Goal: Task Accomplishment & Management: Use online tool/utility

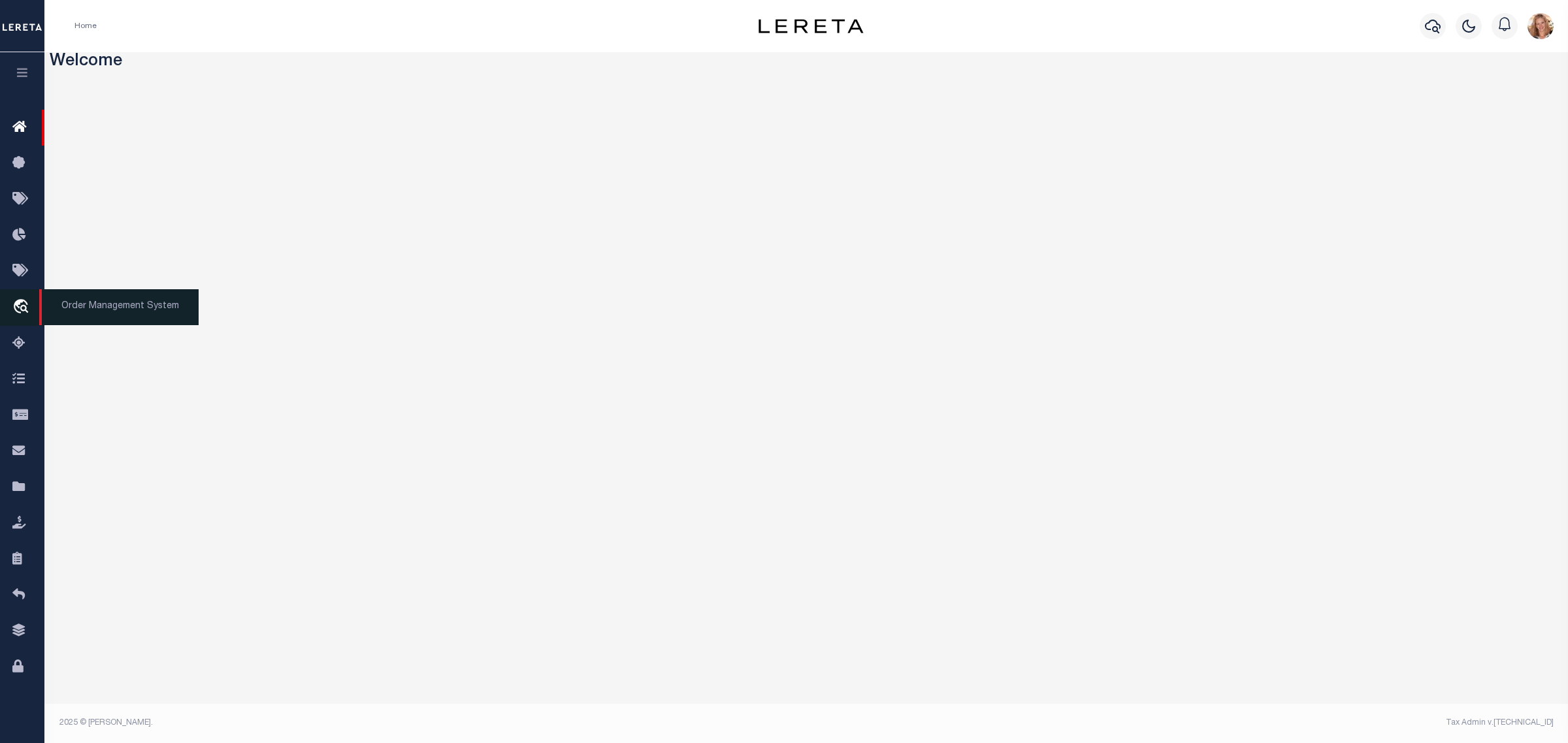
click at [24, 304] on icon "travel_explore" at bounding box center [22, 308] width 21 height 17
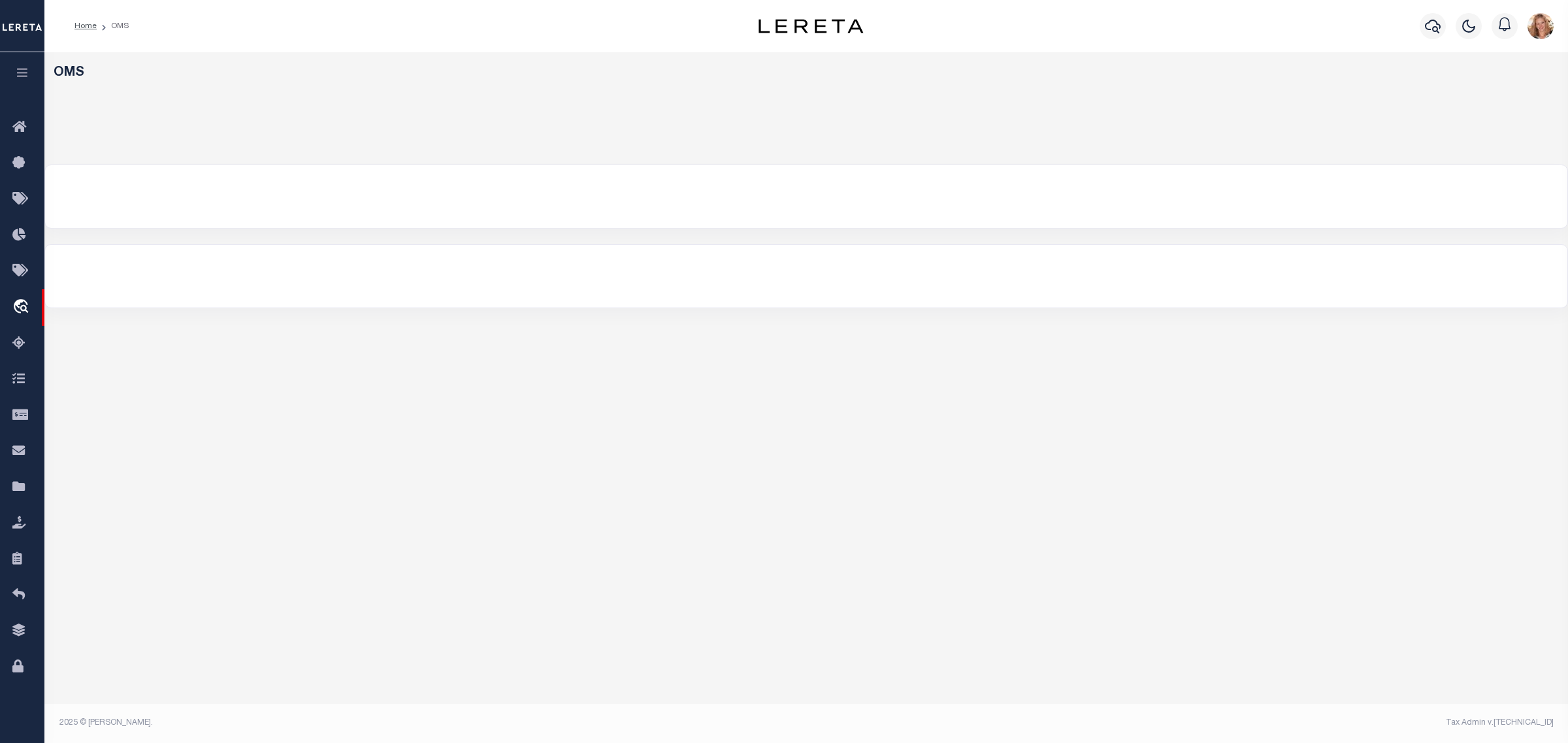
select select "200"
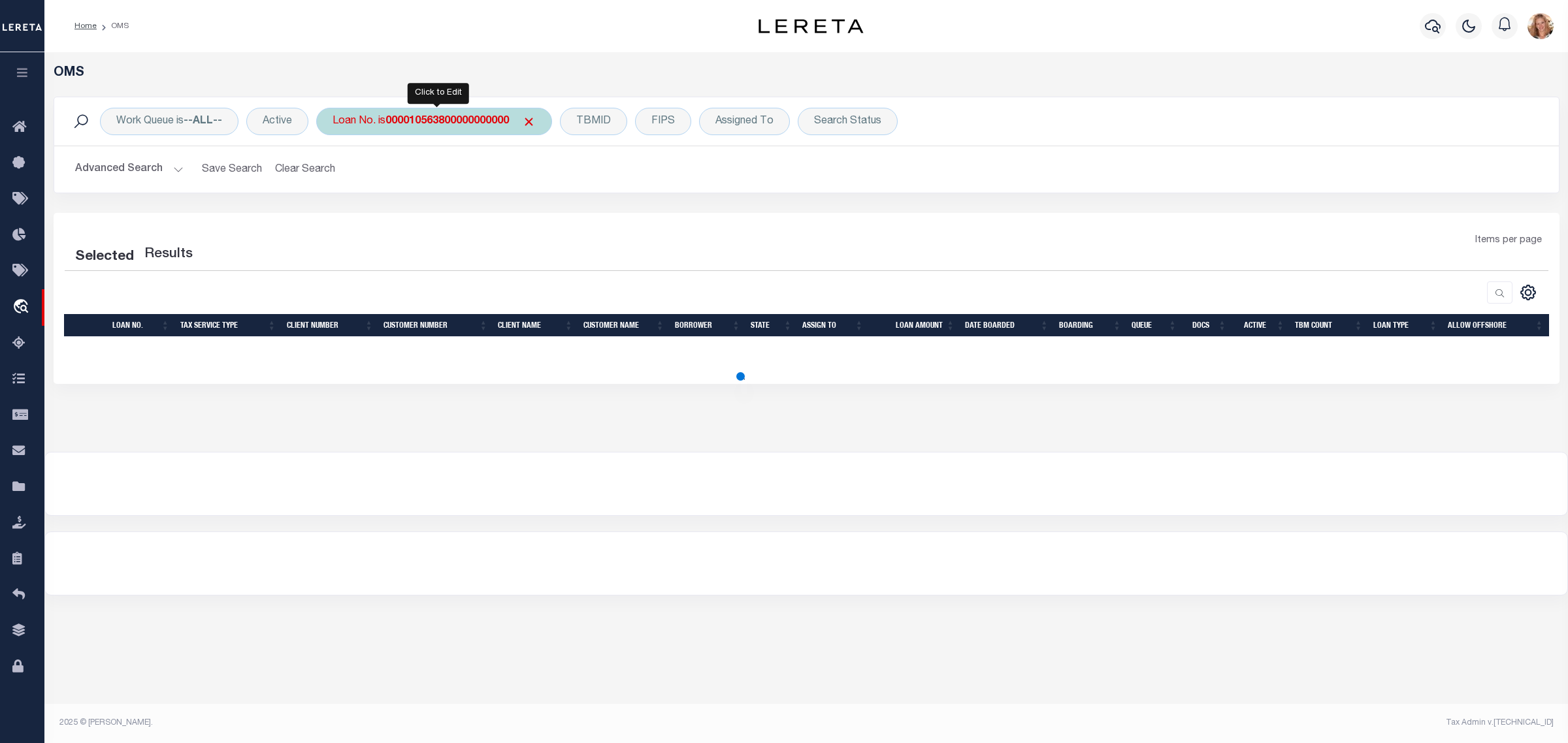
select select "200"
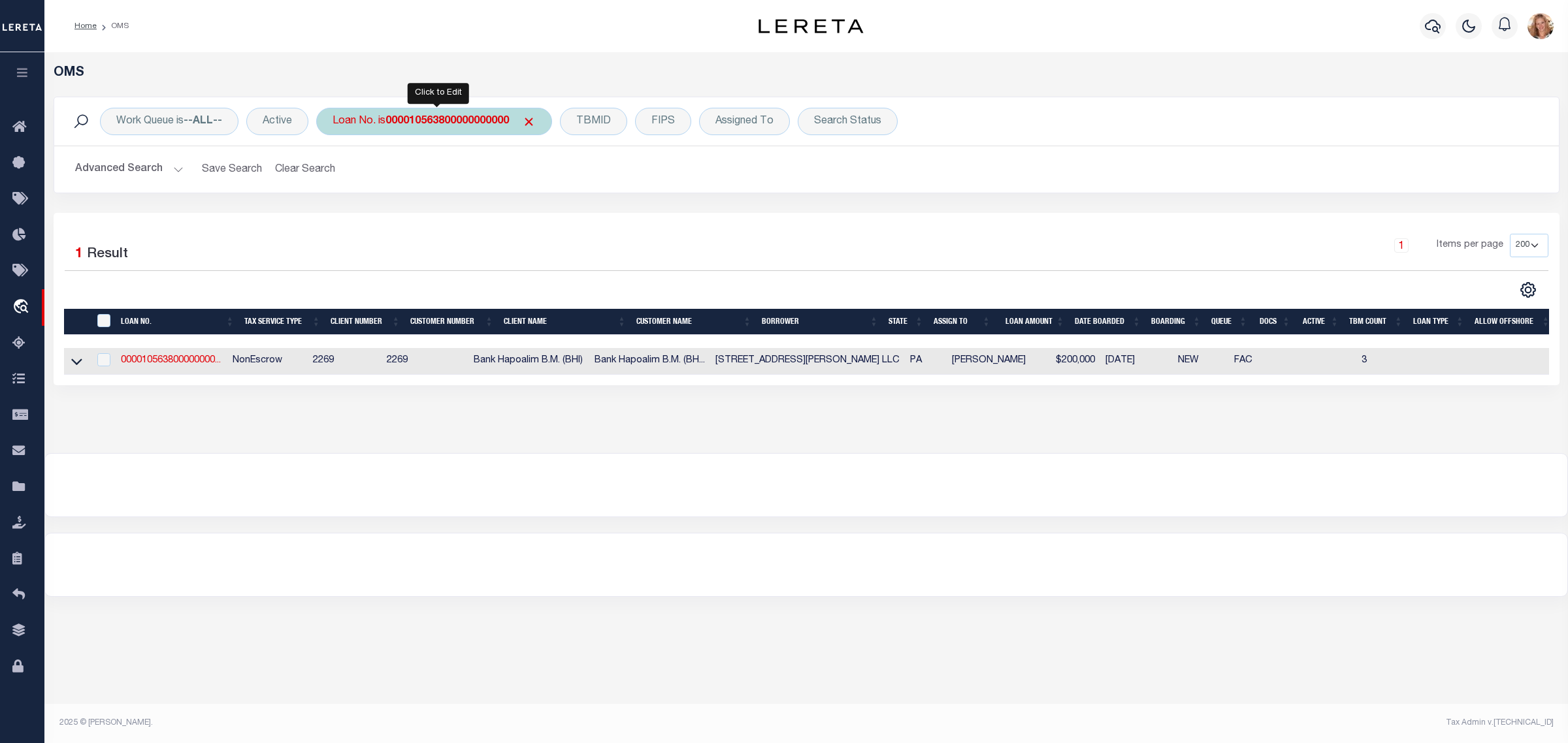
click at [434, 131] on div "Loan No. is 000010563800000000000" at bounding box center [434, 122] width 236 height 28
type input "10020971"
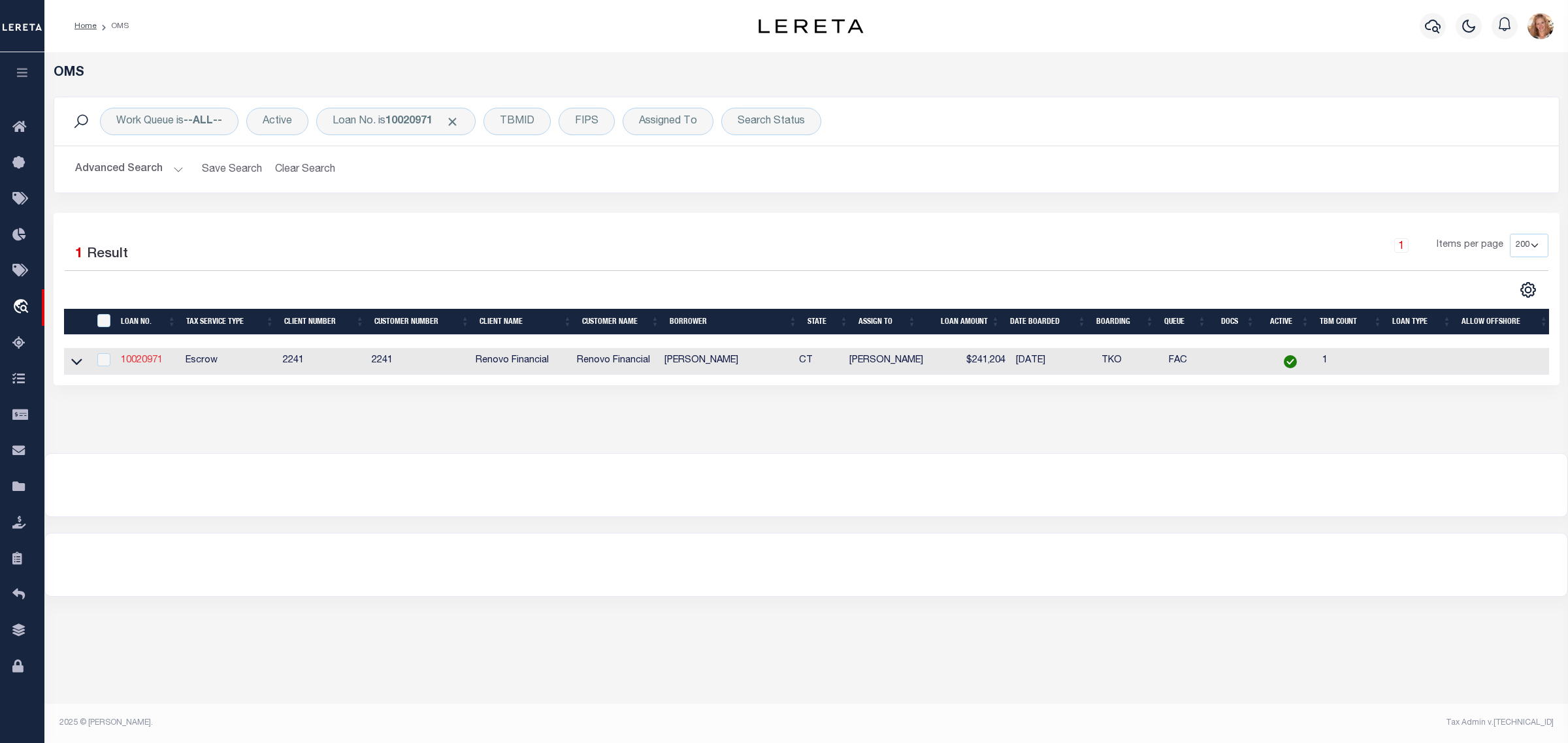
click at [149, 364] on link "10020971" at bounding box center [142, 360] width 42 height 10
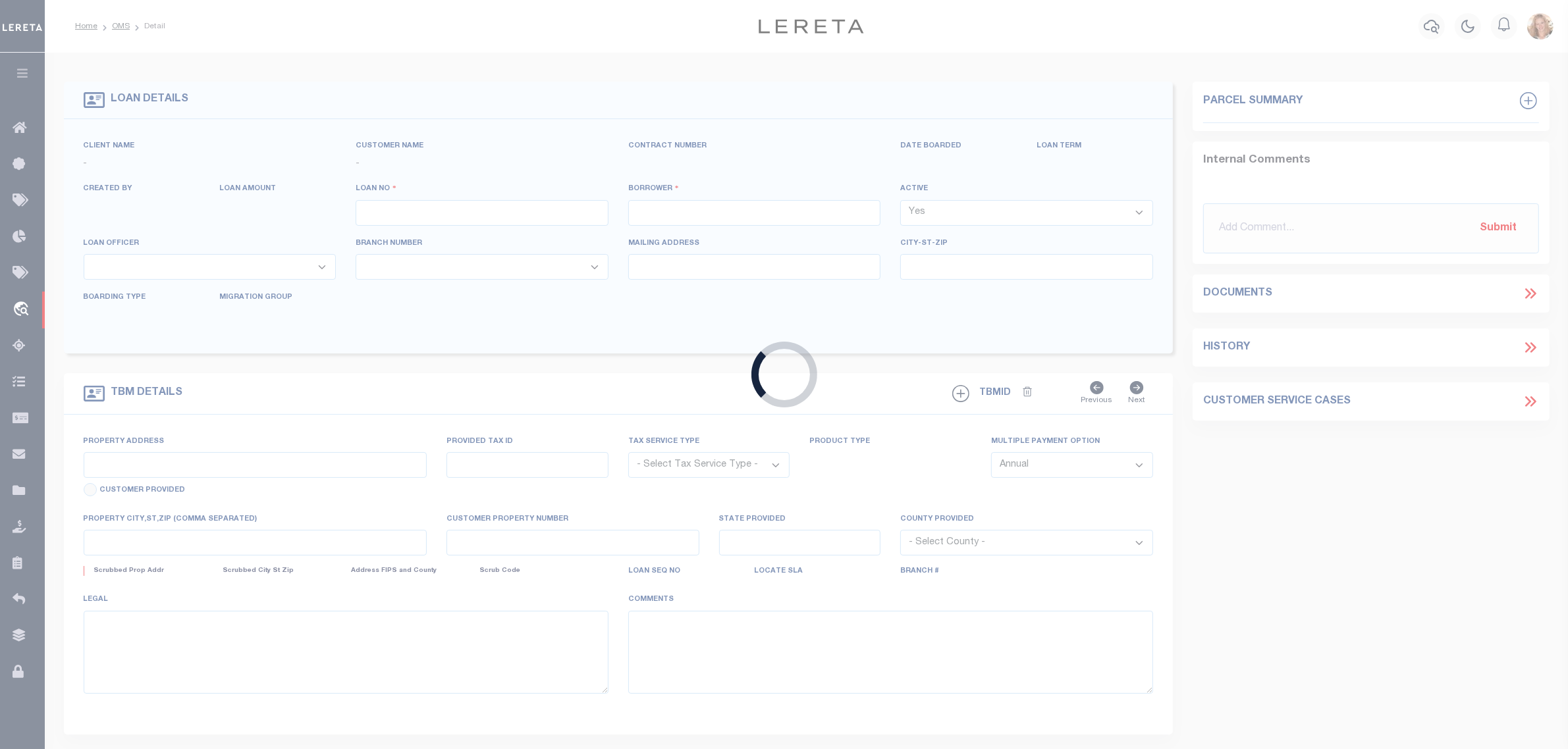
type input "10020971"
type input "ALBERTO J QUINTERO"
select select
type input "65 BRIDGE STREET"
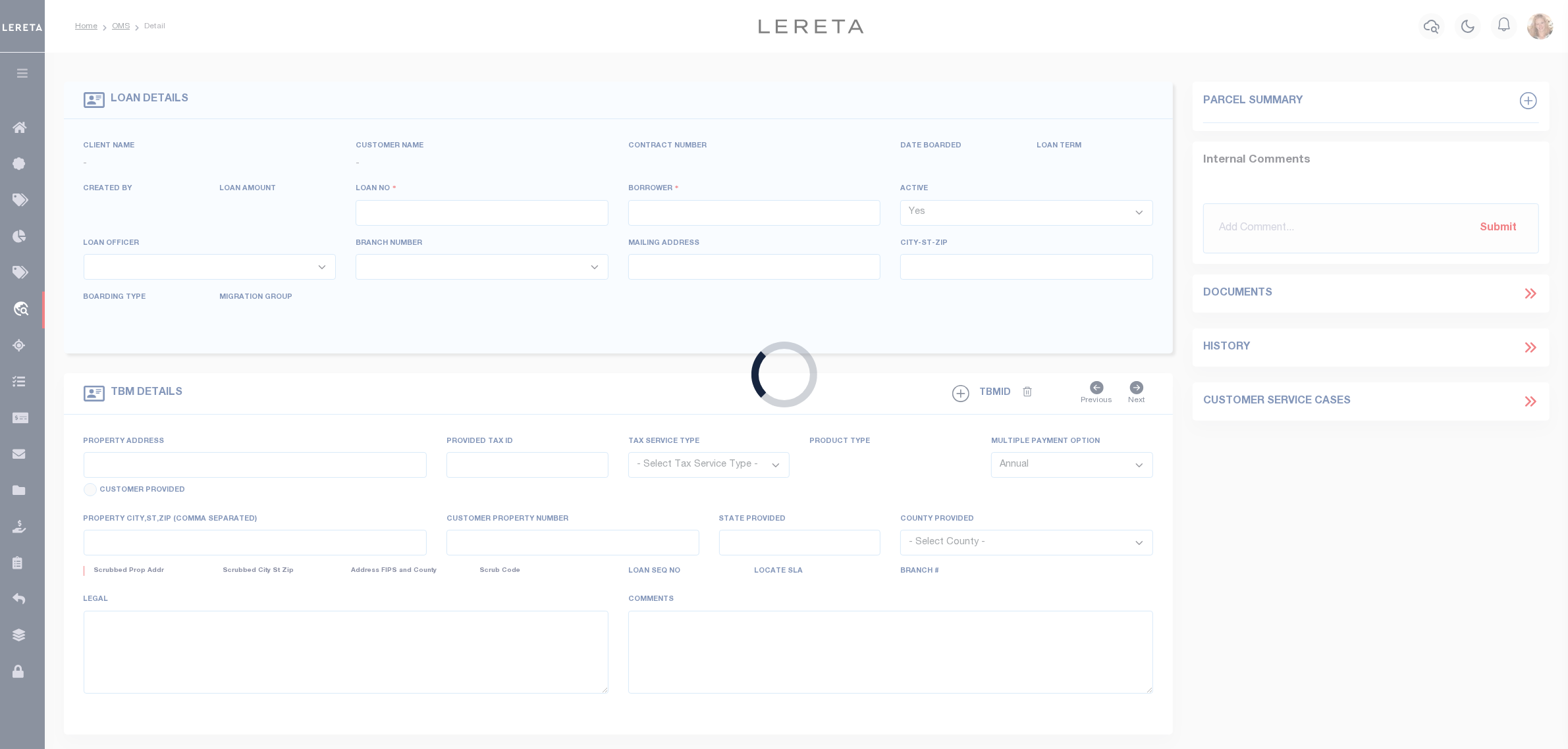
type input "MANCHESTER CT 06040"
select select "10"
select select "Escrow"
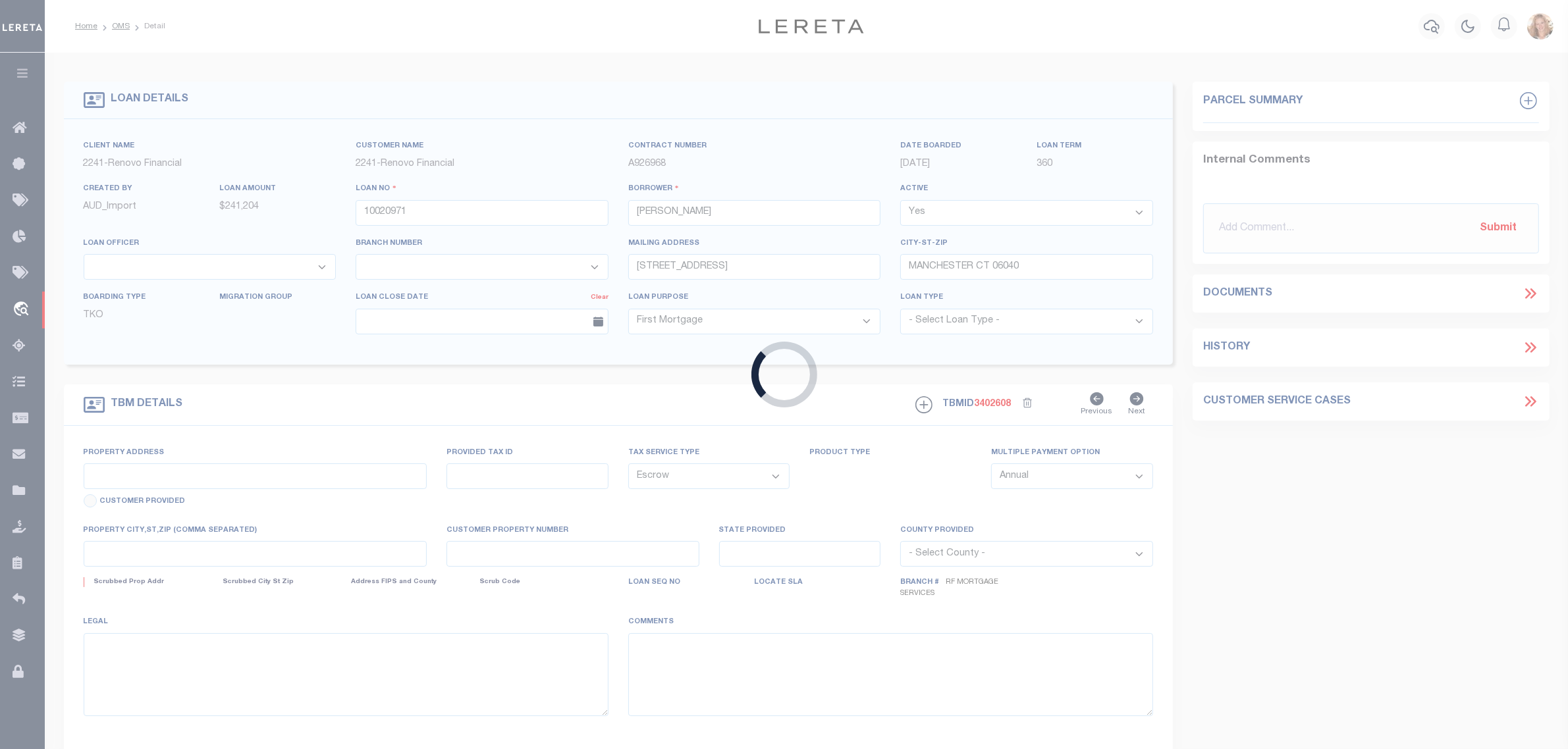
type input "29 FOOTPATH LN"
type input "00004414"
type input "E HARTFORD, CT 06118"
type input "a0kUS000007eQXd"
type input "CT"
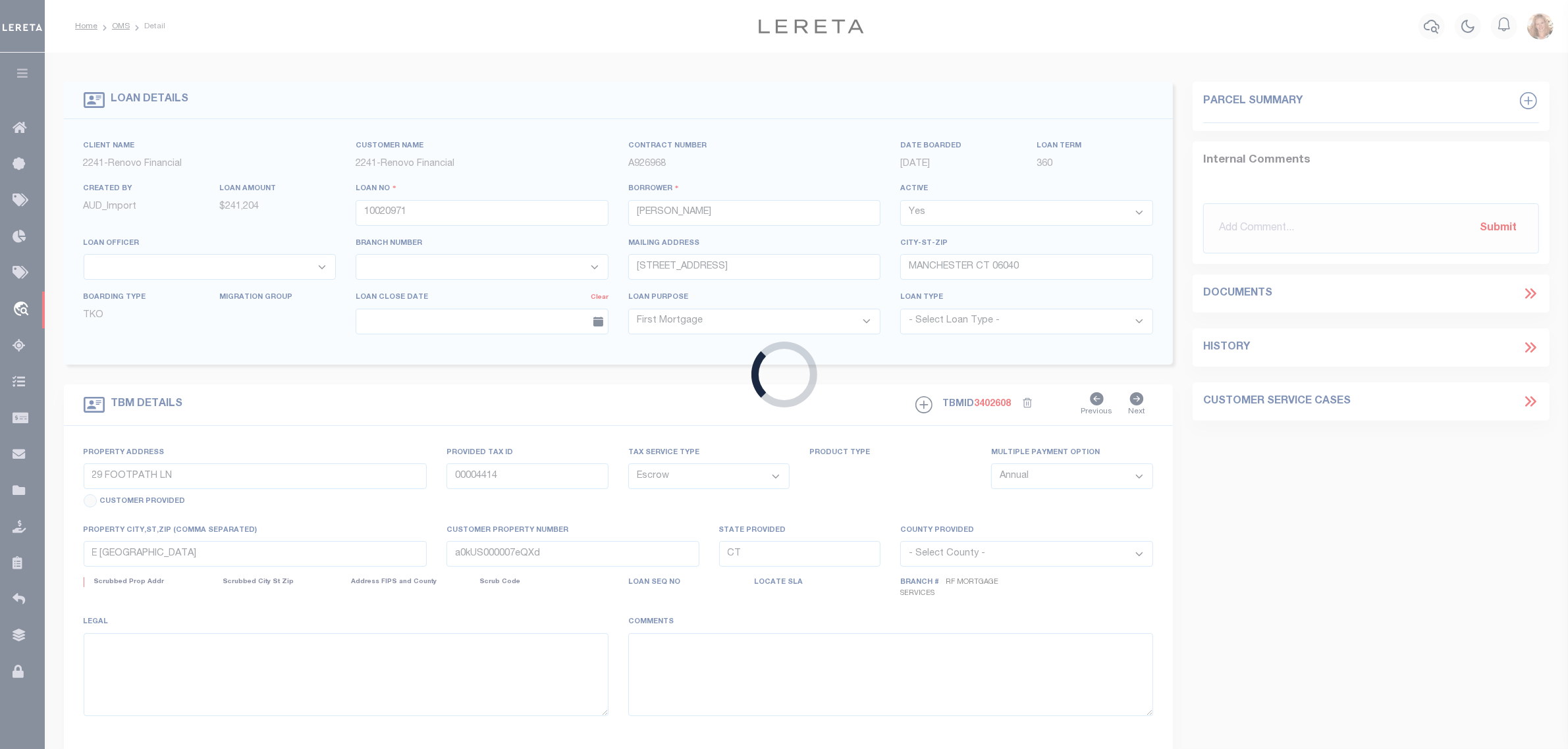
select select
type textarea "Liability Limited to Customer Provided Parcel"
select select "25067"
select select
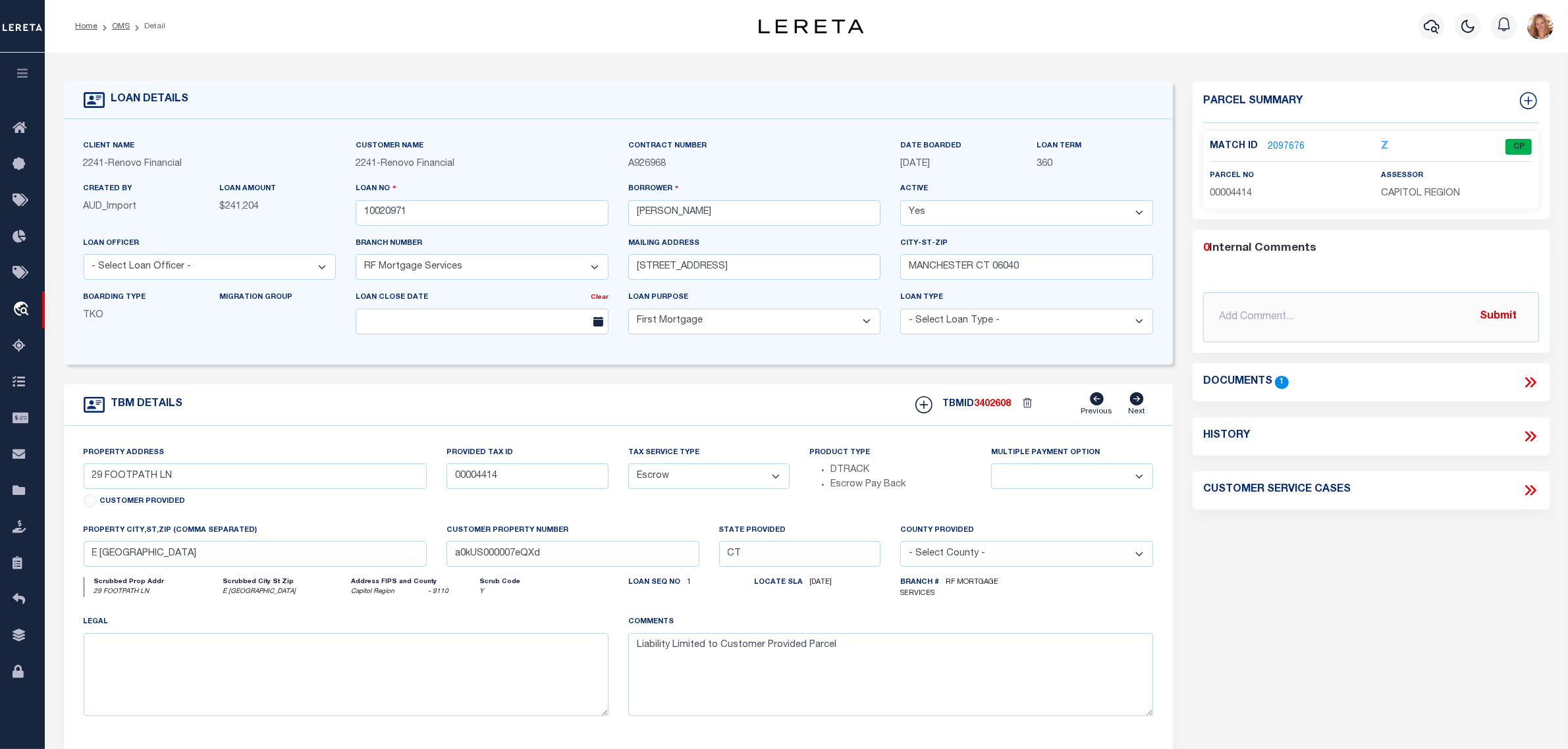
click at [1289, 140] on link "2097676" at bounding box center [1285, 147] width 37 height 14
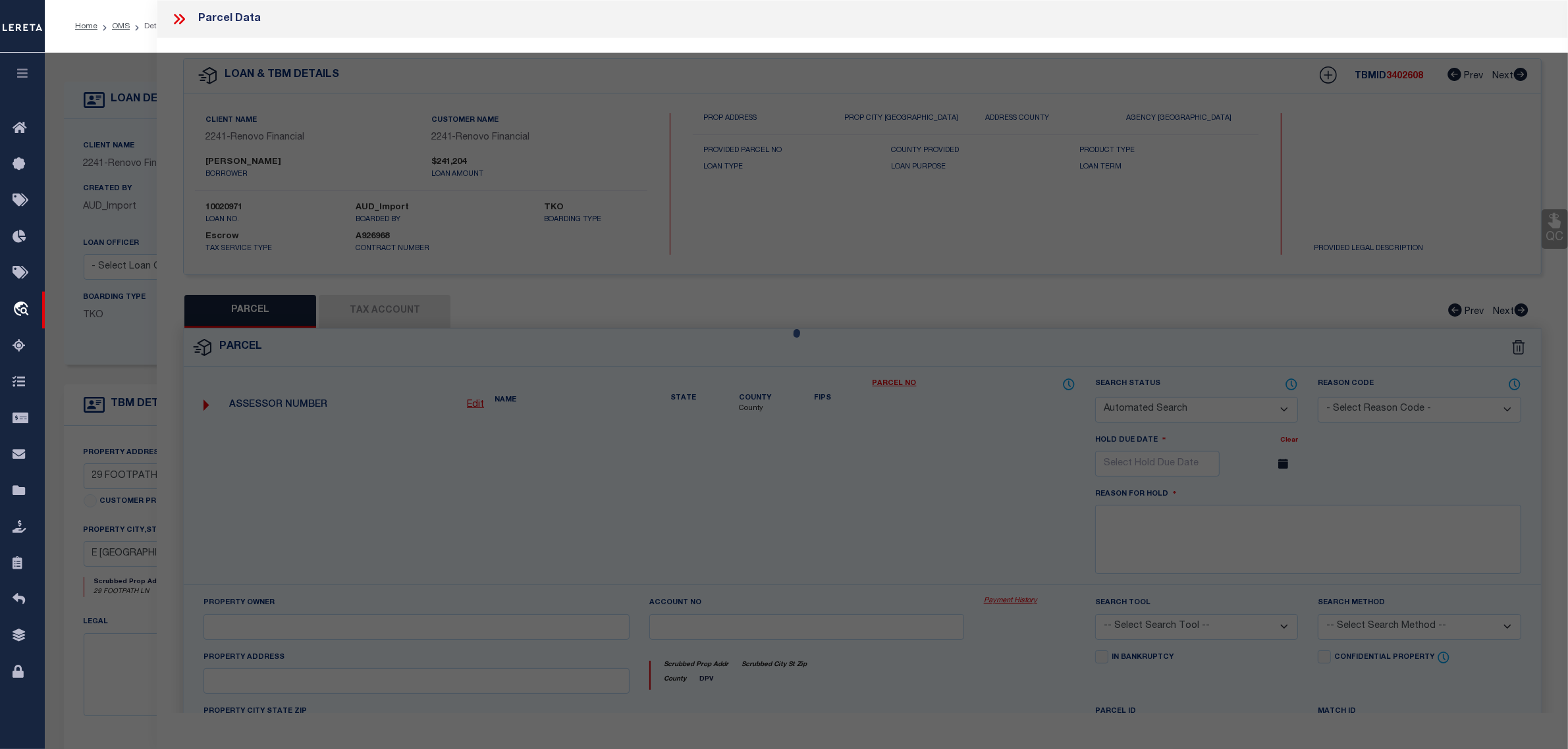
checkbox input "false"
select select "CP"
type input "GONZALEZ JAVIER"
select select "AGW"
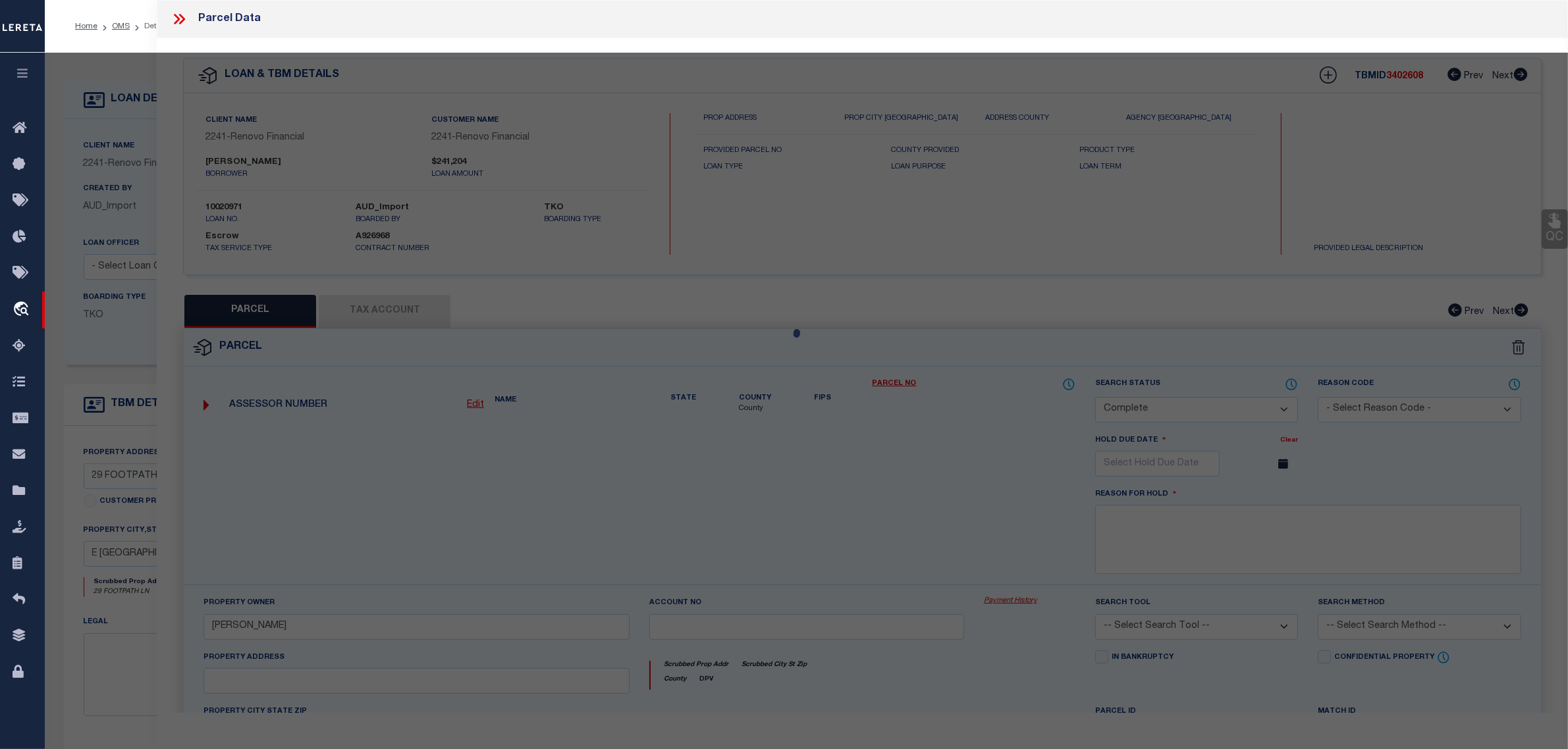
select select
type input "29 FOOTPATH LN"
checkbox input "false"
type input "E HARTFORD, CT 06118"
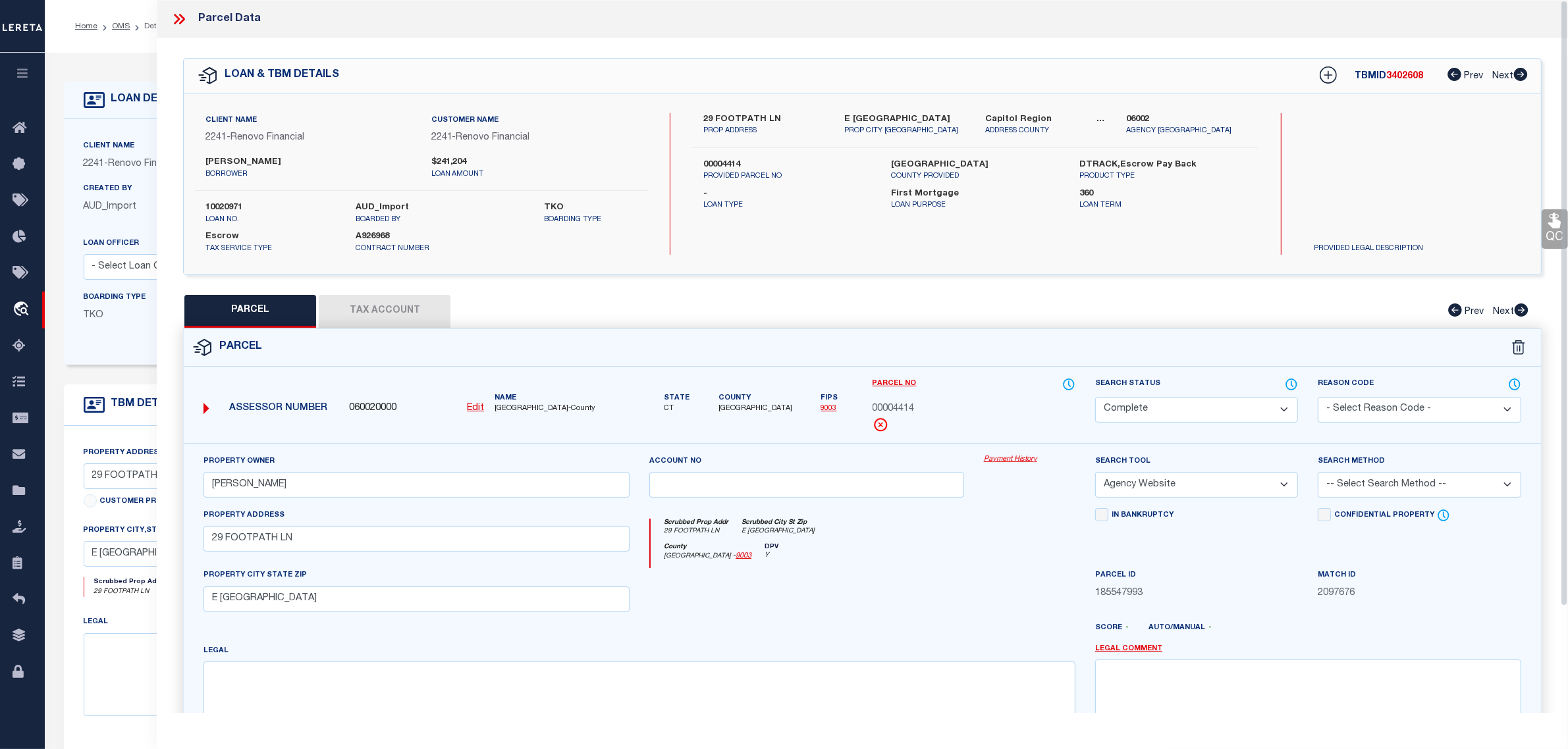
click at [396, 298] on button "Tax Account" at bounding box center [384, 311] width 132 height 33
select select "100"
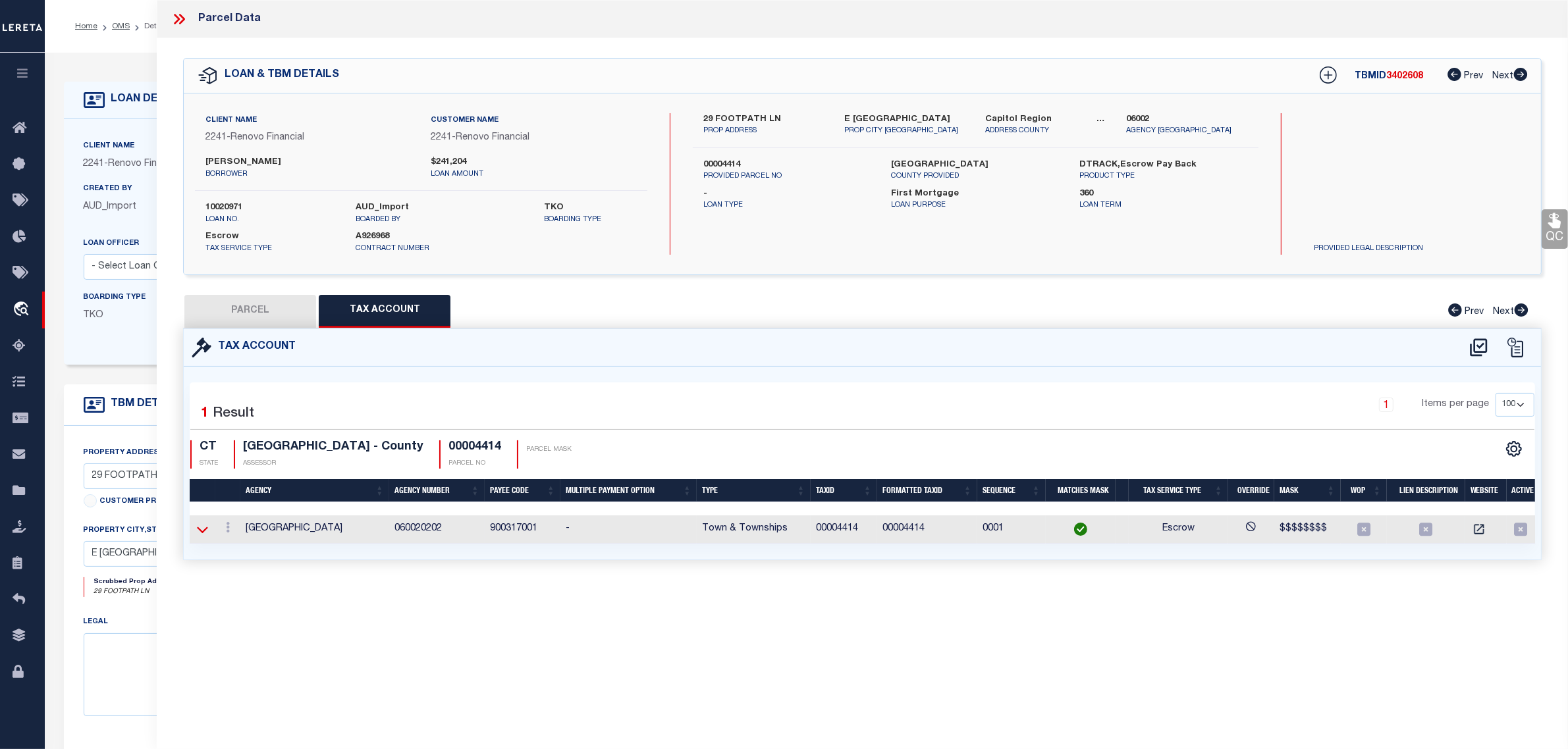
click at [203, 530] on icon at bounding box center [202, 529] width 11 height 14
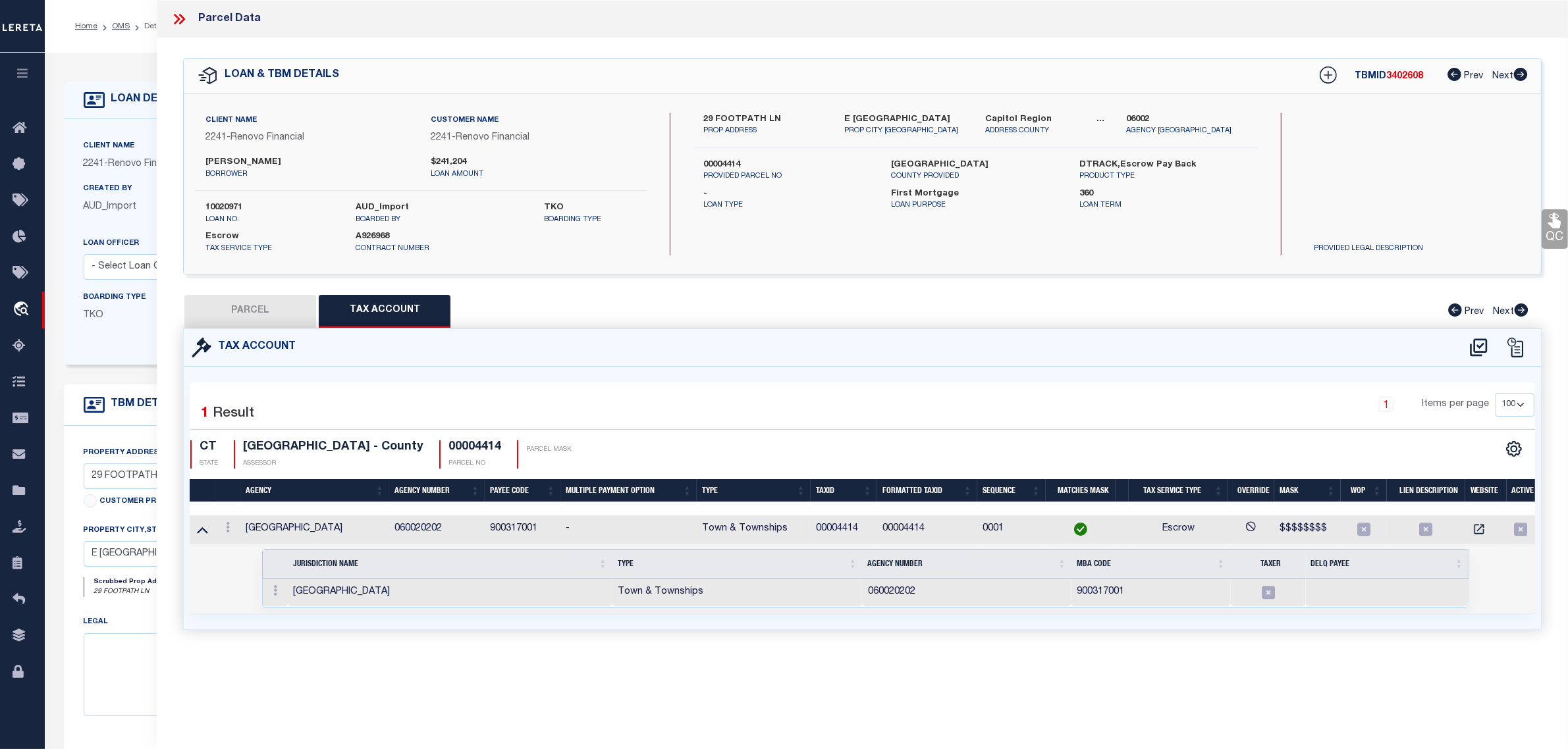
click at [203, 530] on icon at bounding box center [202, 531] width 11 height 7
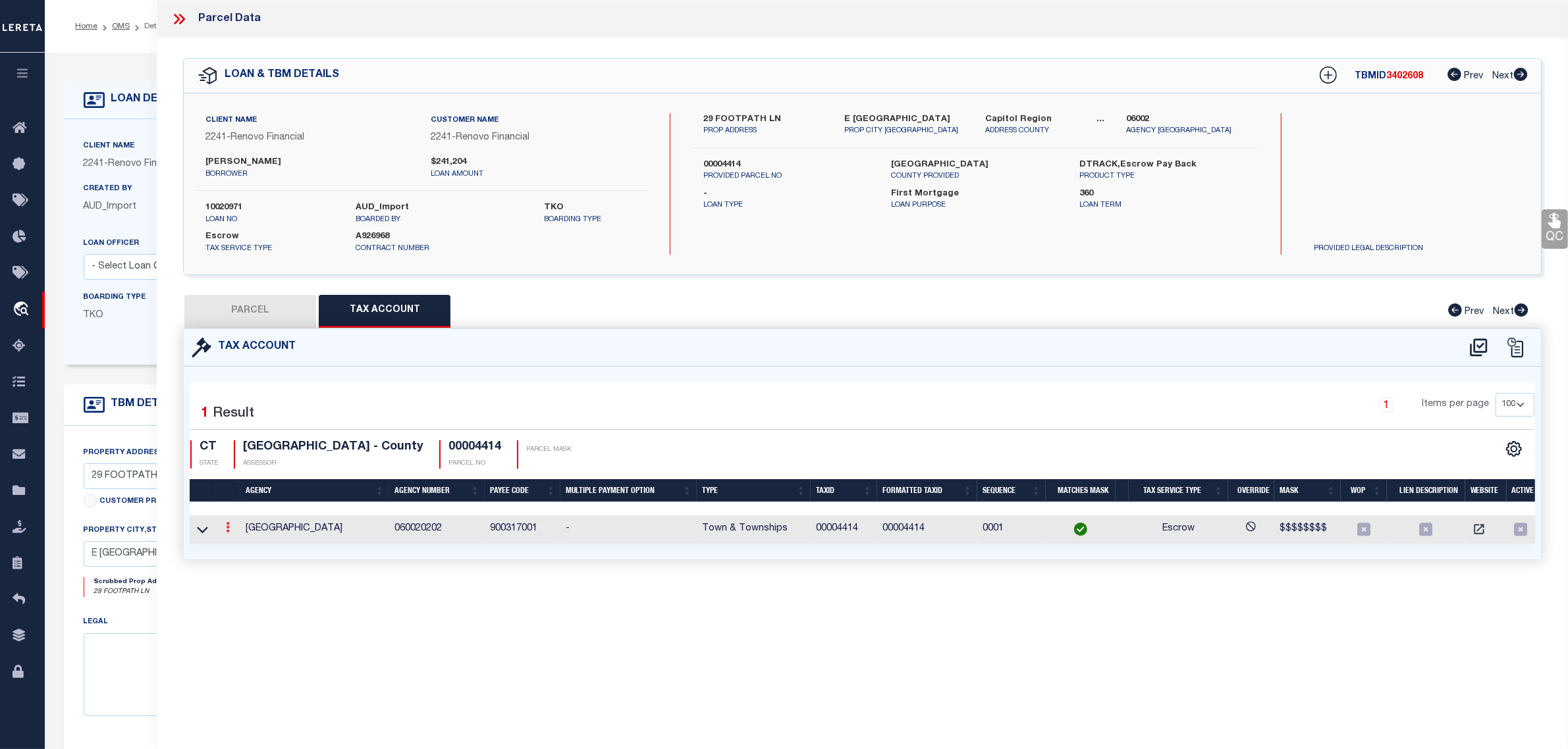
click at [230, 524] on link at bounding box center [228, 529] width 15 height 10
click at [241, 547] on icon "" at bounding box center [242, 547] width 10 height 10
type input "00004414"
type textarea "$$$$$$$$"
type input "XXXXXXXX"
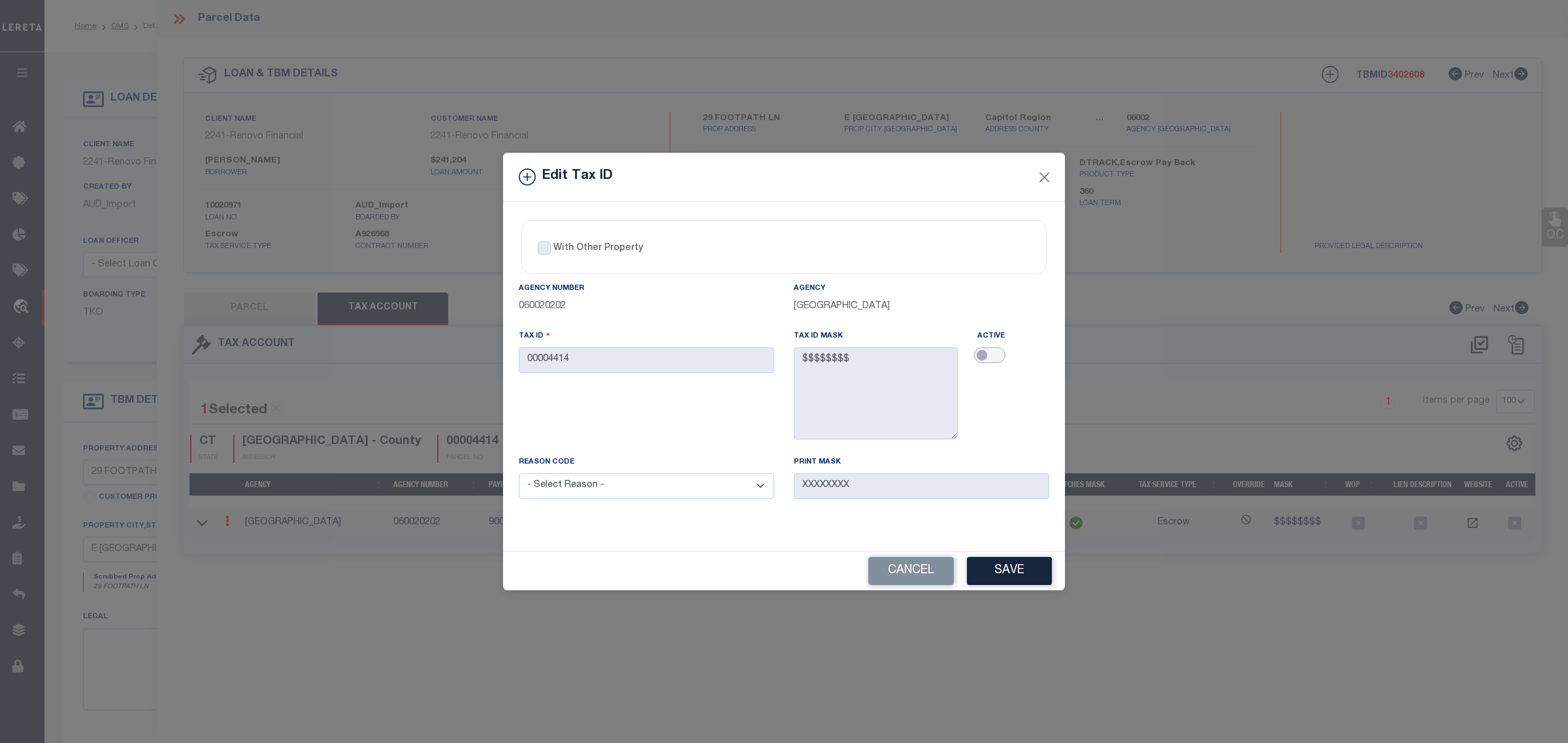
click at [1000, 350] on input "checkbox" at bounding box center [990, 355] width 31 height 16
checkbox input "true"
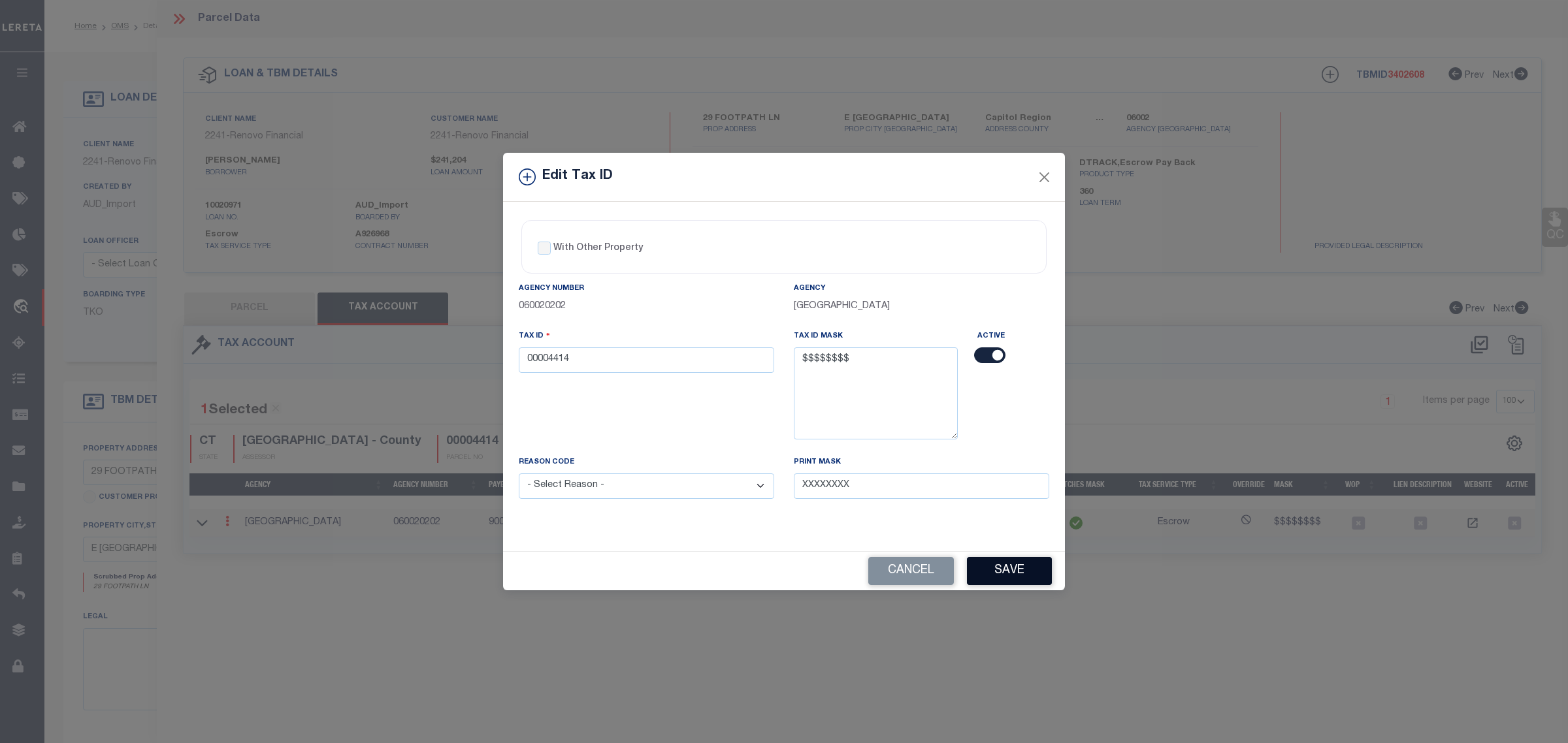
click at [978, 569] on button "Save" at bounding box center [1009, 571] width 85 height 28
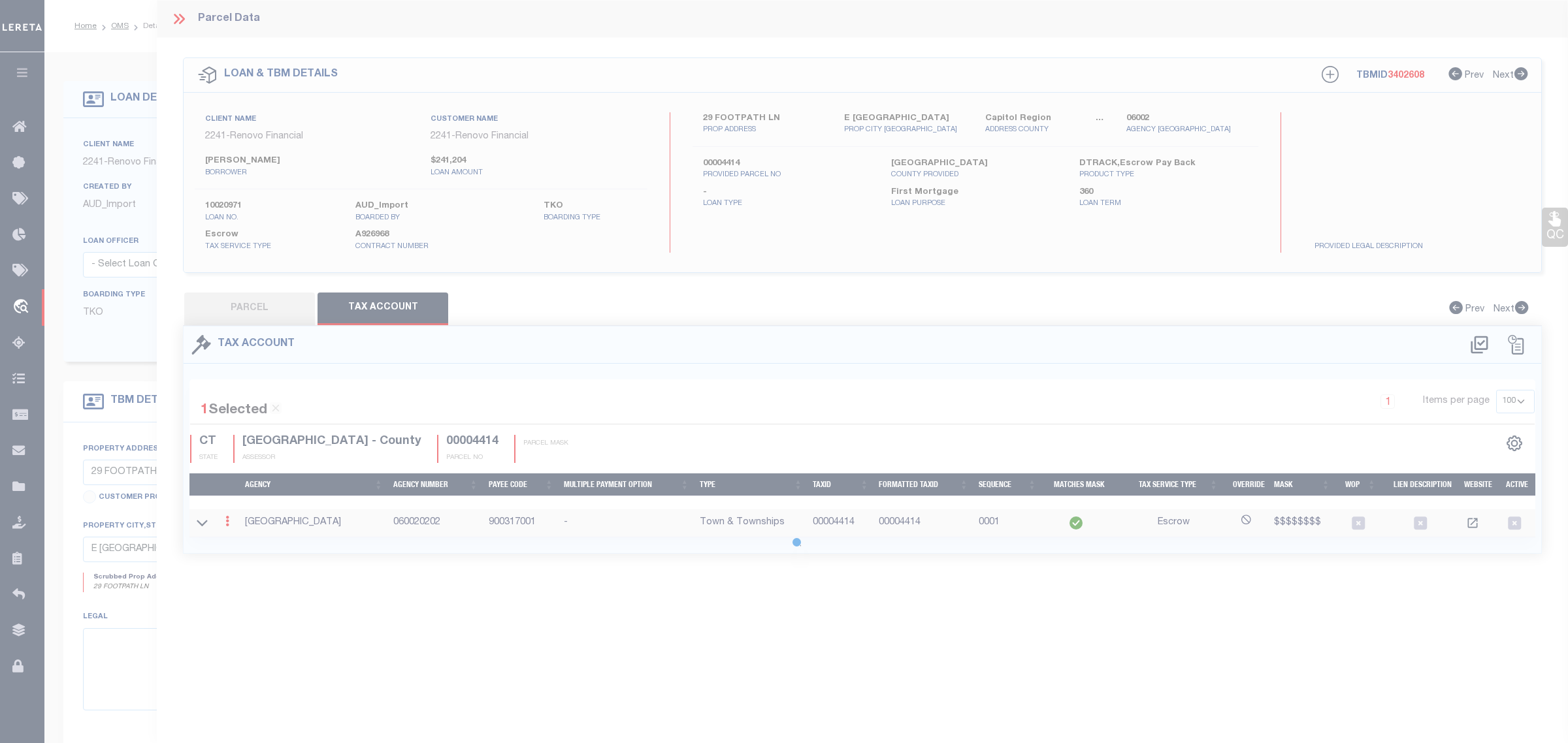
select select
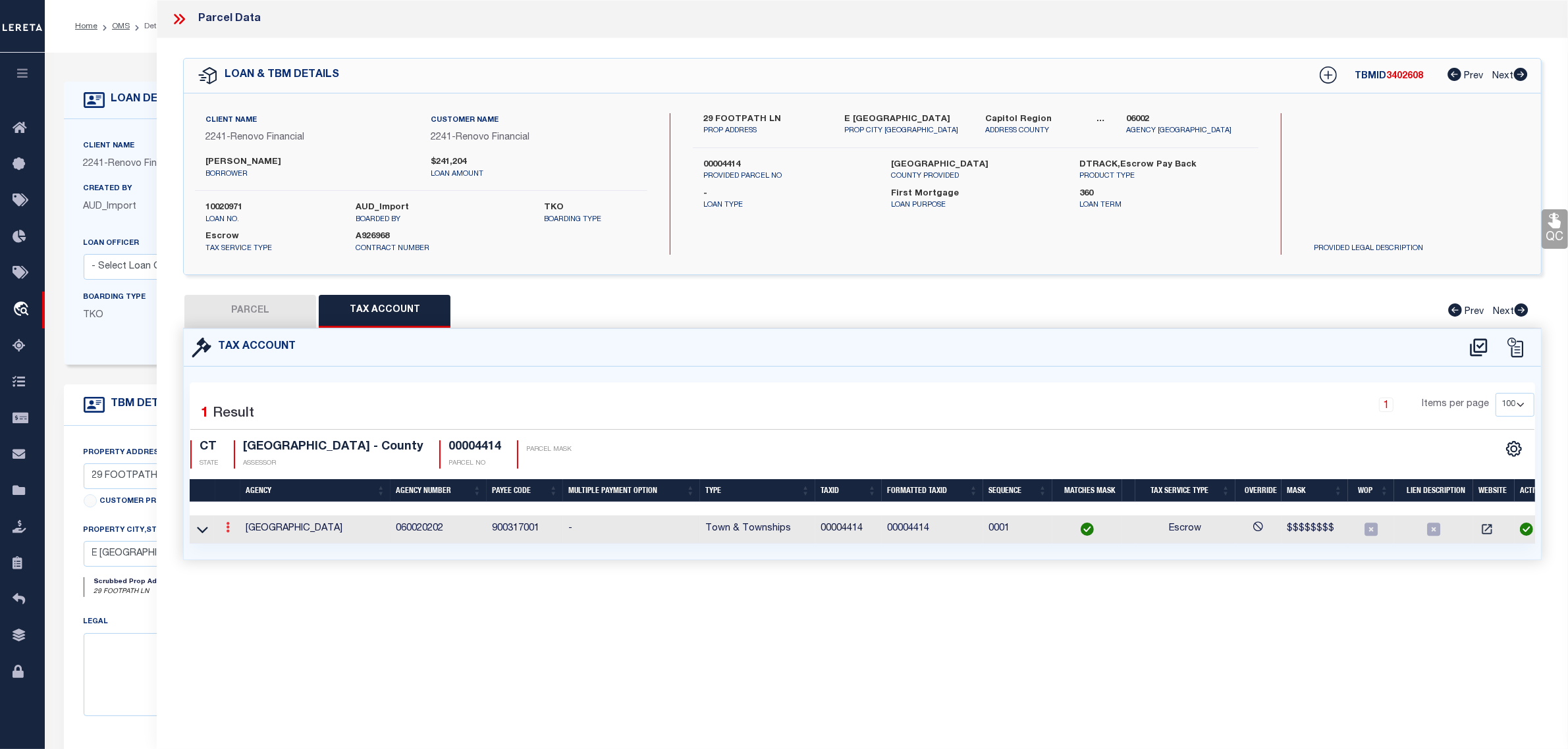
click at [228, 528] on icon at bounding box center [228, 528] width 4 height 10
click at [238, 547] on icon at bounding box center [242, 547] width 10 height 10
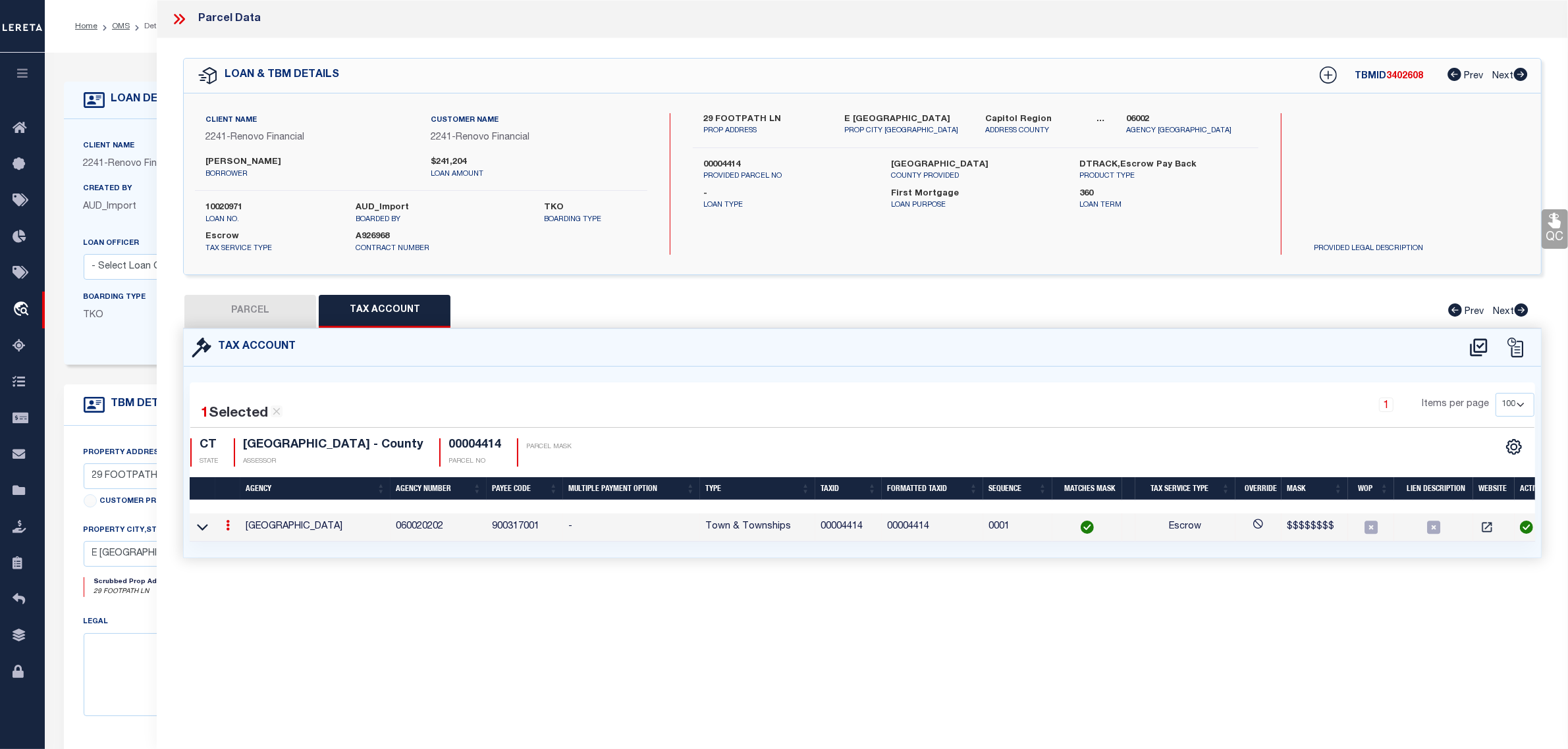
checkbox input "true"
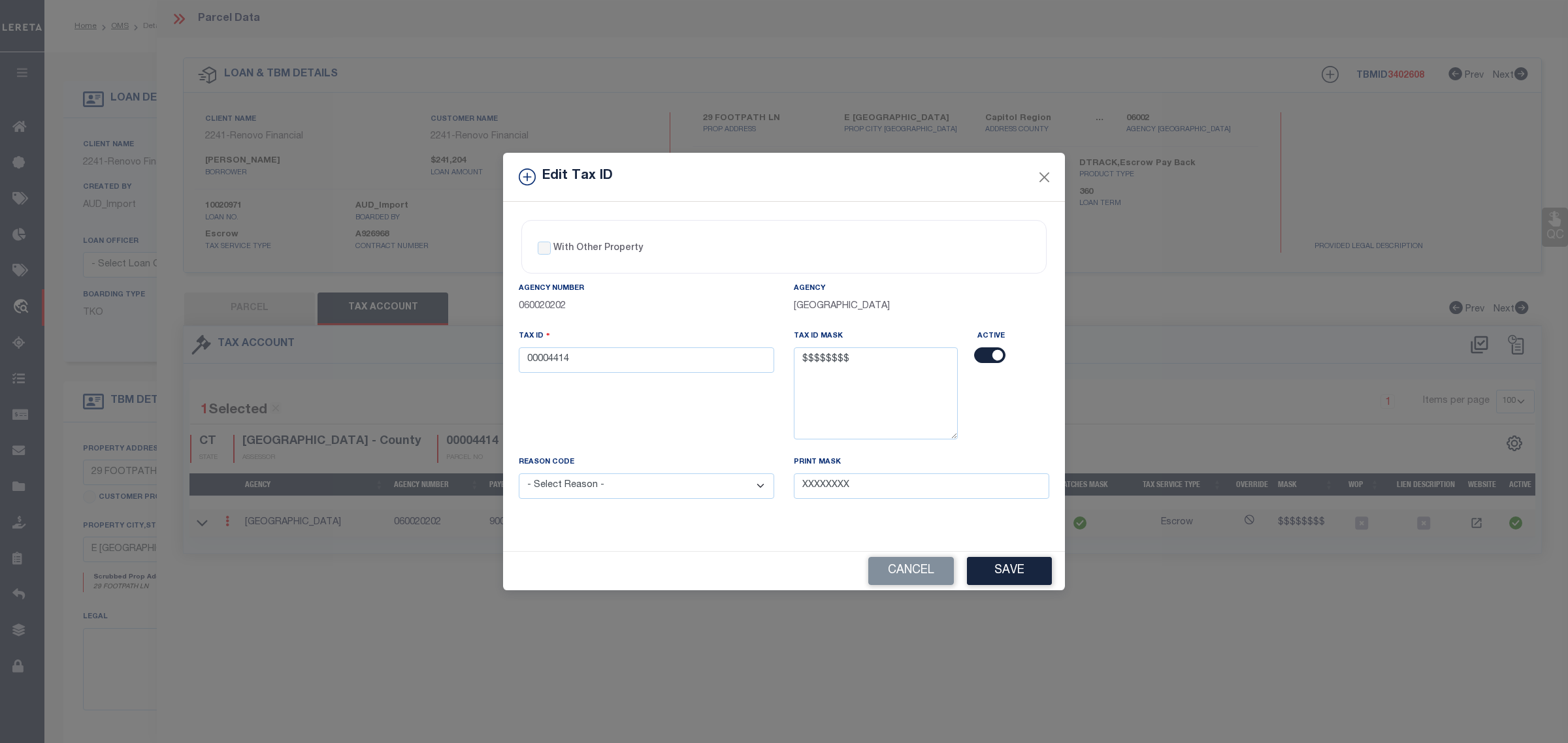
drag, startPoint x: 941, startPoint y: 576, endPoint x: 902, endPoint y: 578, distance: 39.1
click at [941, 576] on button "Cancel" at bounding box center [910, 571] width 86 height 28
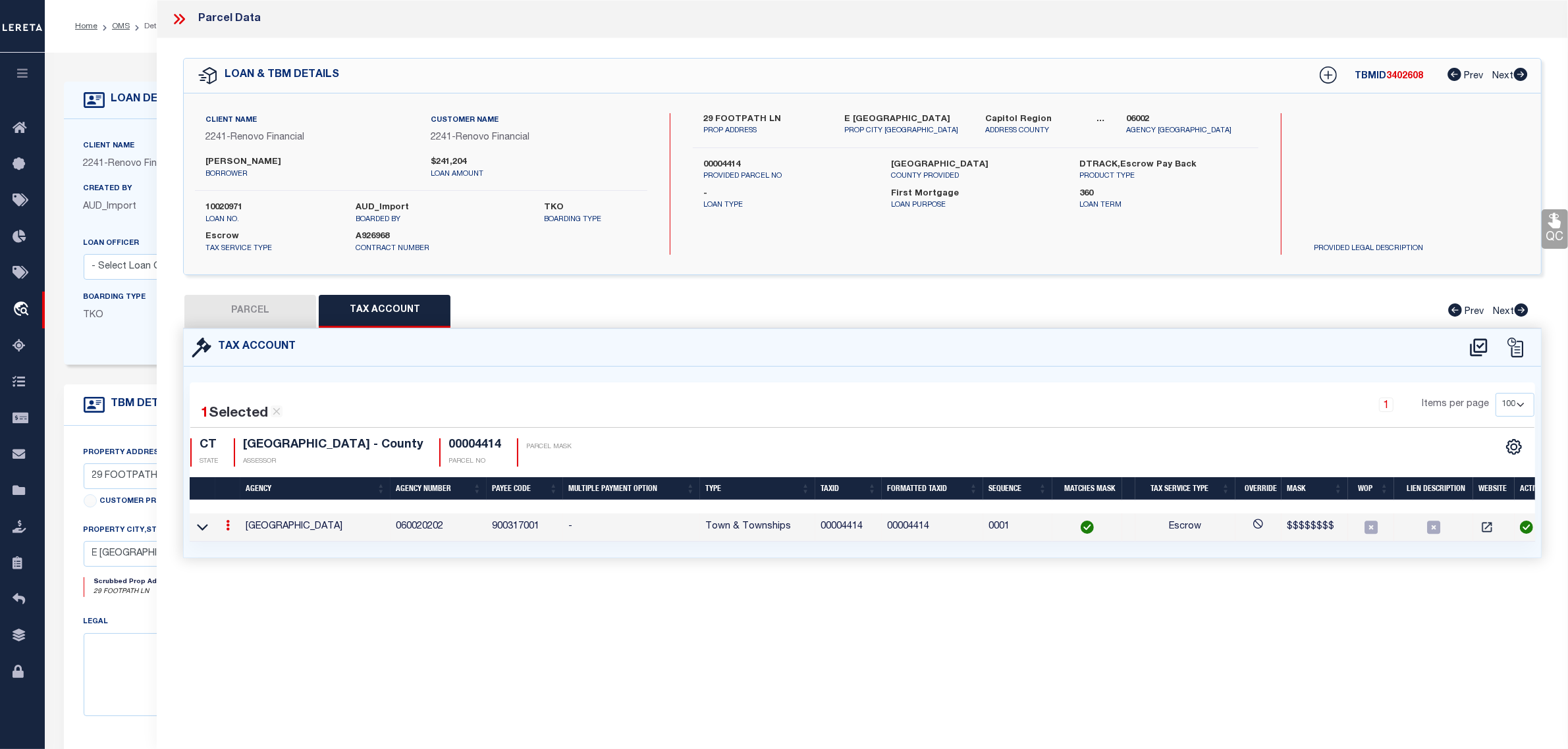
click at [275, 297] on button "PARCEL" at bounding box center [249, 311] width 132 height 33
select select "AS"
select select
checkbox input "false"
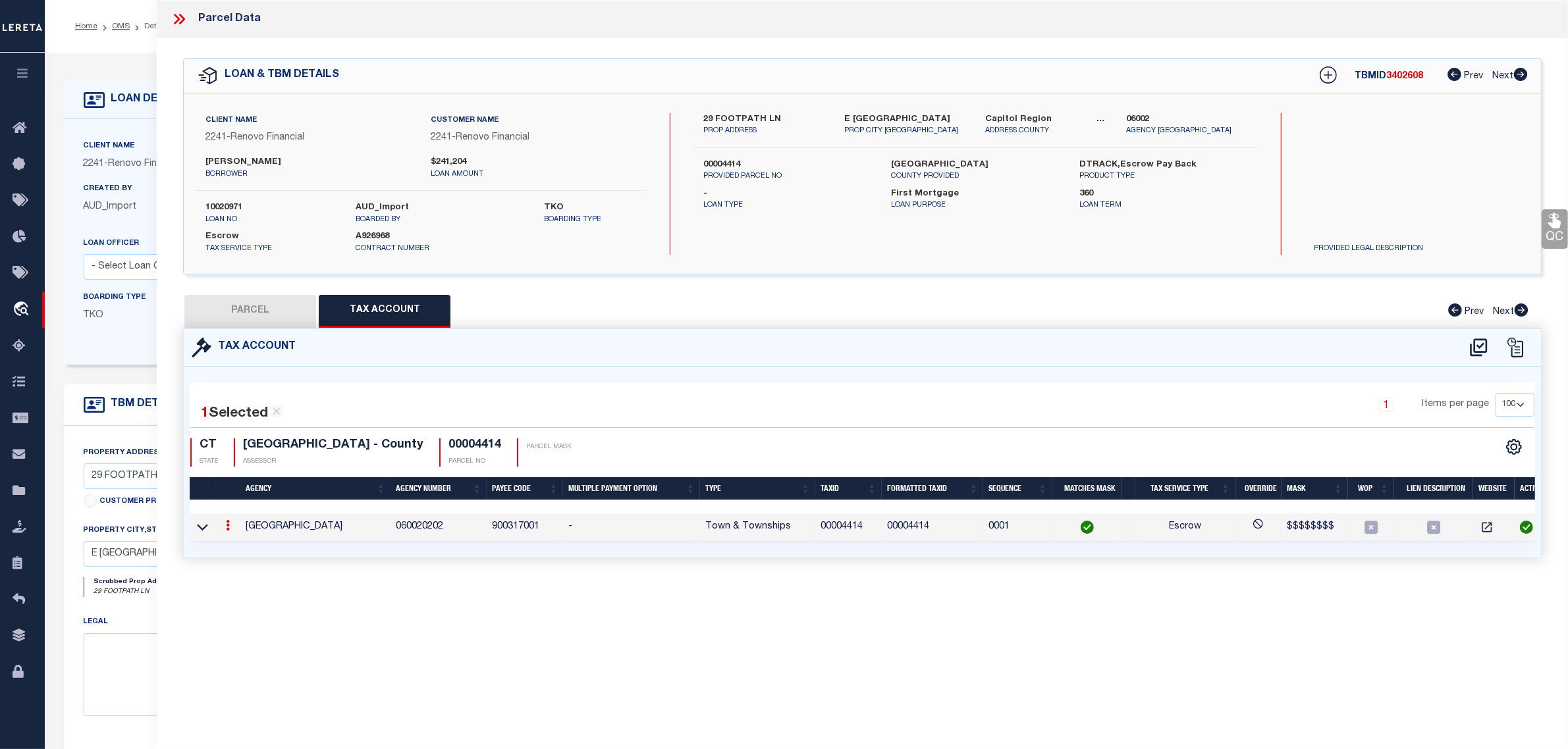
select select "CP"
type input "GONZALEZ JAVIER"
select select "AGW"
select select
type input "29 FOOTPATH LN"
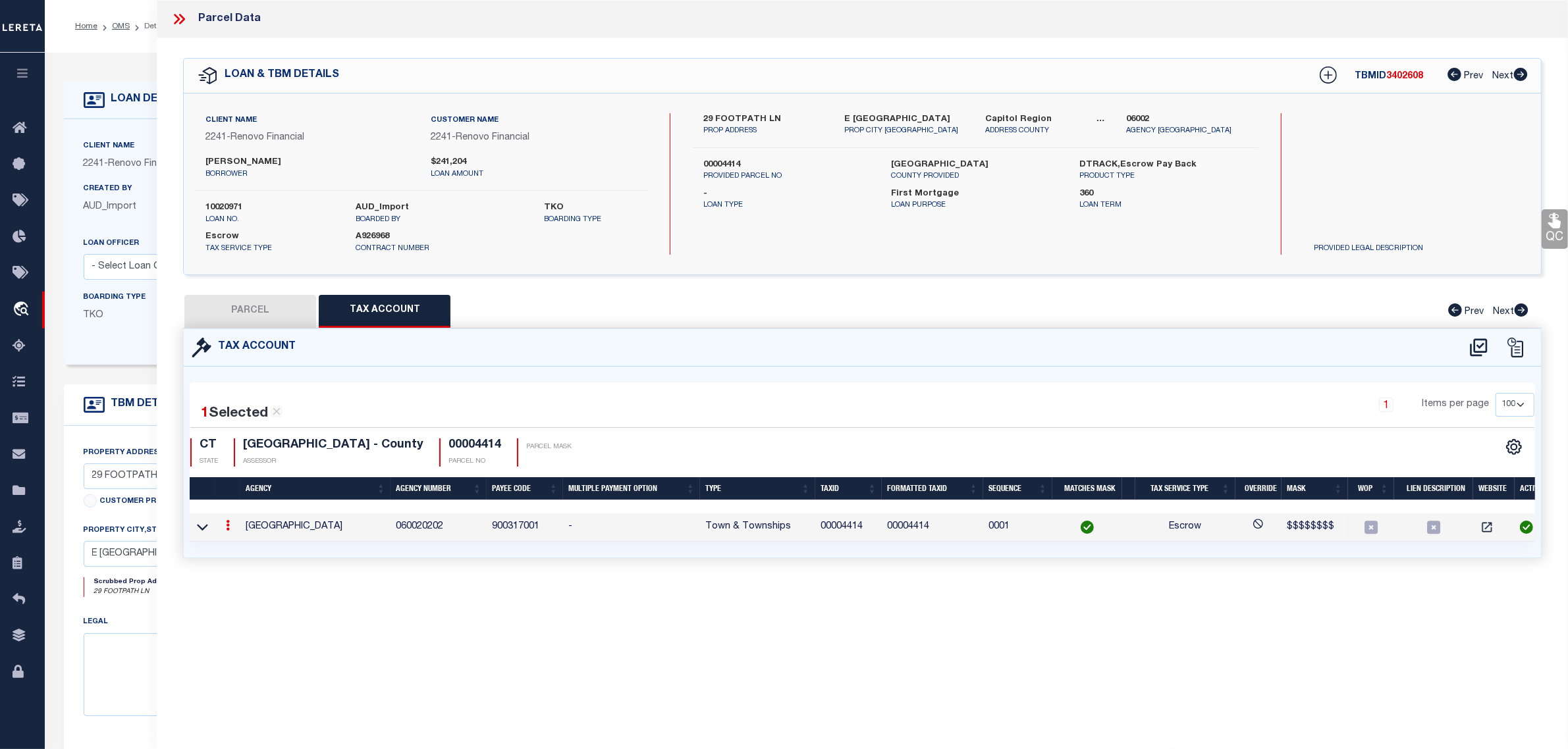
checkbox input "false"
type input "E HARTFORD, CT 06118"
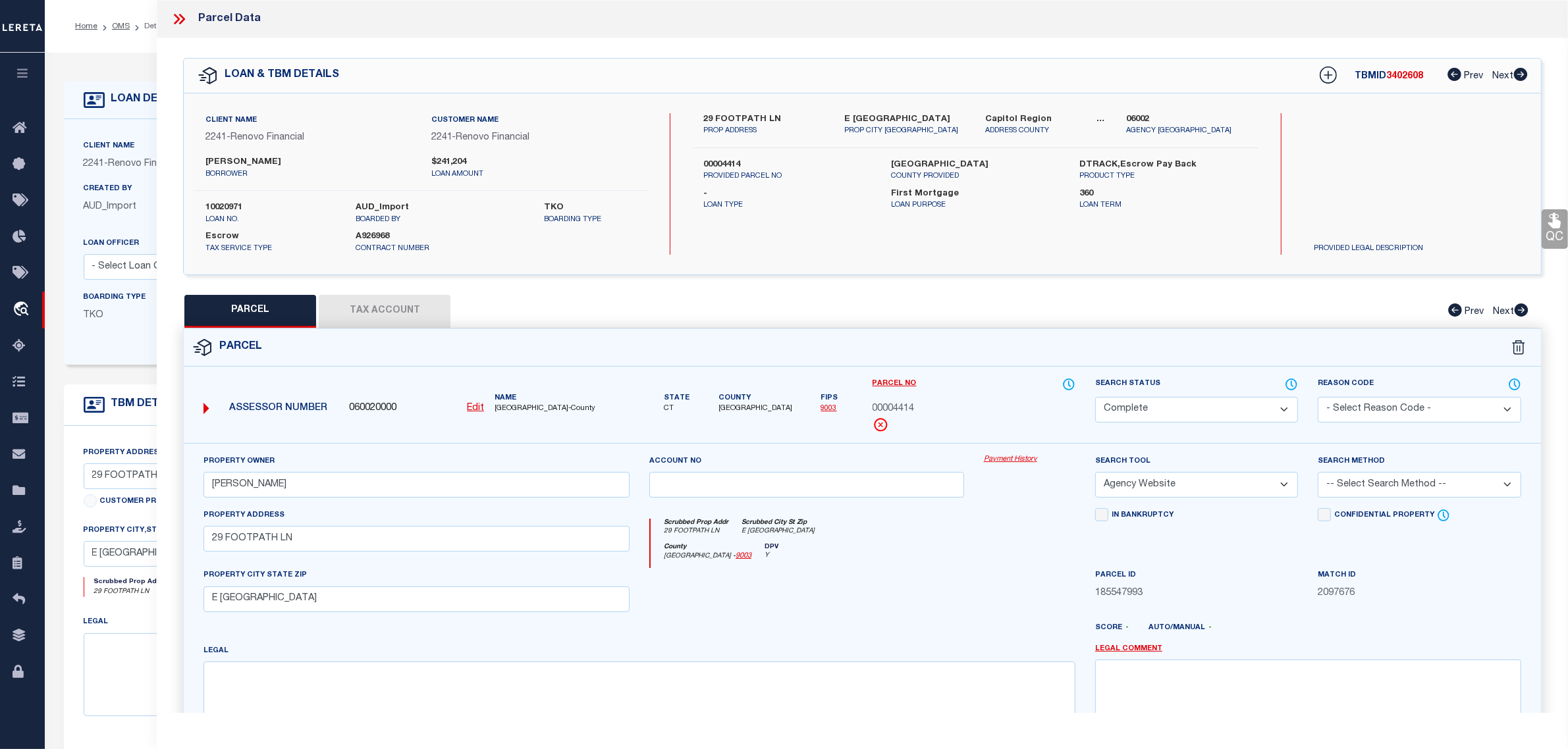
click at [1004, 454] on div "Property Owner GONZALEZ JAVIER Account no Payment History Search Tool -- Select…" at bounding box center [862, 615] width 1357 height 344
click at [1018, 458] on link "Payment History" at bounding box center [1029, 460] width 92 height 11
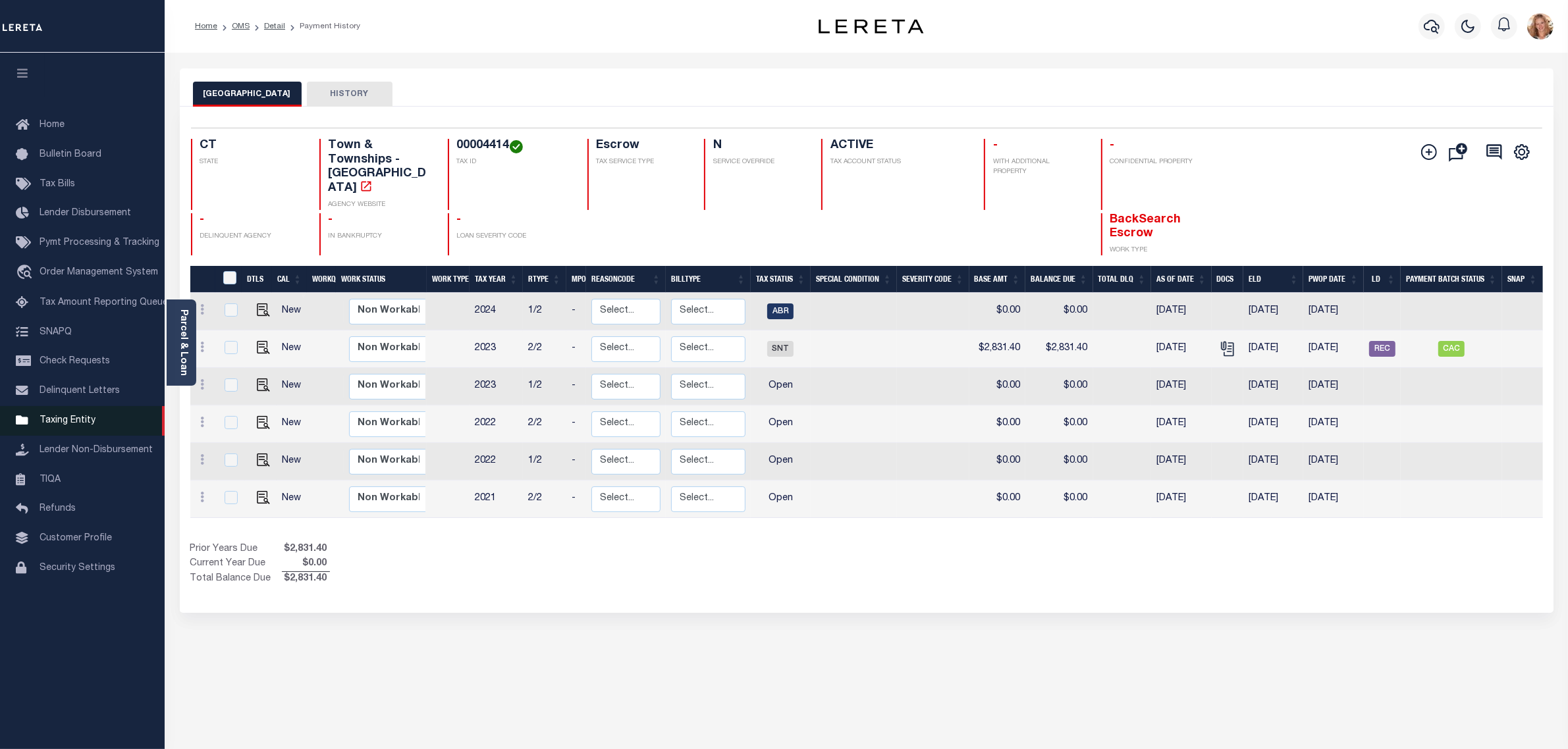
click at [44, 423] on span "Taxing Entity" at bounding box center [67, 420] width 56 height 10
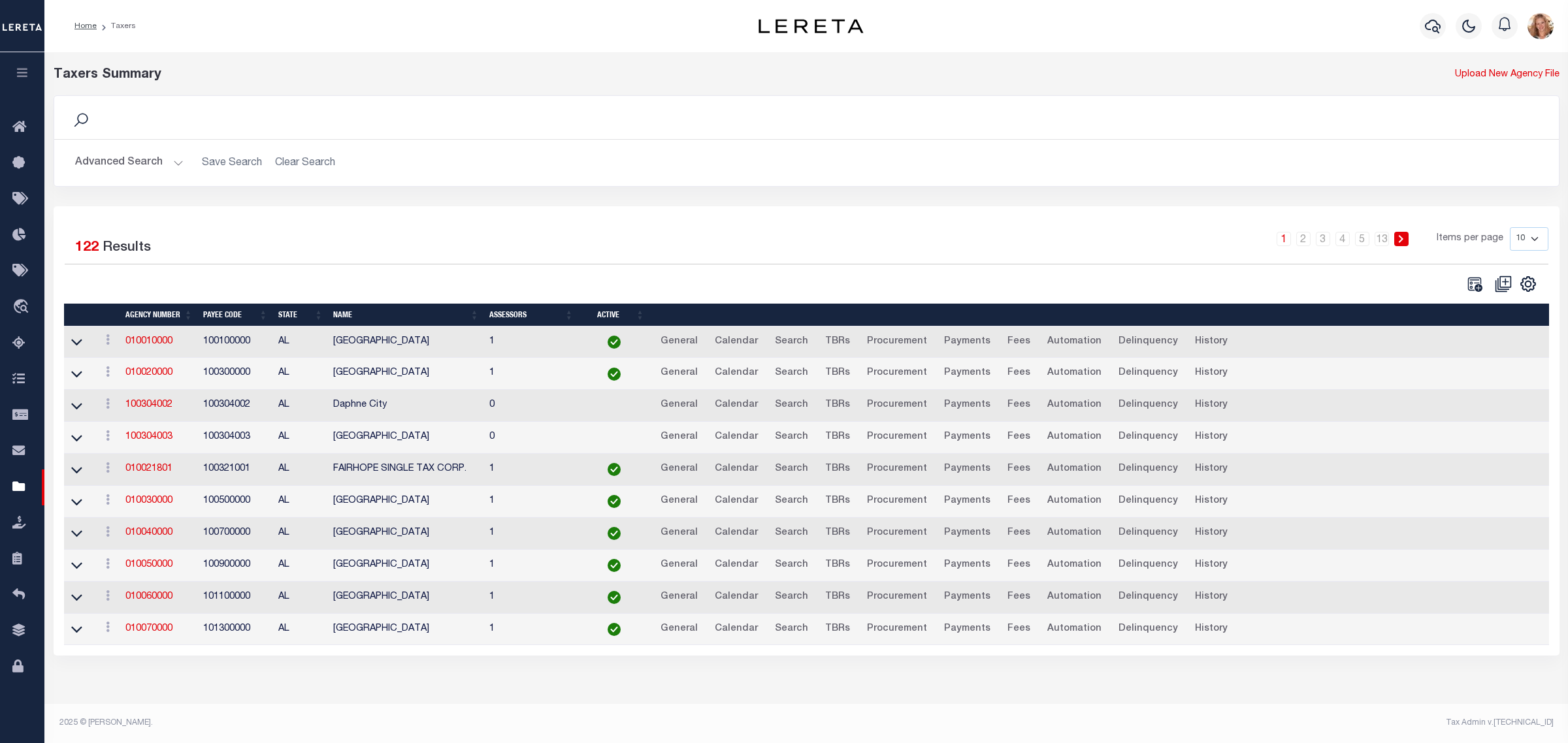
click at [129, 162] on button "Advanced Search" at bounding box center [129, 163] width 108 height 25
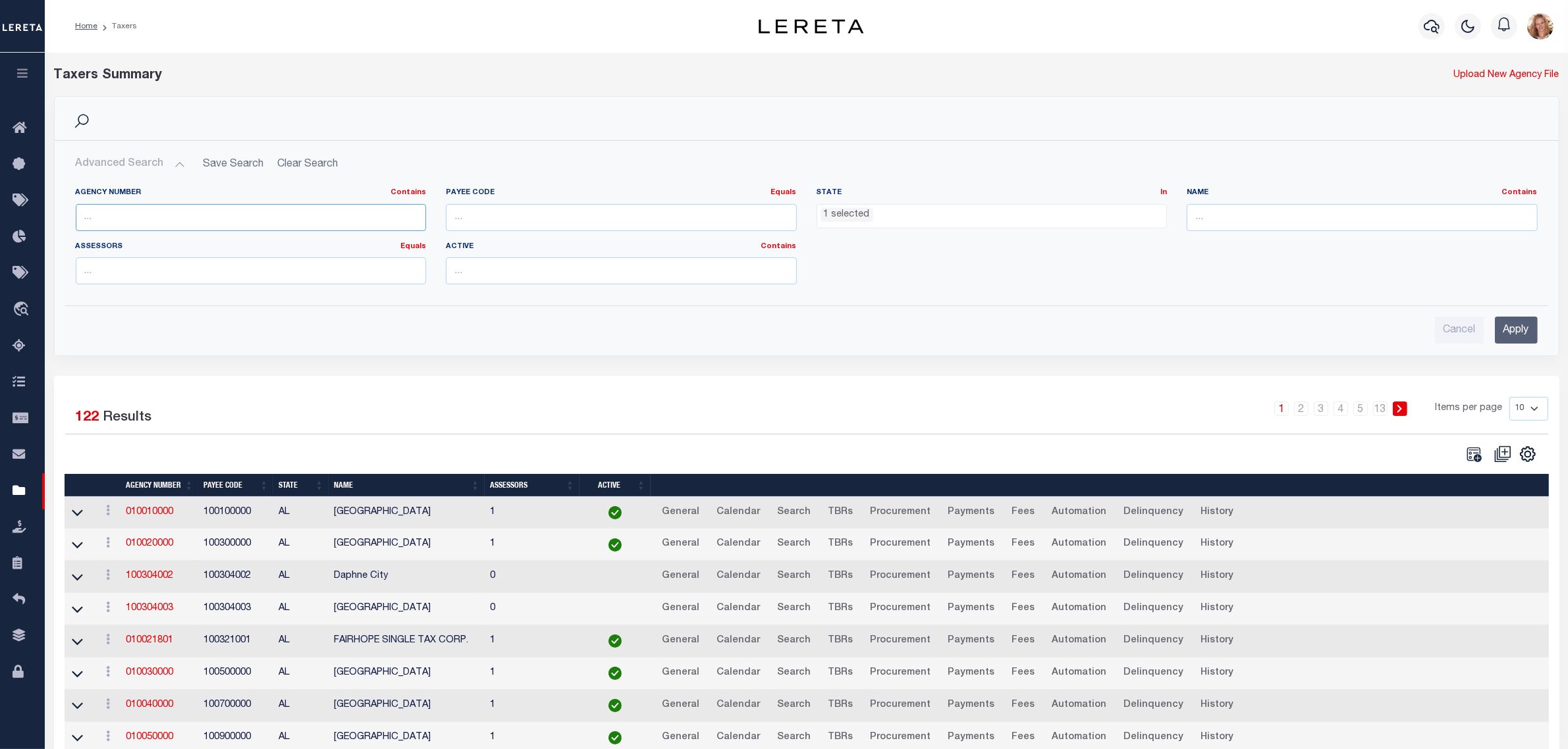
drag, startPoint x: 106, startPoint y: 213, endPoint x: 136, endPoint y: 221, distance: 31.0
click at [106, 213] on input "text" at bounding box center [251, 217] width 351 height 27
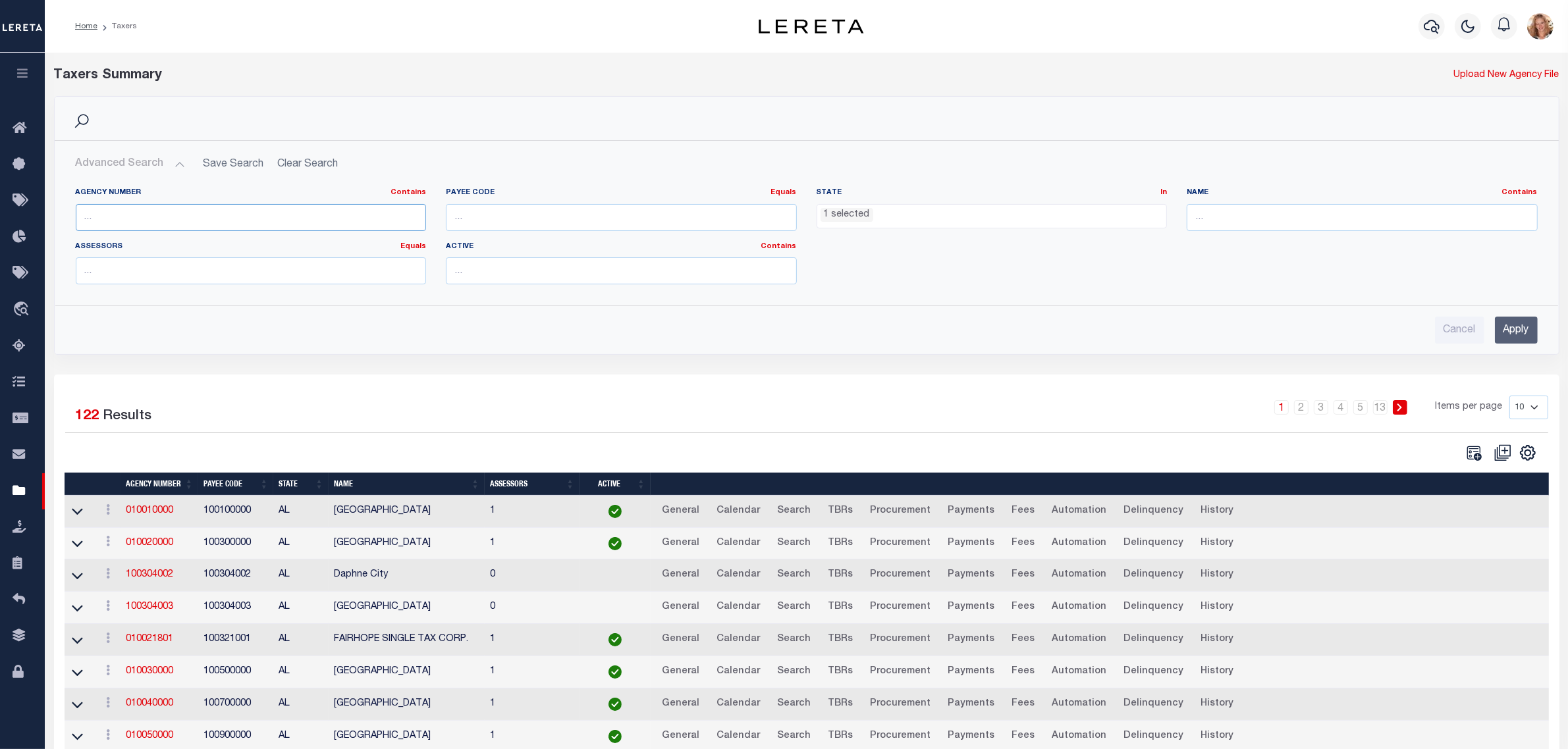
paste input "421060501"
type input "421060501"
click at [1044, 216] on ul "1 selected" at bounding box center [992, 214] width 350 height 17
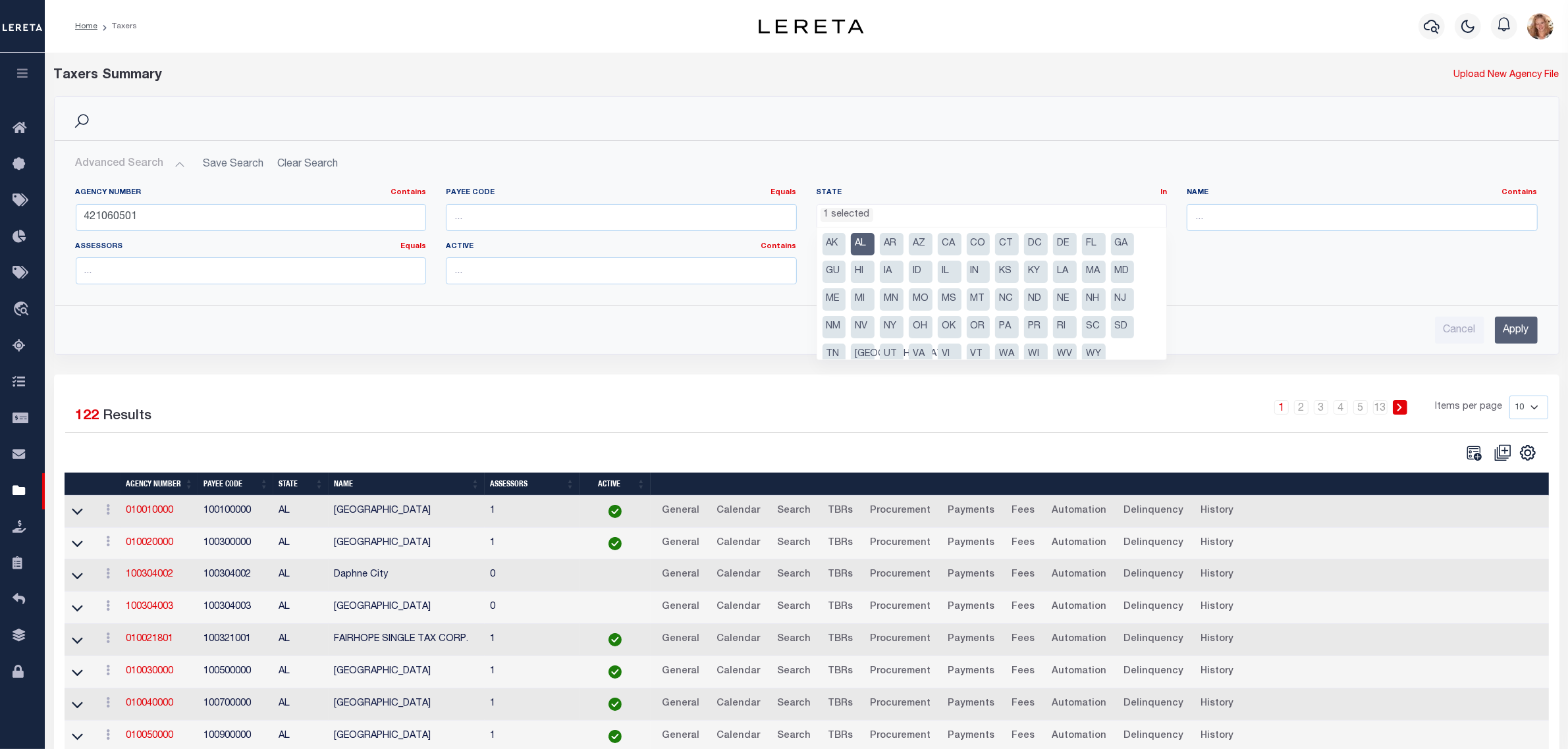
click at [866, 237] on li "AL" at bounding box center [862, 244] width 24 height 23
select select
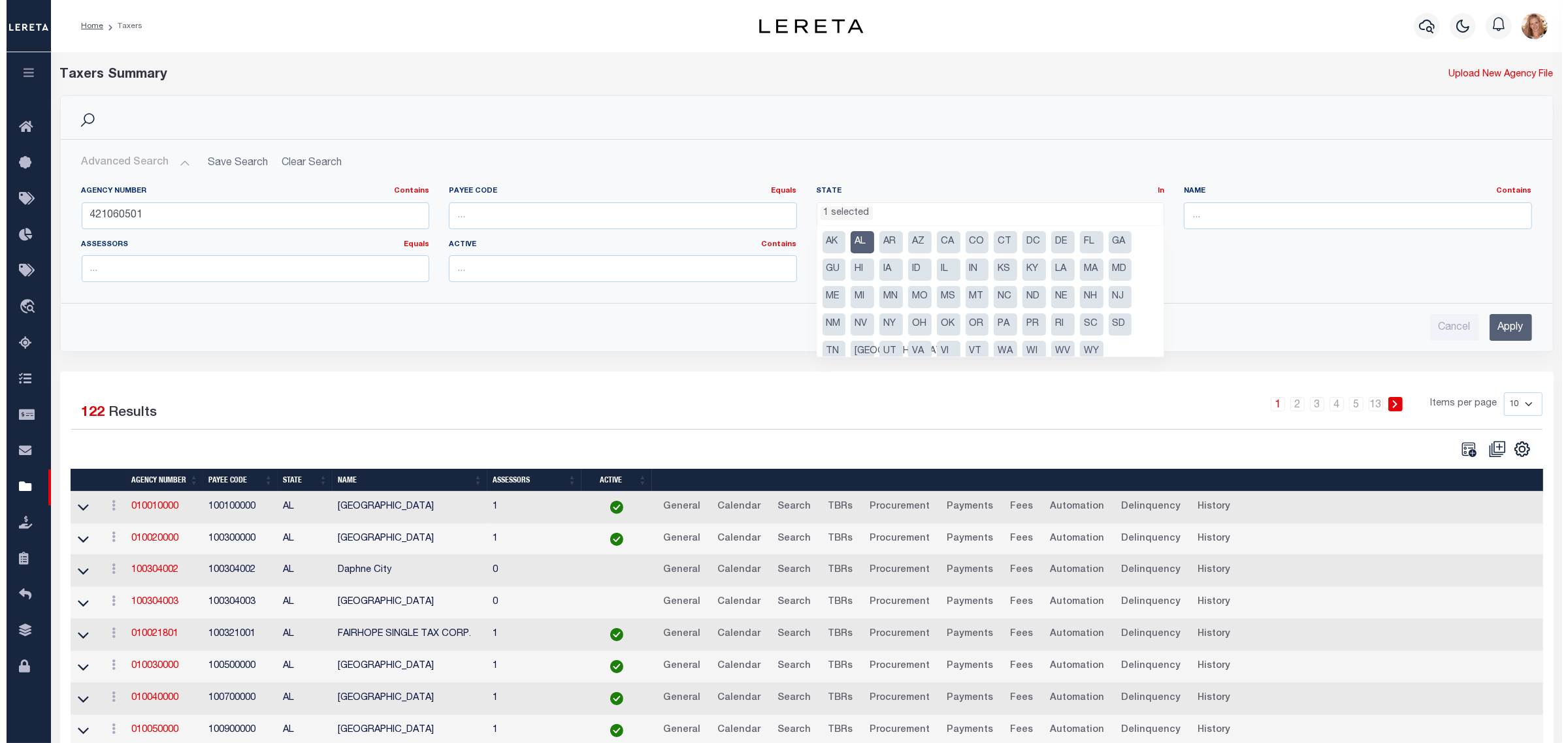
scroll to position [11, 0]
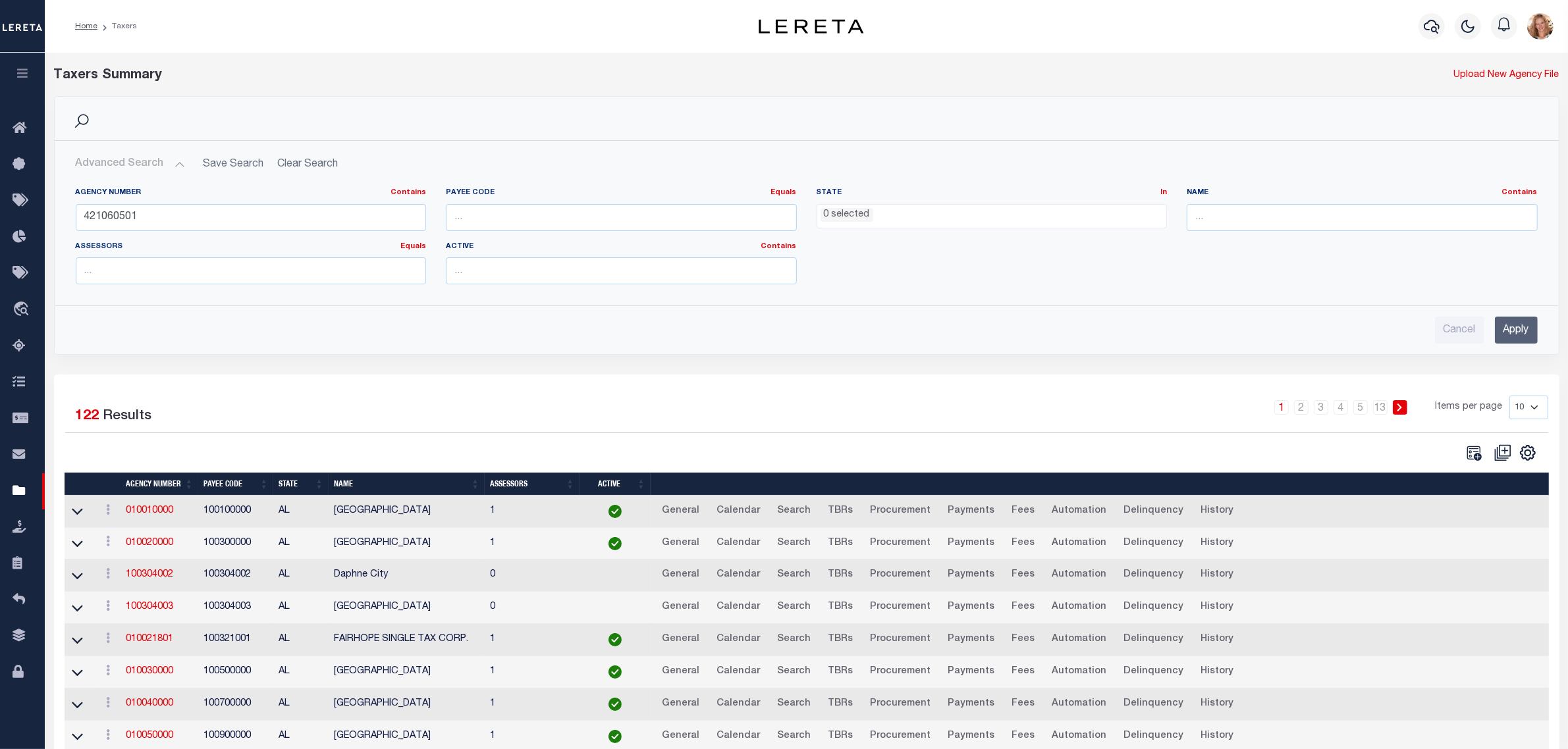
click at [1530, 333] on input "Apply" at bounding box center [1516, 330] width 43 height 27
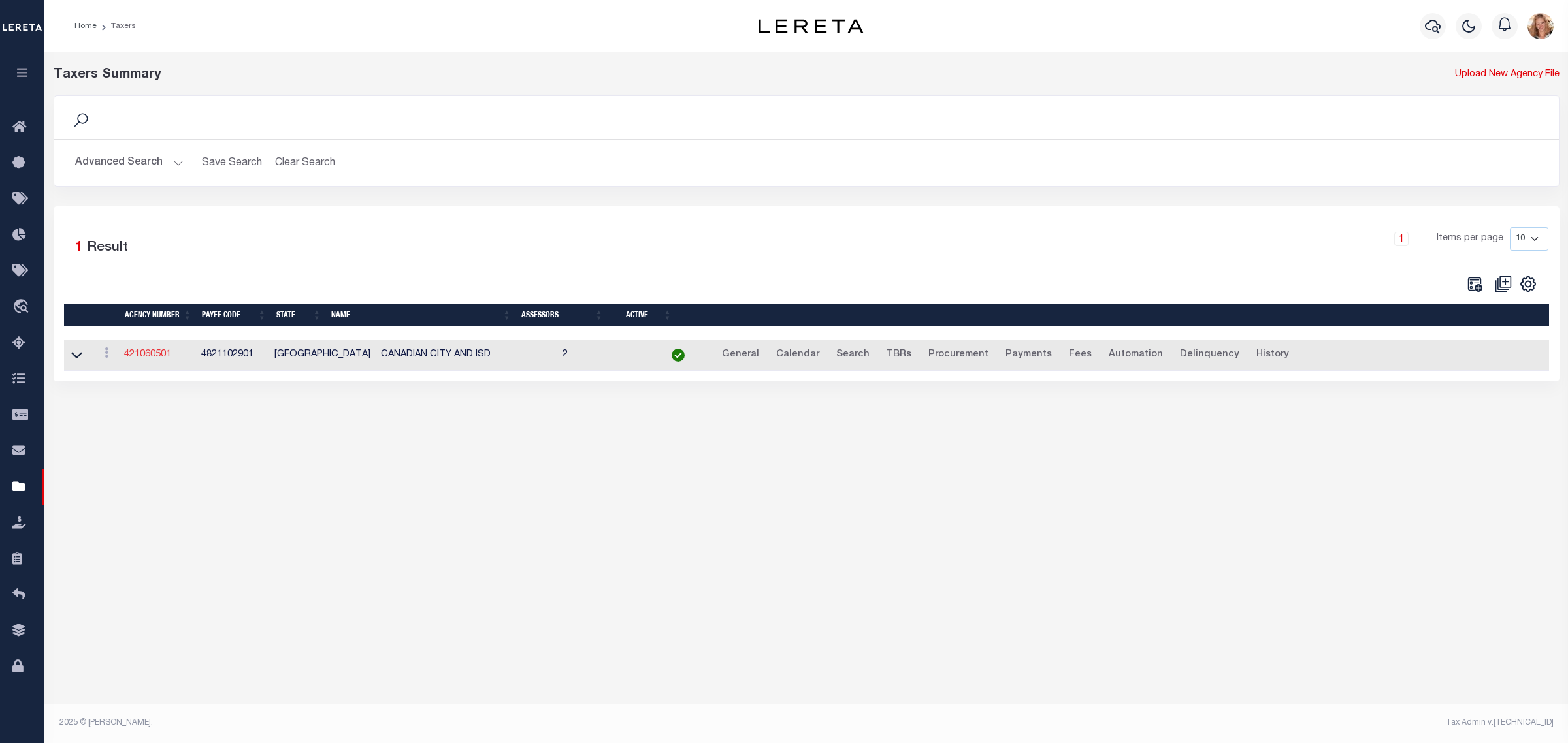
click at [157, 358] on link "421060501" at bounding box center [147, 355] width 47 height 10
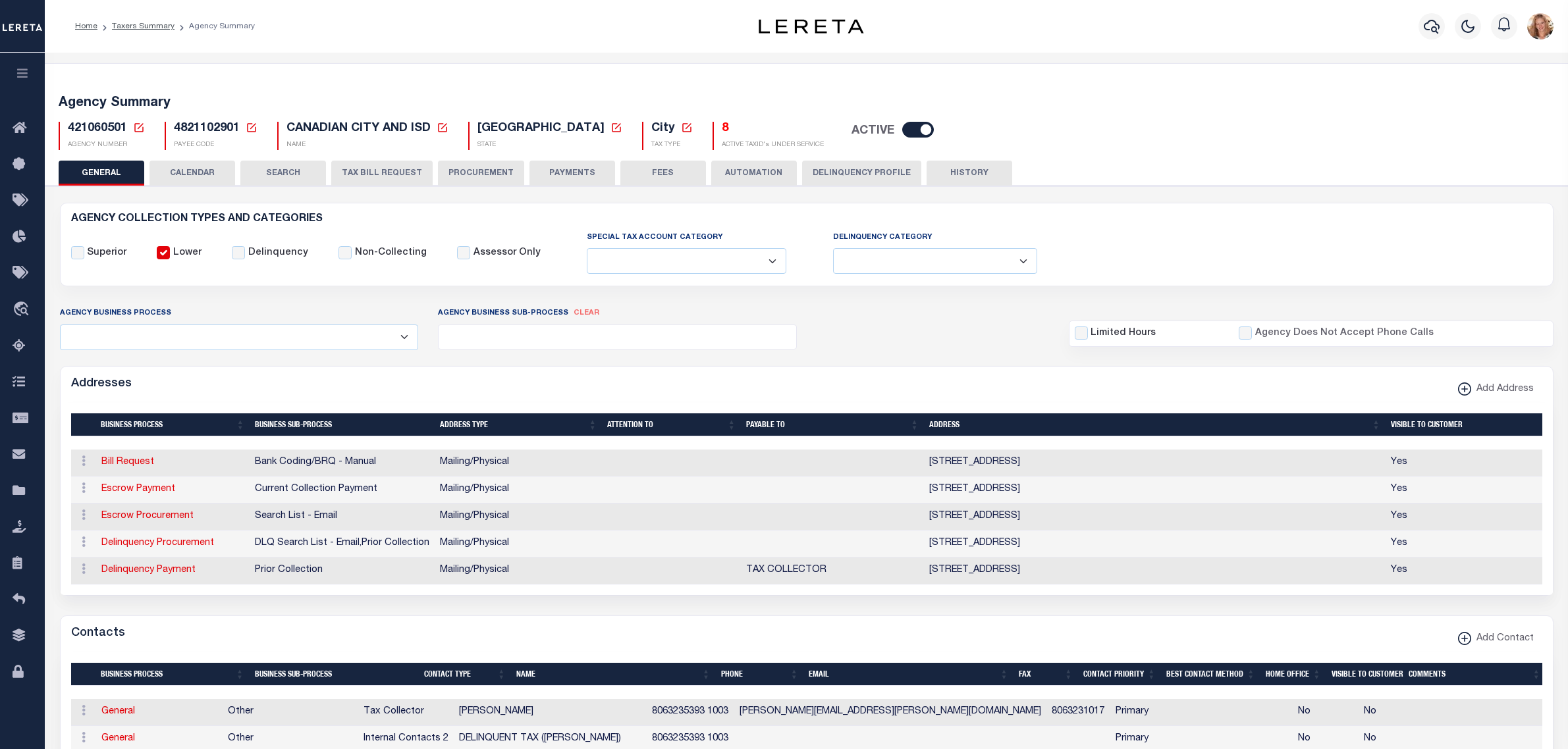
select select
click at [139, 126] on icon at bounding box center [140, 128] width 12 height 12
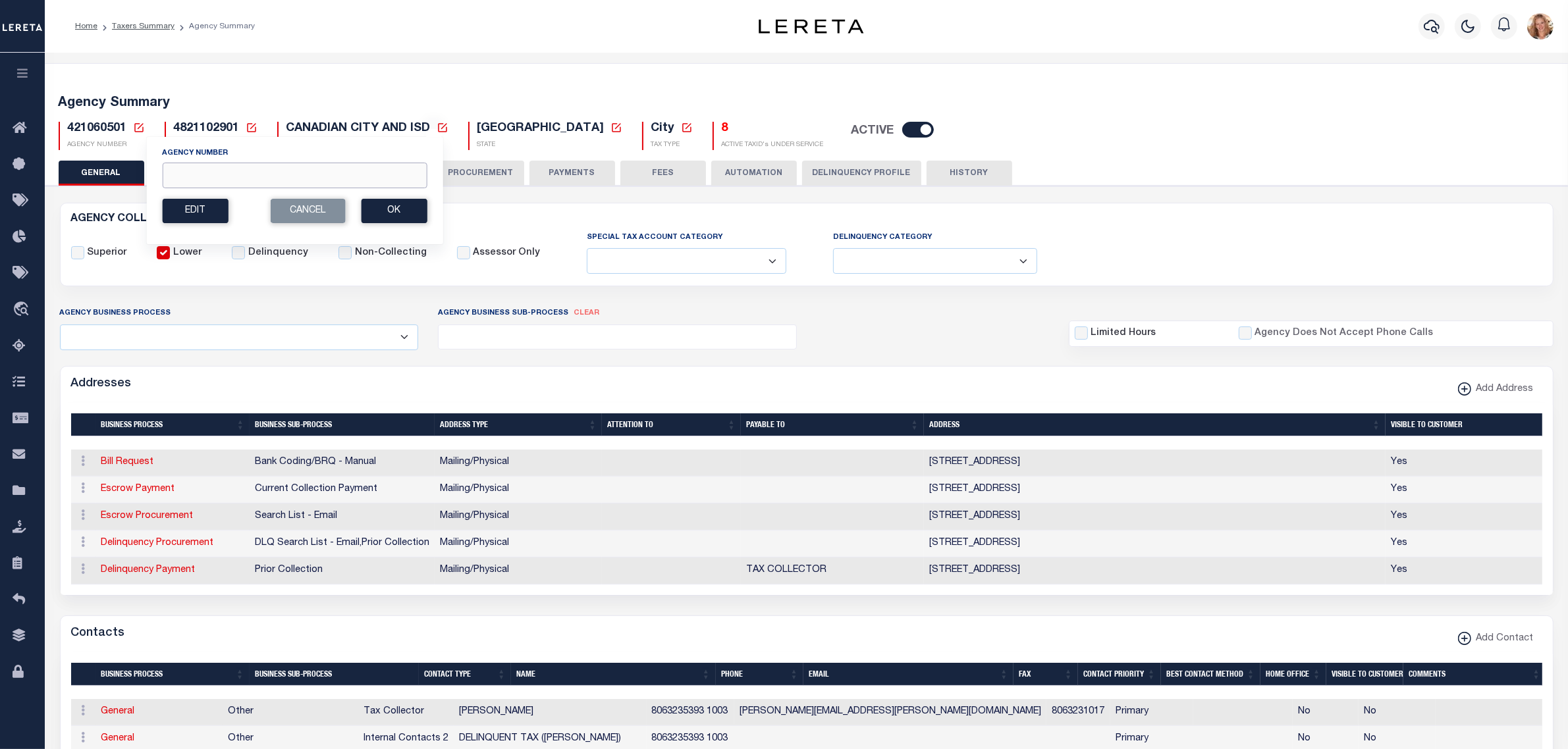
click at [191, 178] on input "Agency Number" at bounding box center [295, 174] width 265 height 25
paste input "421068501"
type input "421068501"
click at [415, 212] on button "Ok" at bounding box center [394, 211] width 66 height 24
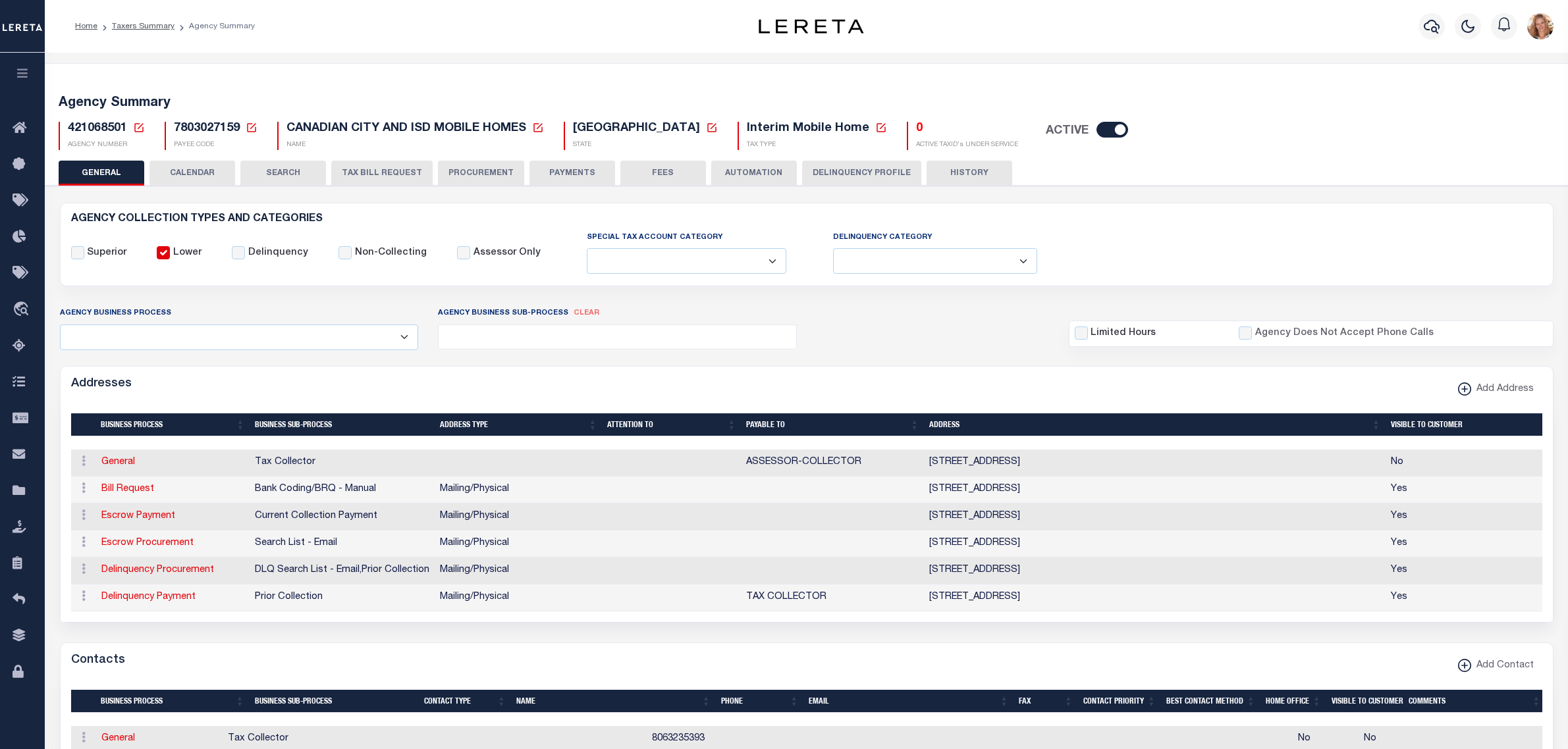
select select
click at [1096, 133] on input "checkbox" at bounding box center [1112, 130] width 31 height 16
checkbox input "false"
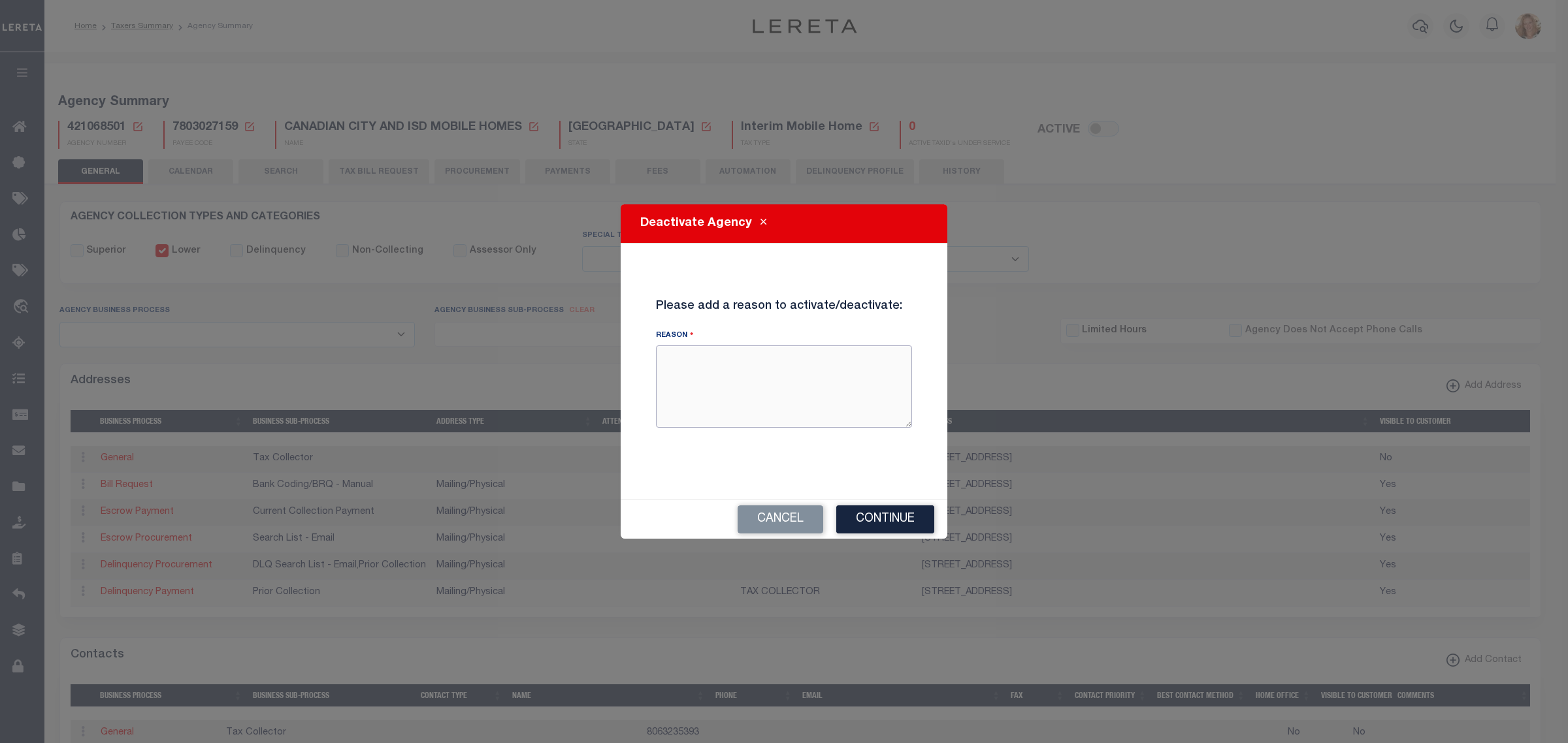
click at [697, 377] on textarea "Reason" at bounding box center [784, 386] width 256 height 82
drag, startPoint x: 782, startPoint y: 359, endPoint x: 623, endPoint y: 356, distance: 159.0
click at [623, 356] on div "Deactivate Agency Please add a reason to activate/deactivate: Reason Collected …" at bounding box center [784, 371] width 327 height 335
type textarea "Collected by county agency 421068801"
click at [876, 528] on button "Continue" at bounding box center [884, 519] width 98 height 28
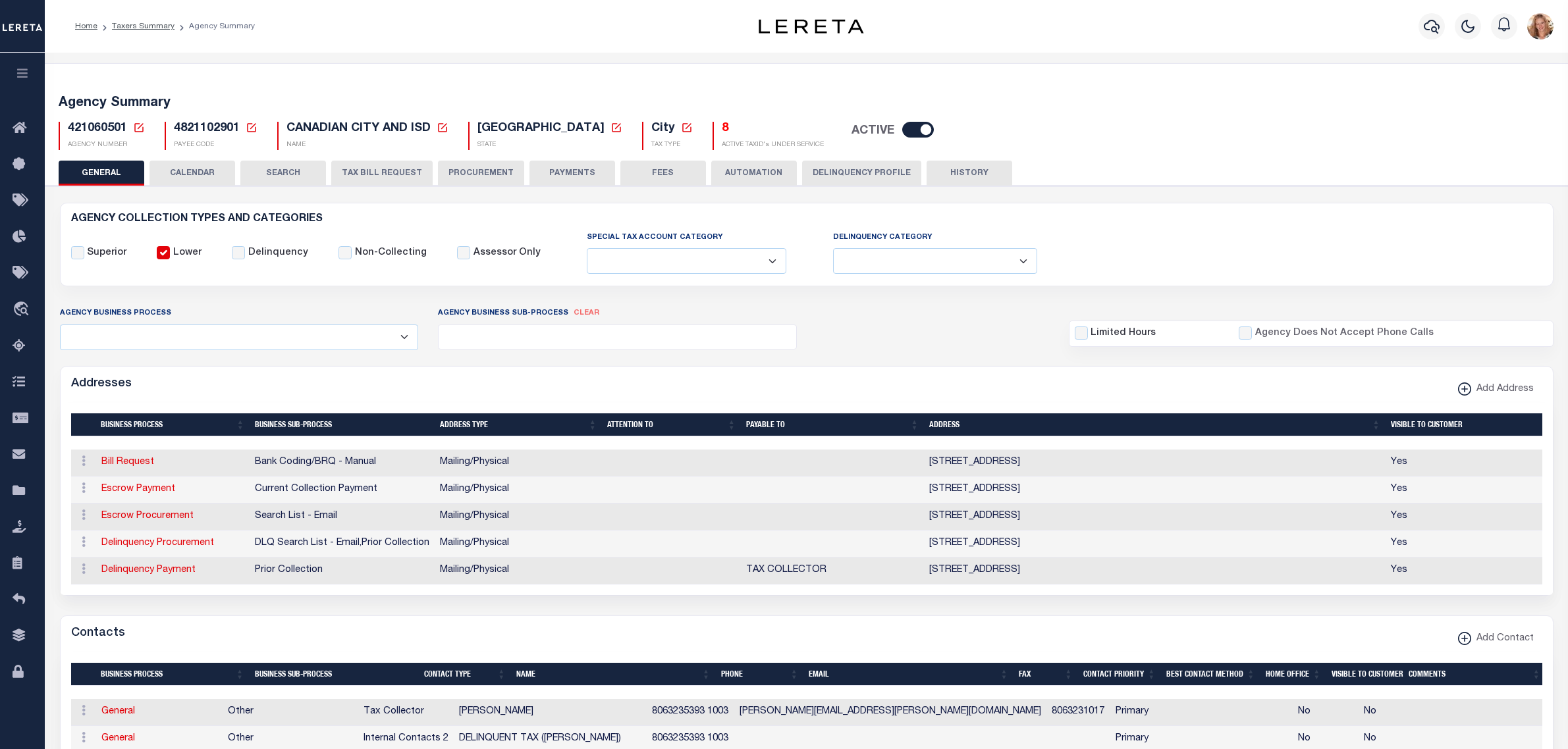
select select
click at [140, 130] on icon at bounding box center [140, 128] width 12 height 12
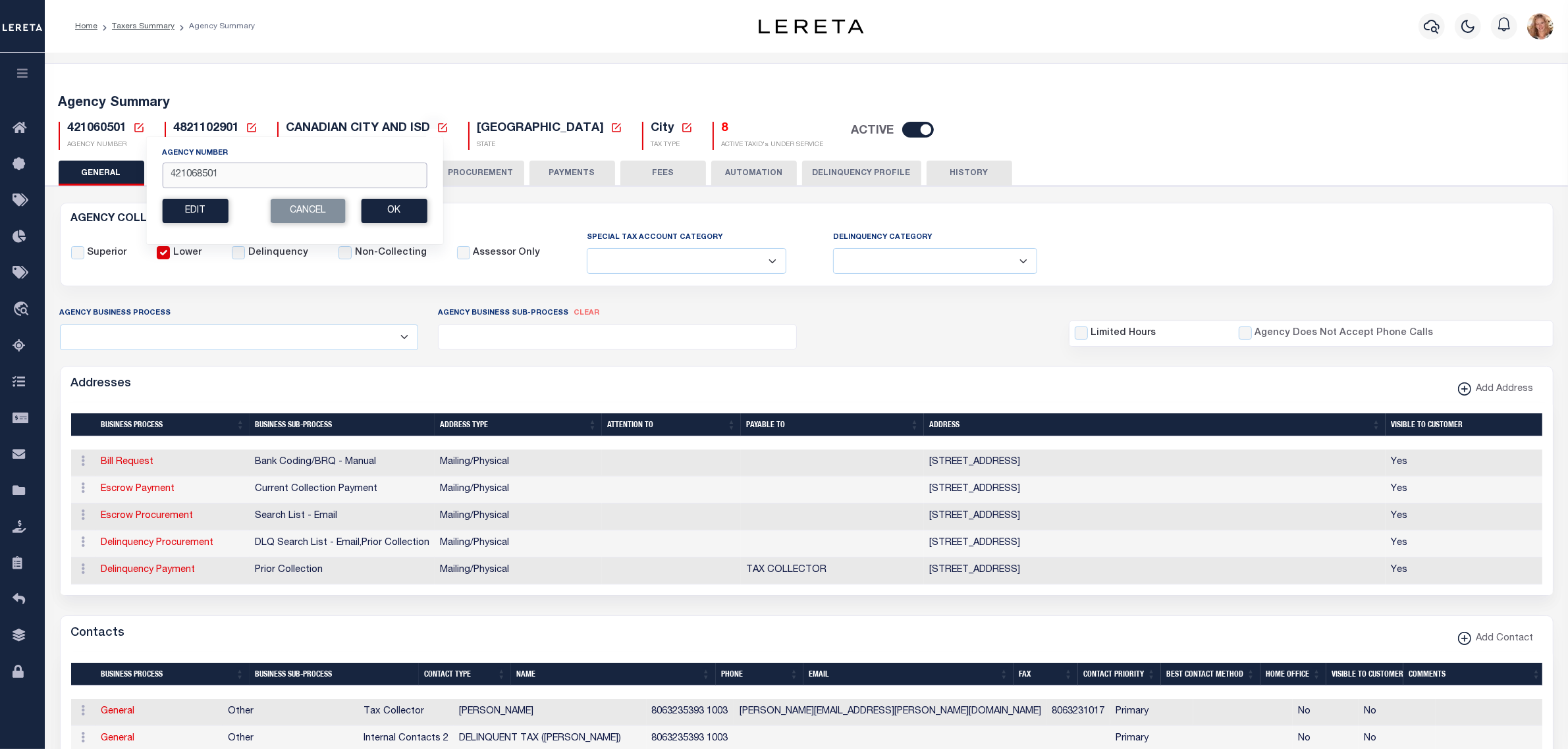
click at [204, 174] on input "421068501" at bounding box center [295, 174] width 265 height 25
type input "421068801"
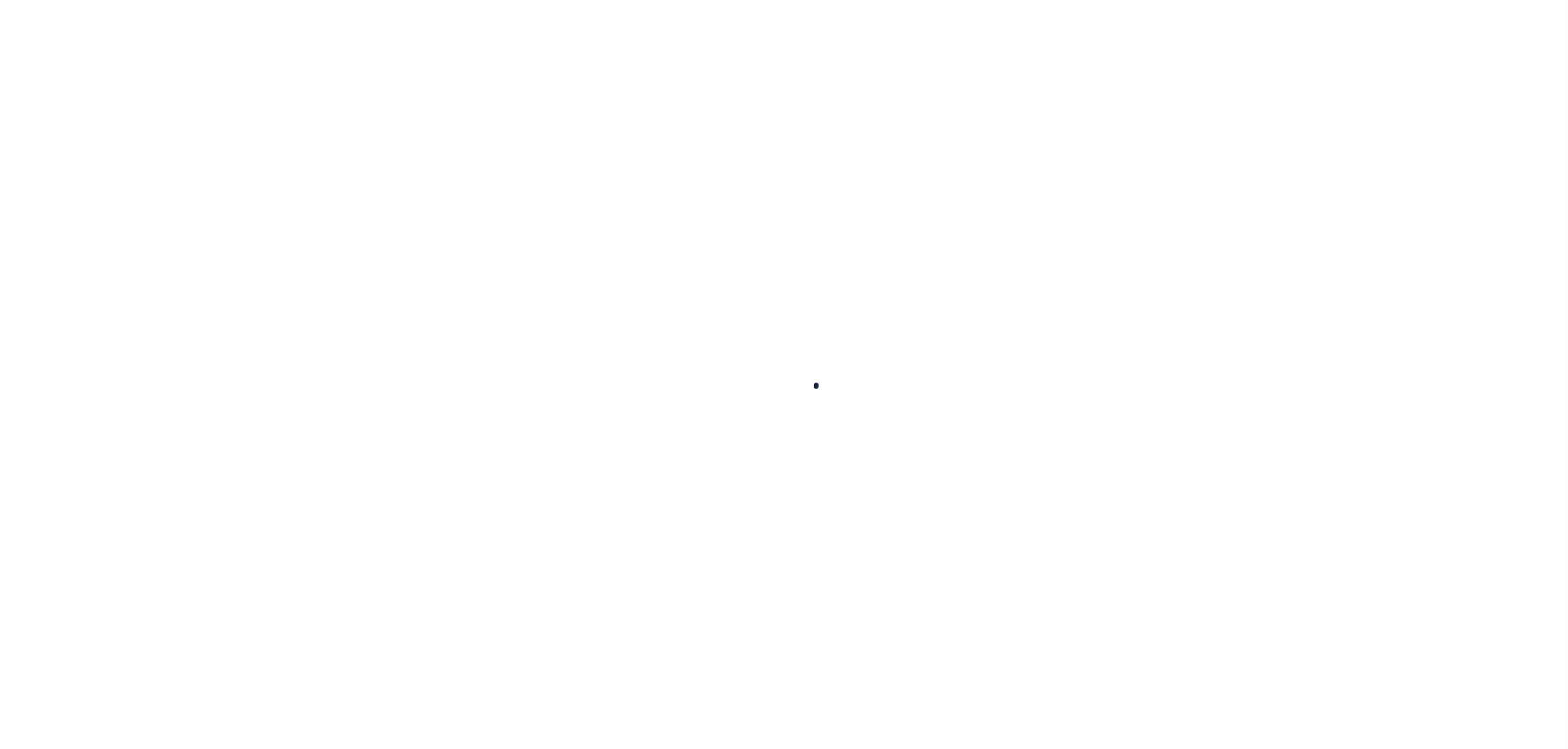
select select
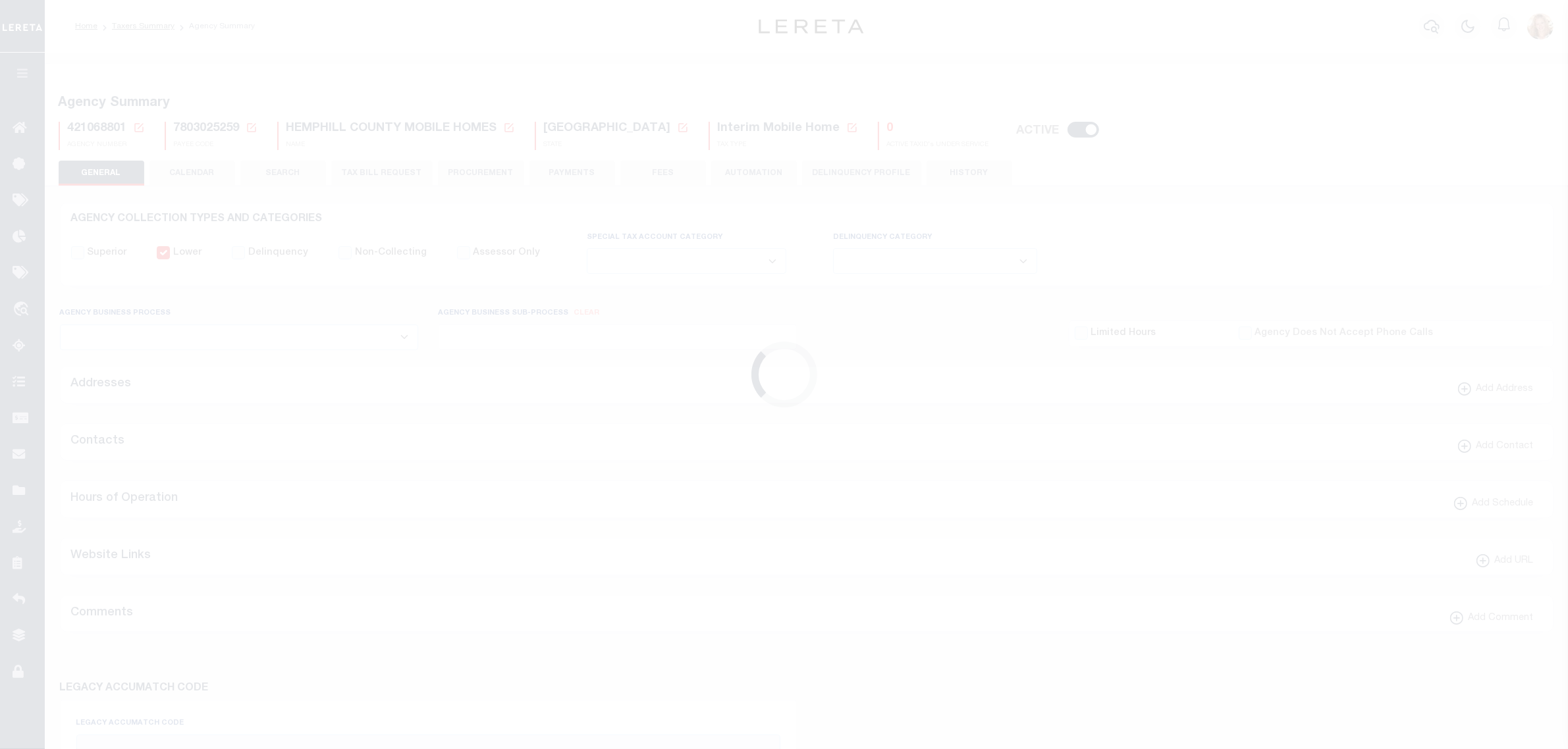
checkbox input "false"
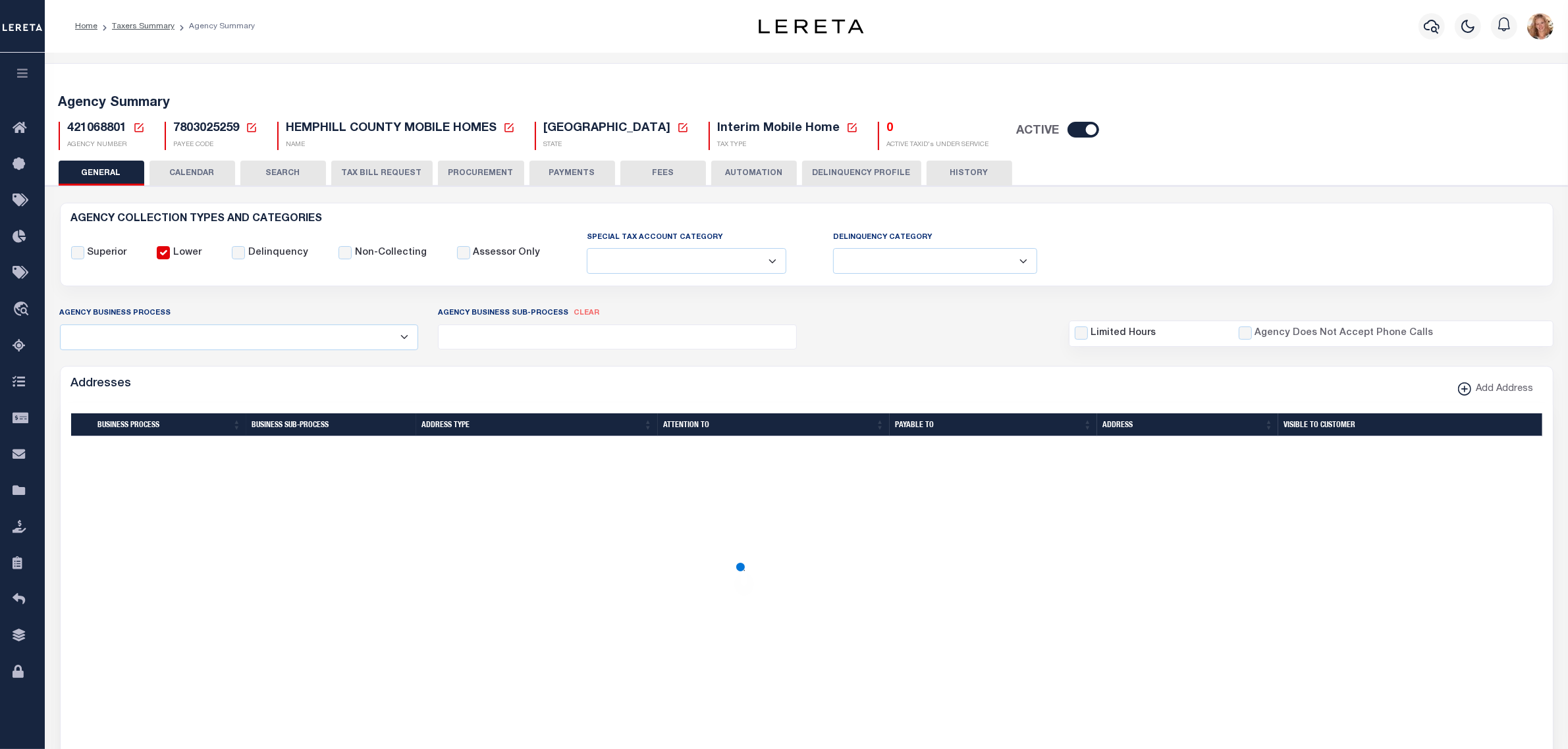
click at [140, 125] on icon at bounding box center [139, 127] width 10 height 10
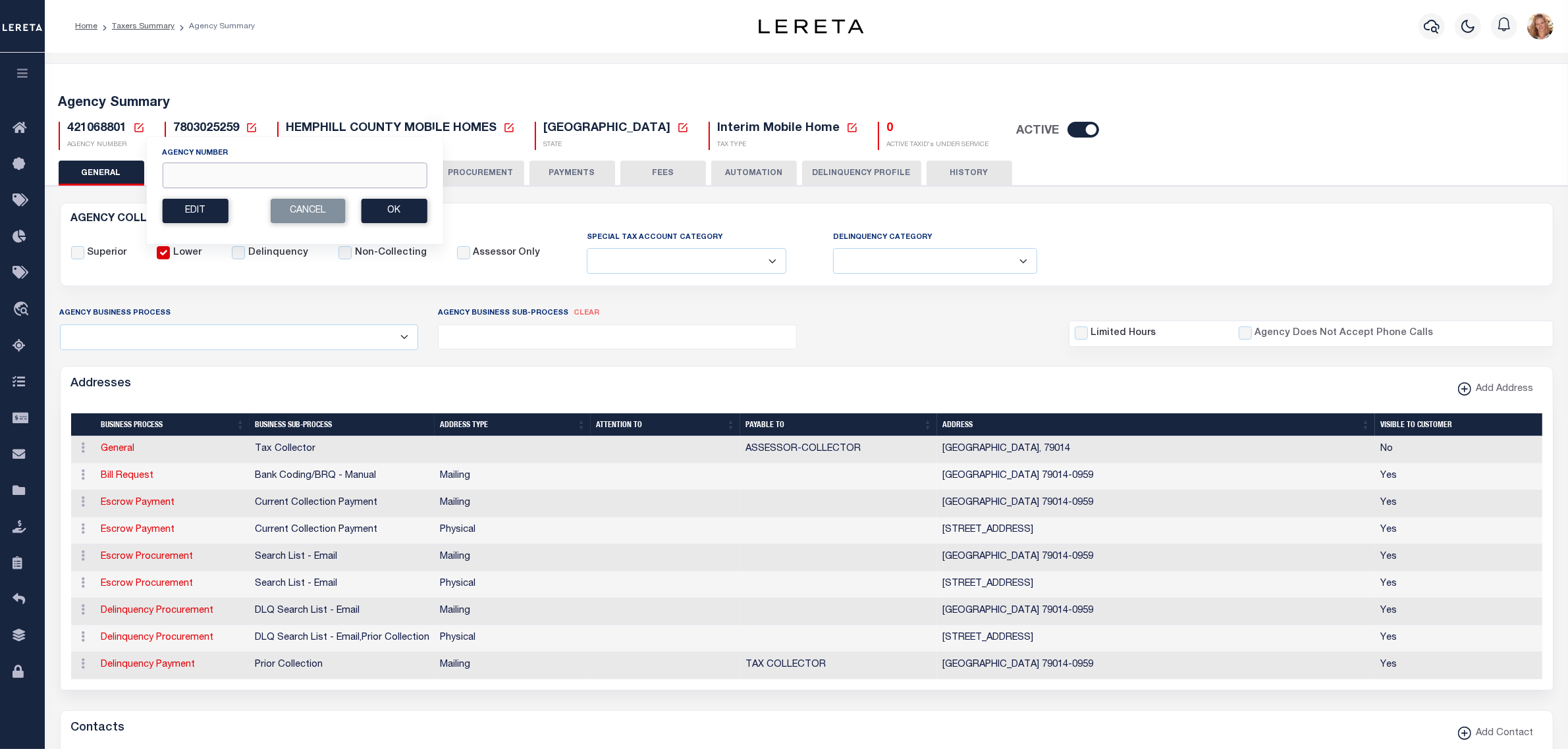
click at [211, 179] on input "Agency Number" at bounding box center [295, 174] width 265 height 25
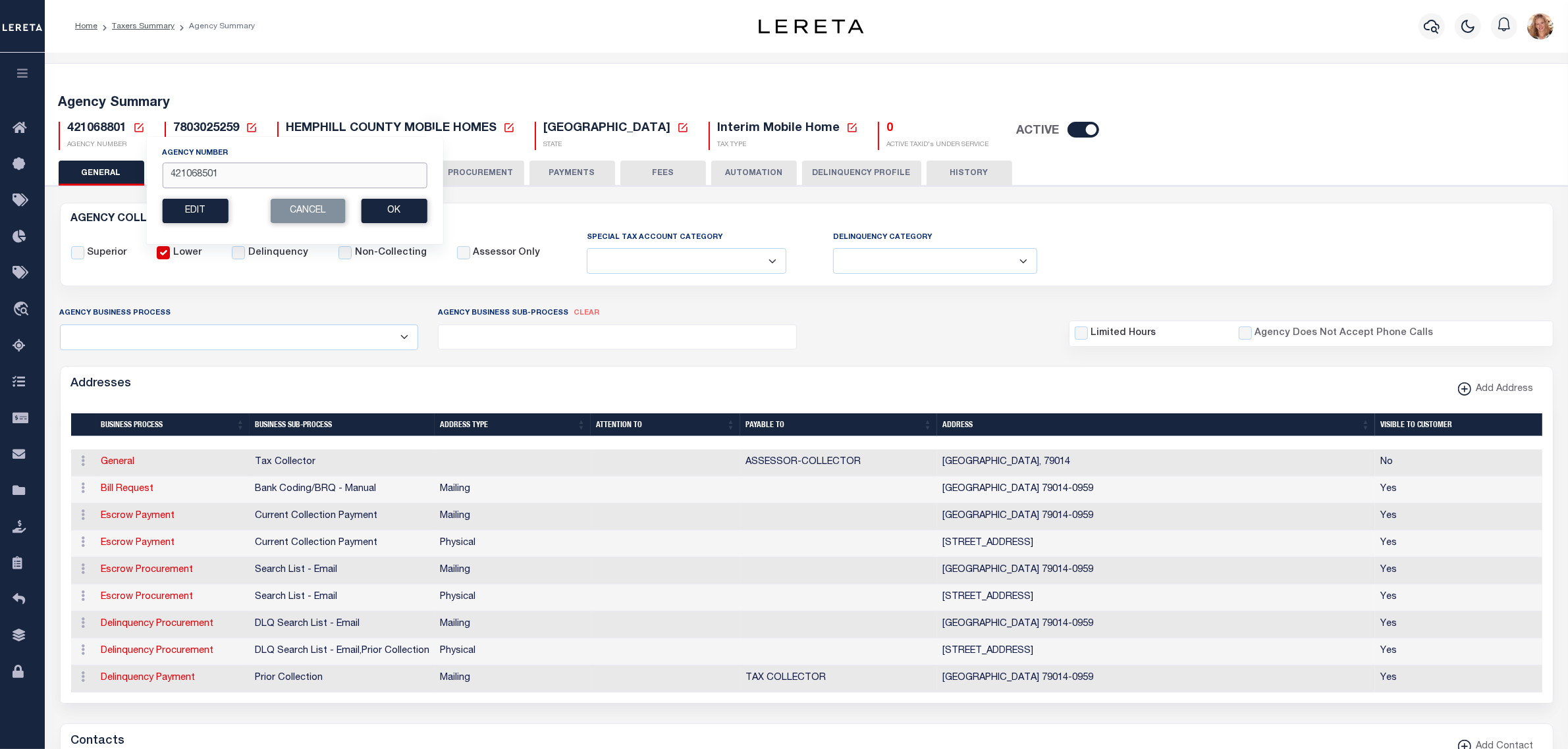
type input "421068501"
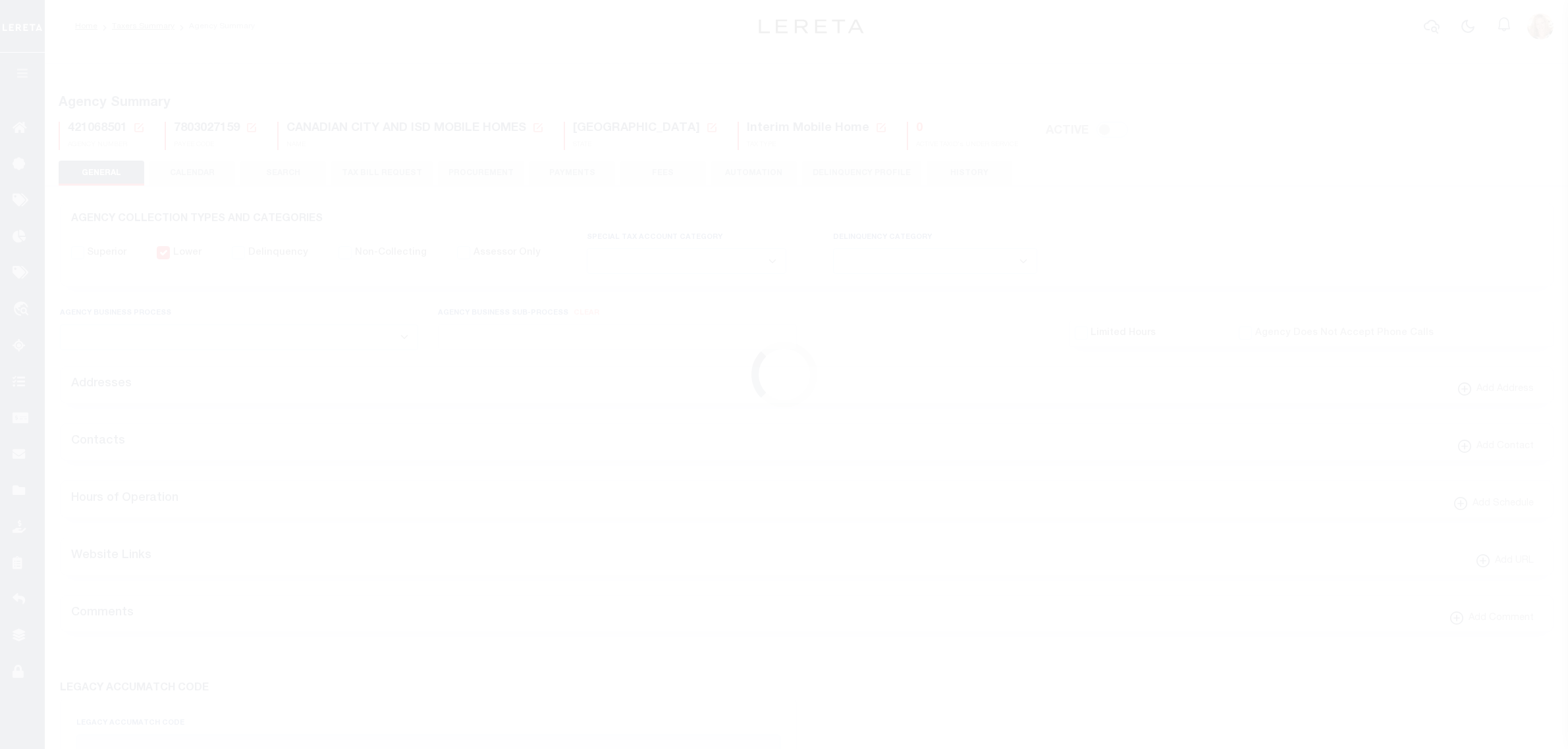
select select
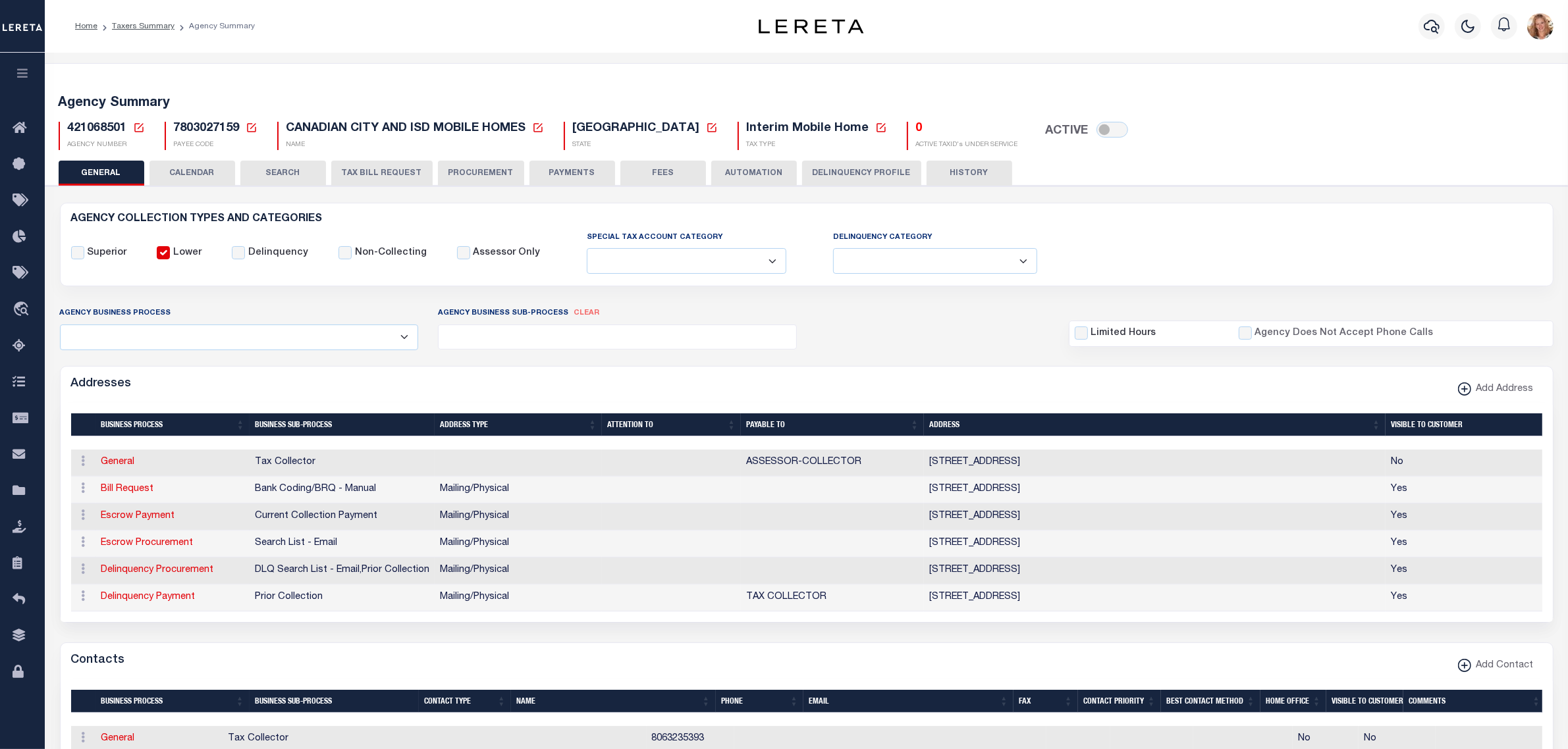
click at [542, 125] on icon at bounding box center [538, 127] width 10 height 10
click at [587, 176] on input "New Agency Name" at bounding box center [644, 174] width 157 height 25
type input "CANADIAN CITY AND ISD MH (INACTIVE)"
click at [658, 212] on button "Save" at bounding box center [689, 211] width 66 height 24
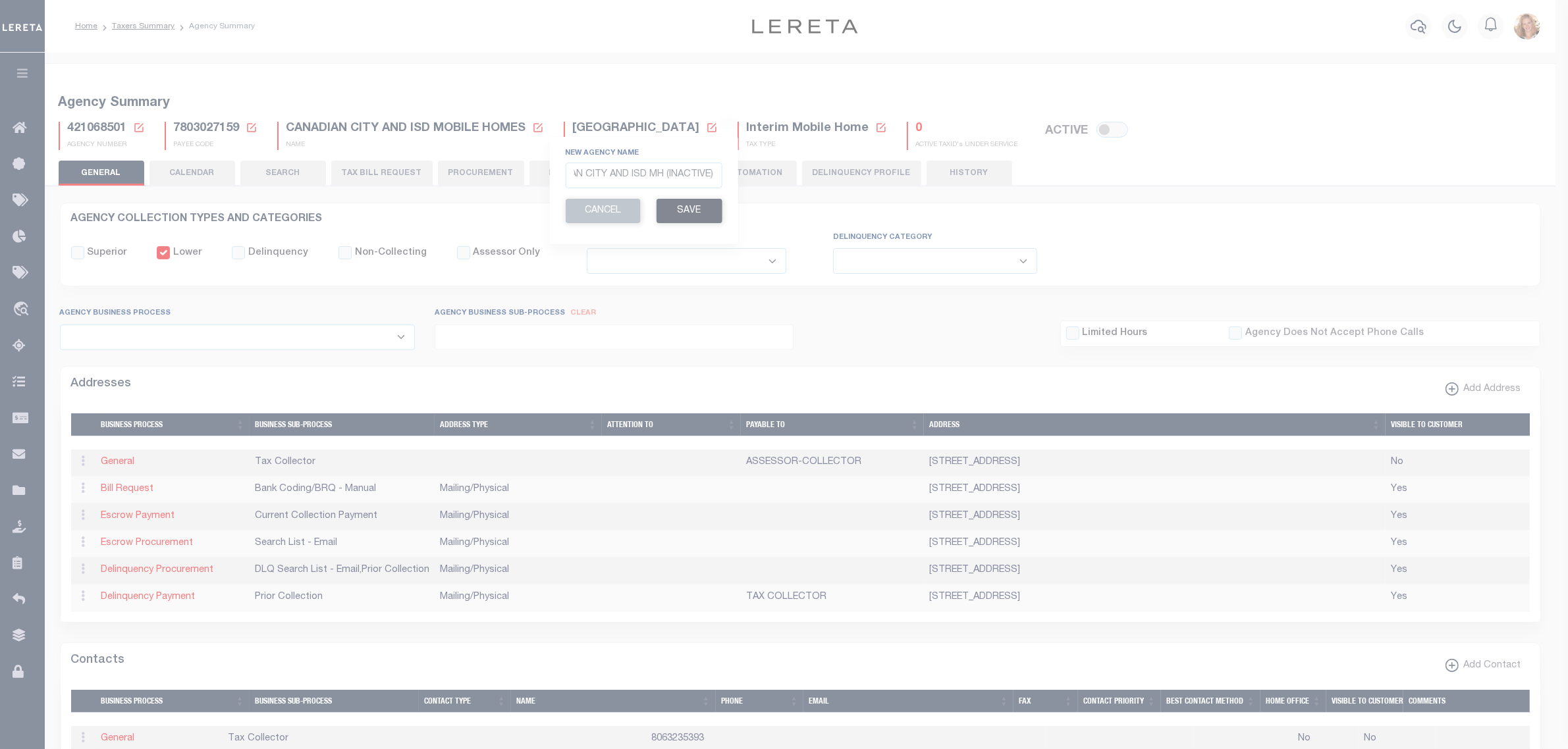
scroll to position [0, 0]
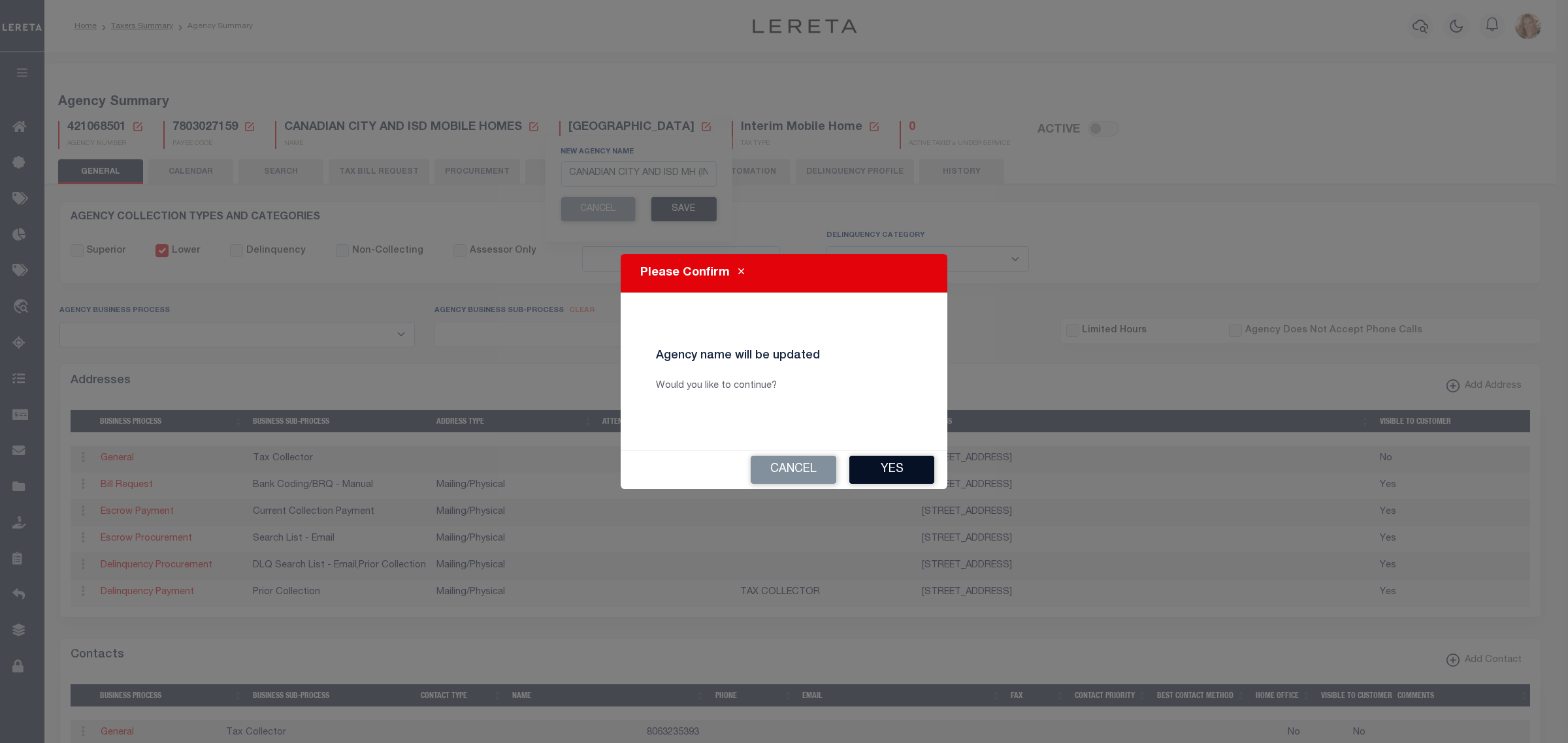
click at [923, 471] on button "Yes" at bounding box center [892, 470] width 85 height 28
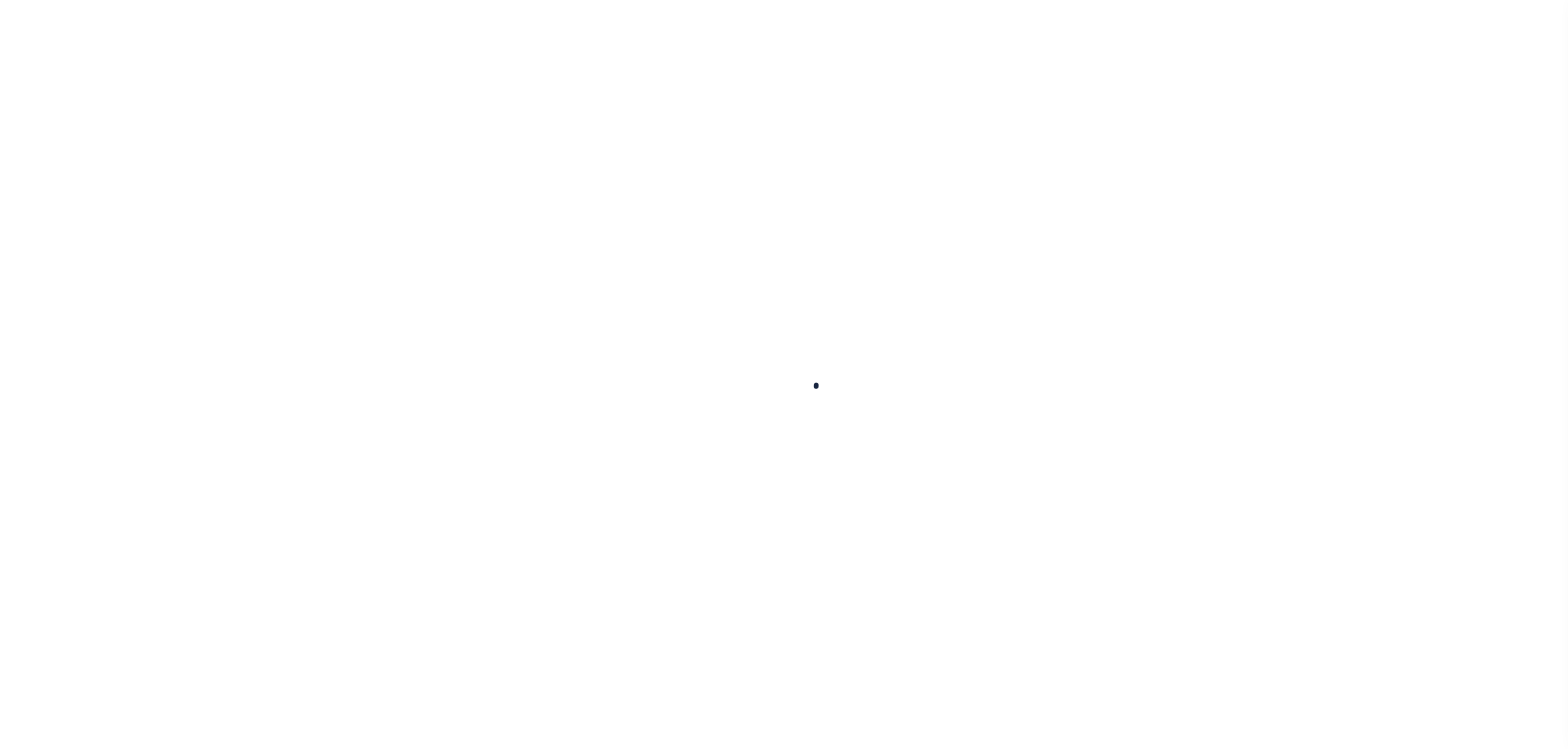
select select
checkbox input "false"
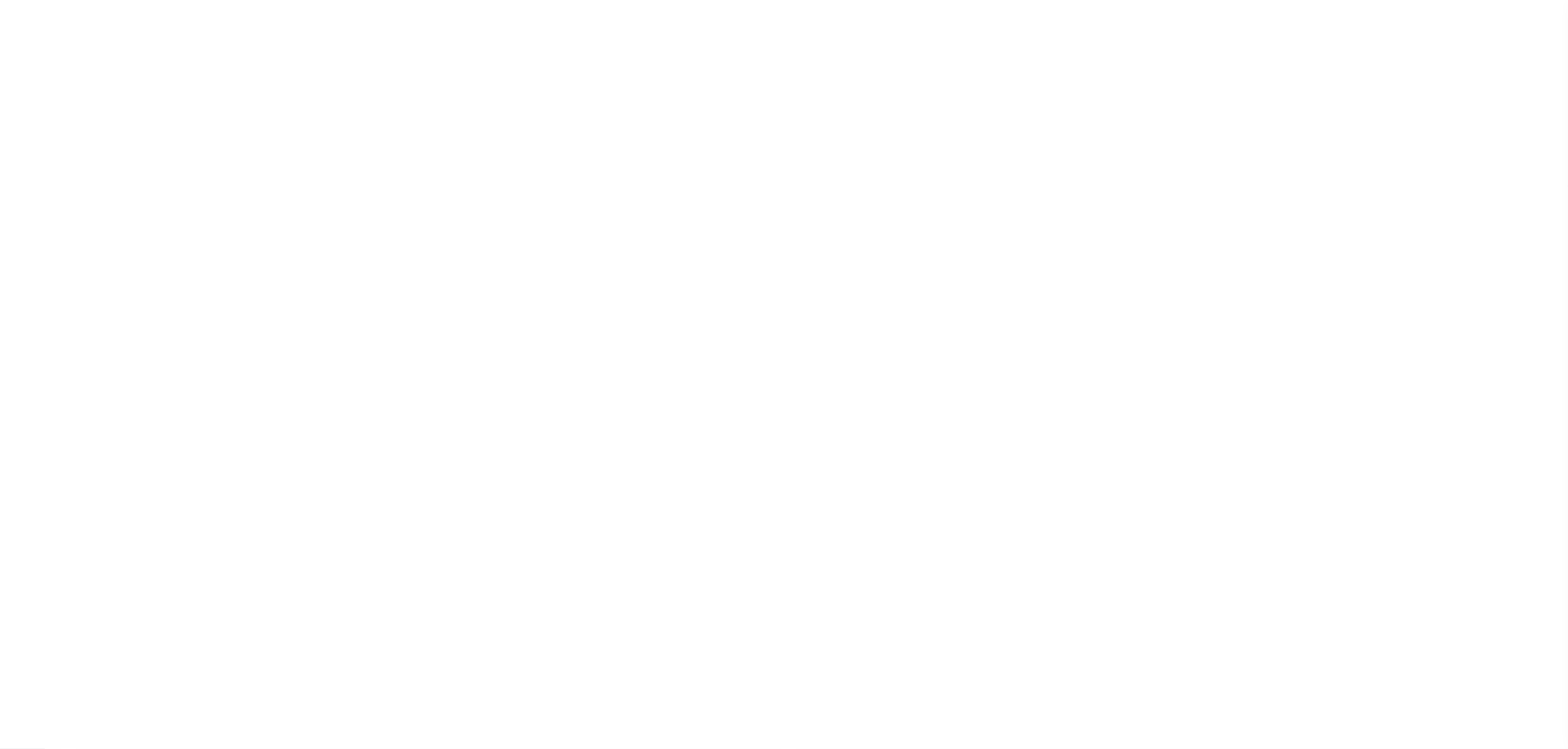
checkbox input "false"
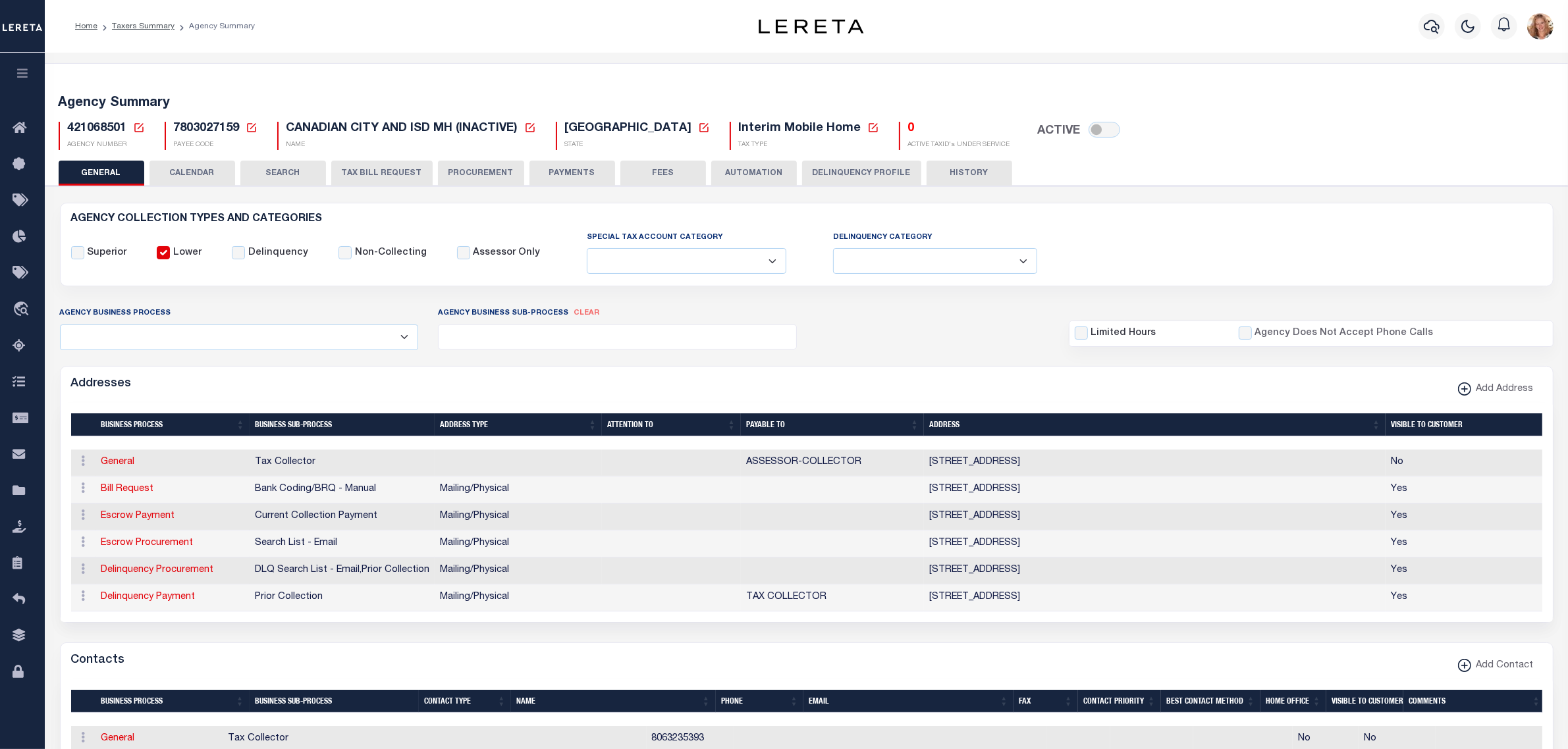
click at [139, 128] on icon at bounding box center [139, 127] width 10 height 10
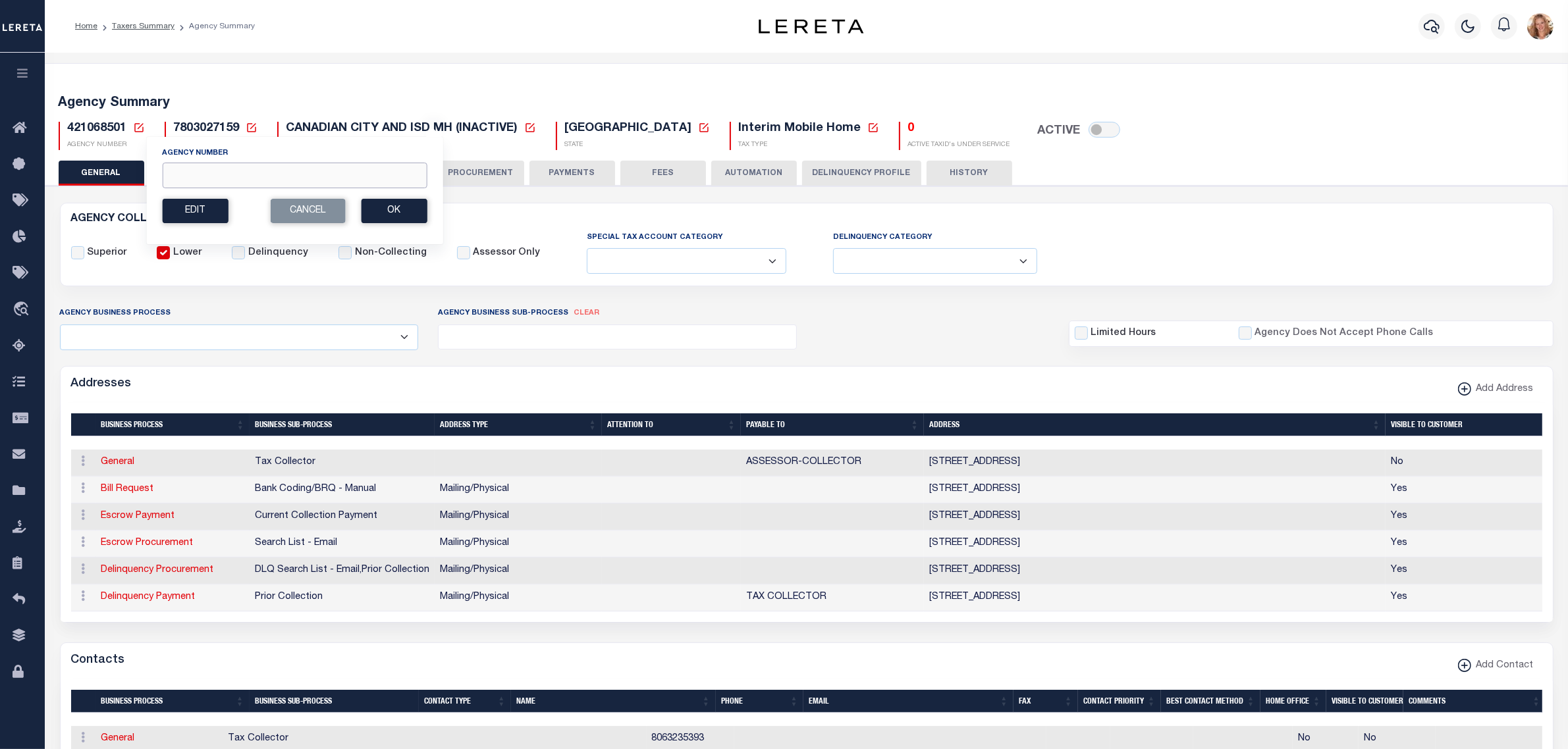
click at [175, 176] on input "Agency Number" at bounding box center [295, 174] width 265 height 25
type input "421060501"
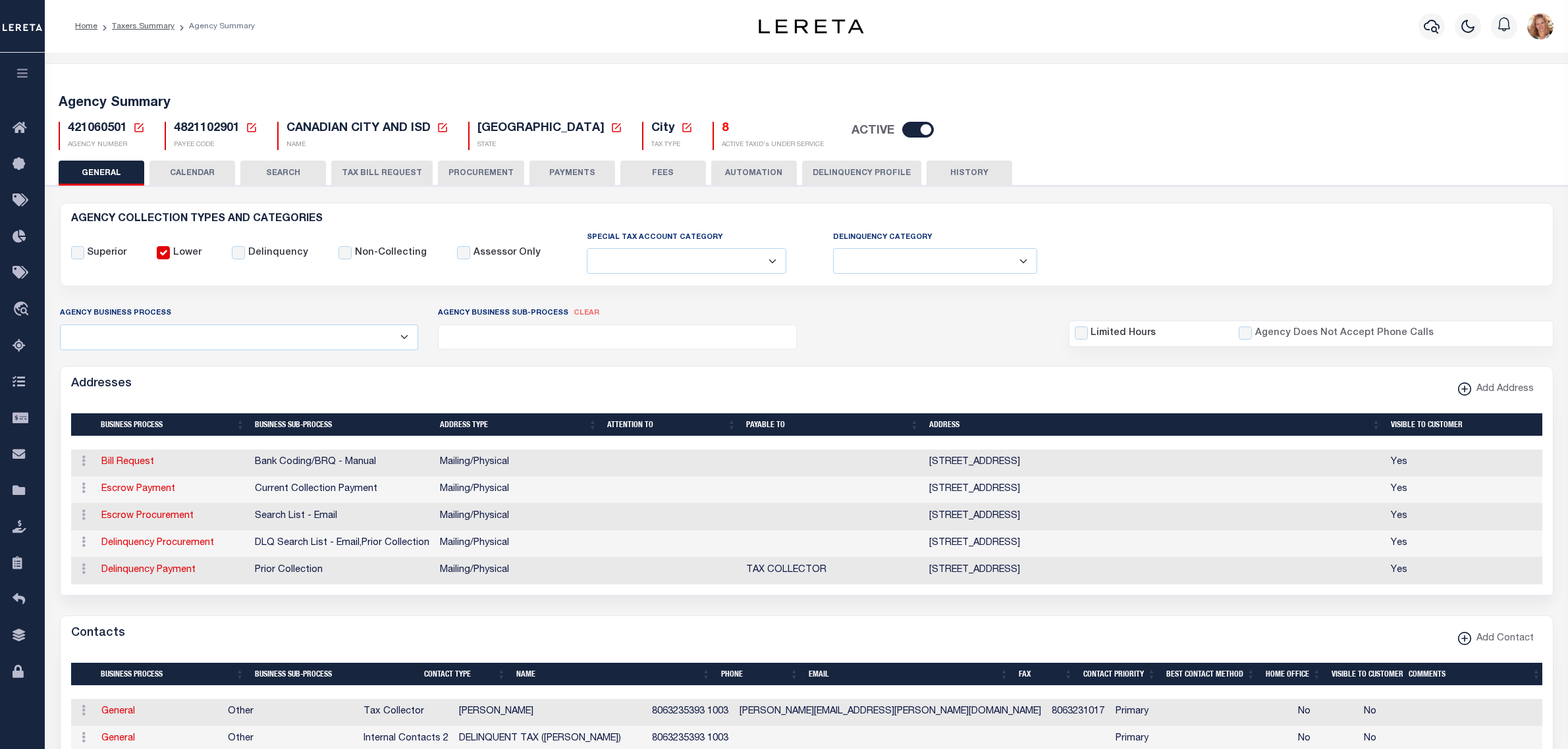
select select
click at [721, 126] on h5 "8" at bounding box center [772, 129] width 102 height 15
select select
click at [902, 130] on input "checkbox" at bounding box center [917, 130] width 31 height 16
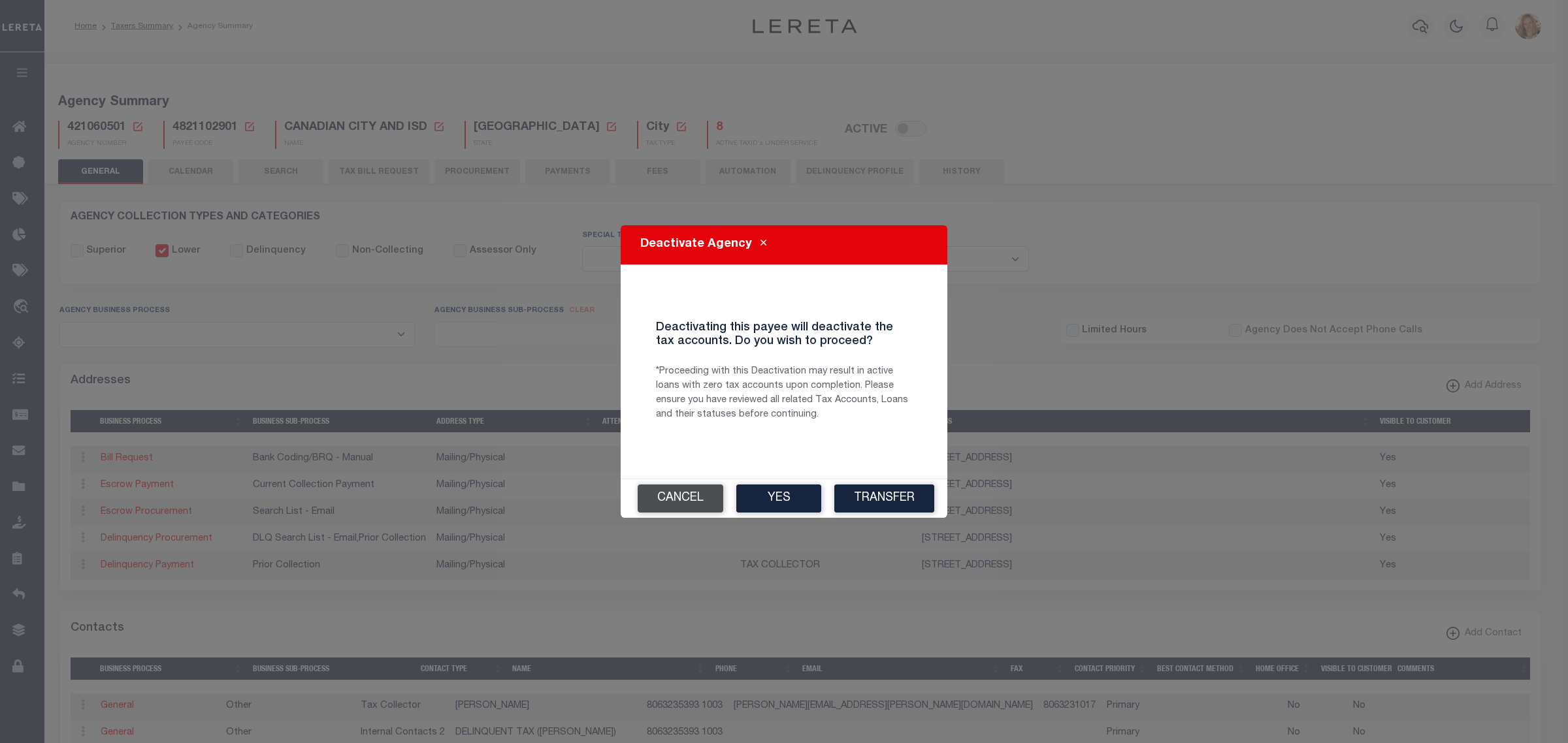
click at [686, 505] on button "Cancel" at bounding box center [680, 498] width 86 height 28
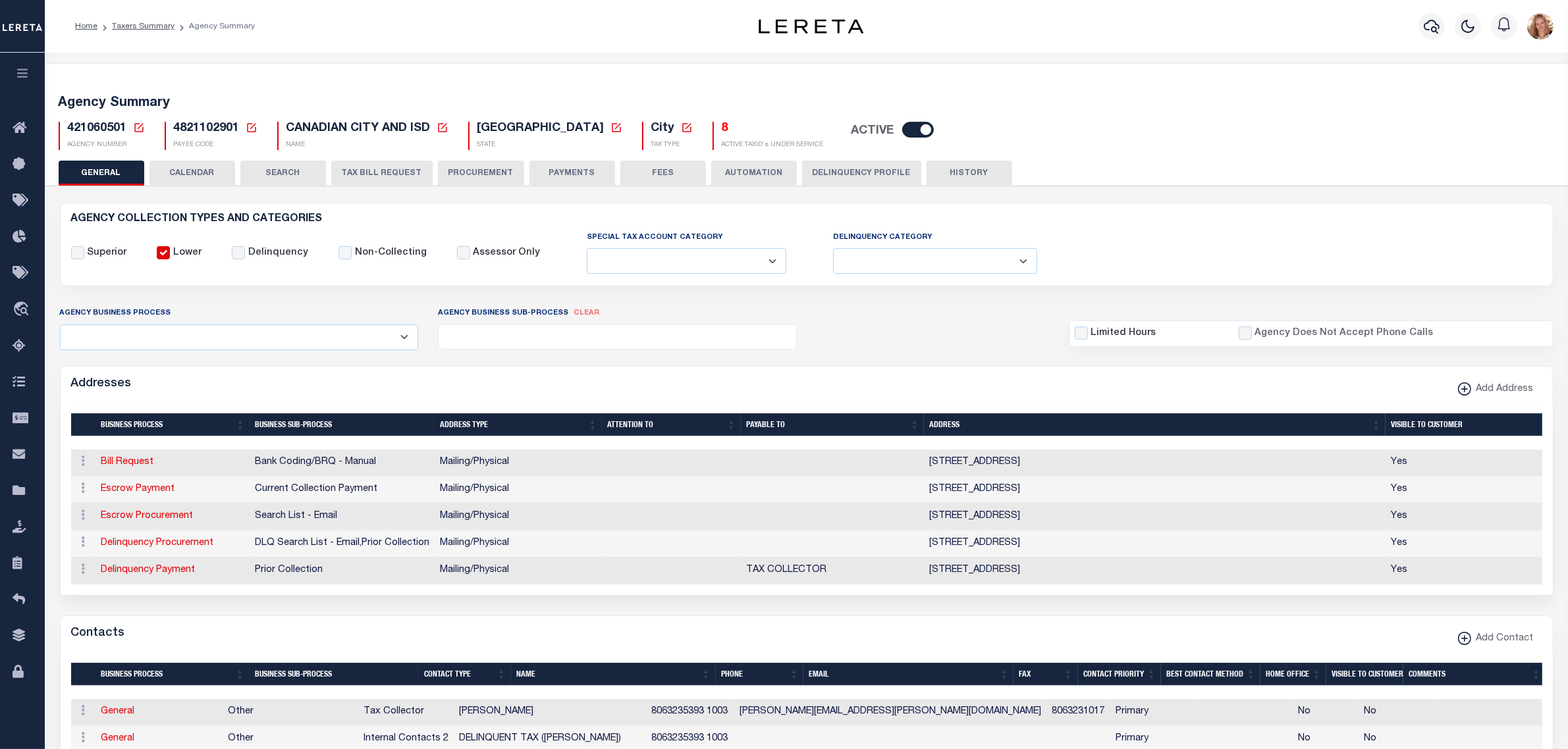
click at [902, 130] on input "checkbox" at bounding box center [917, 130] width 31 height 16
checkbox input "false"
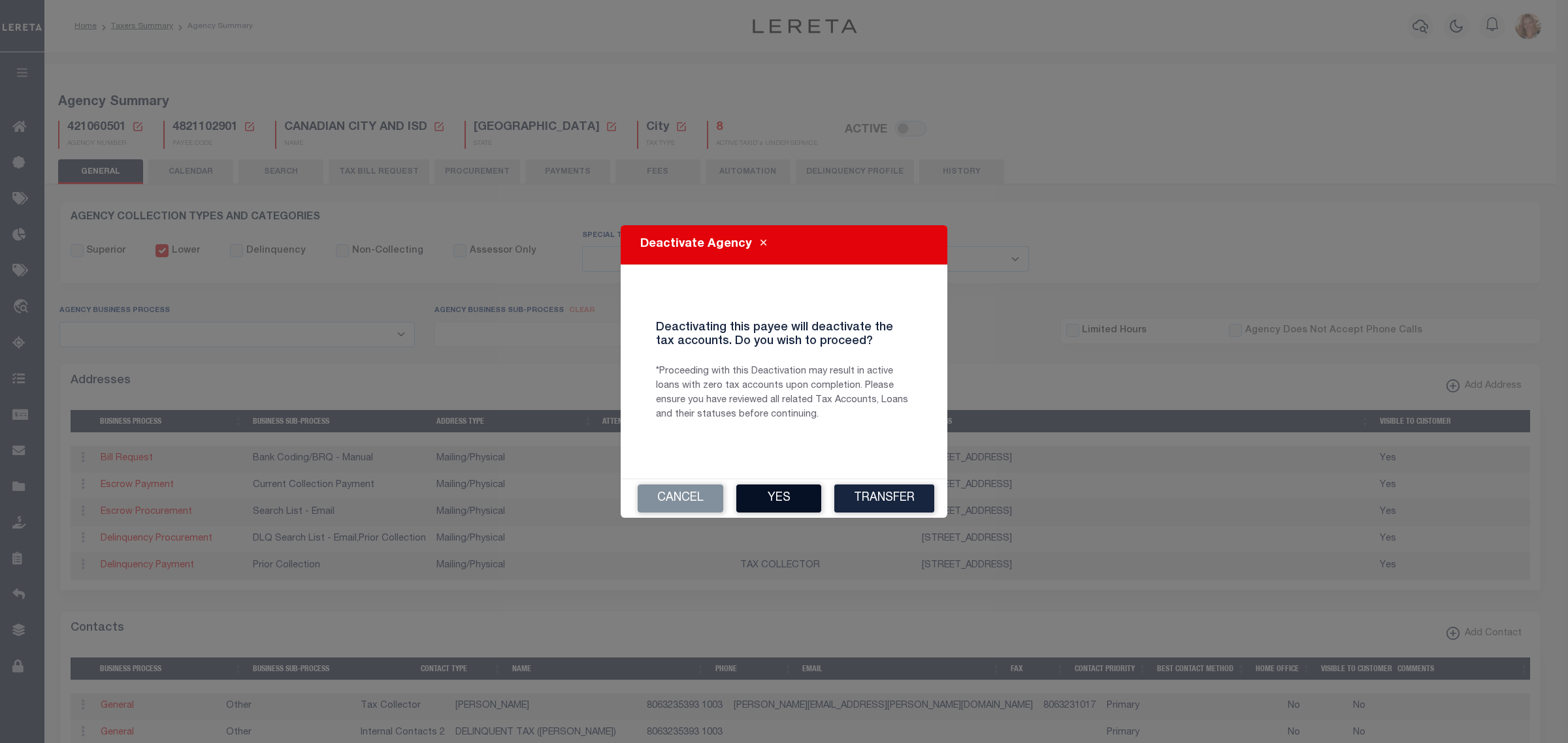
click at [801, 510] on button "Yes" at bounding box center [779, 498] width 85 height 28
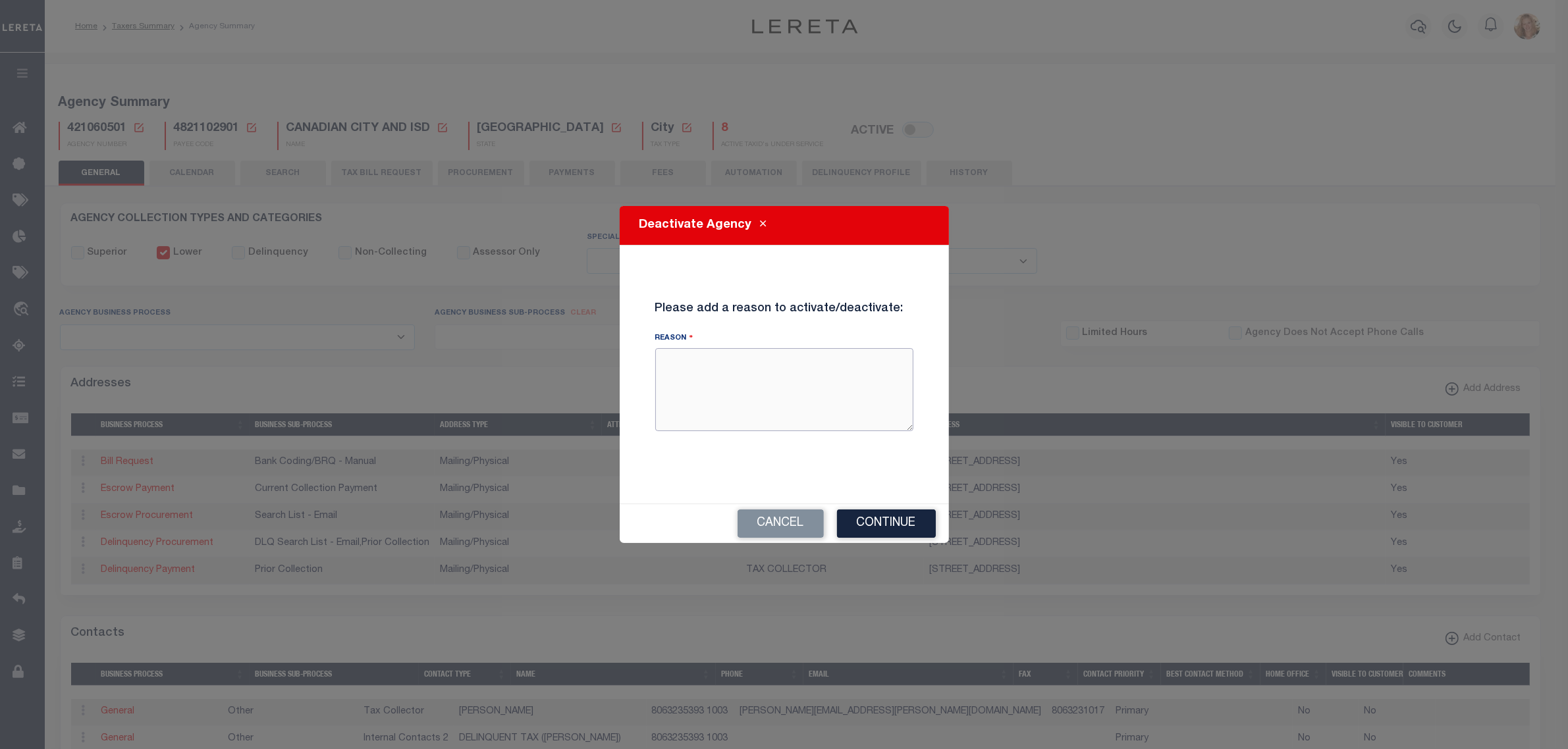
click at [757, 398] on textarea "Reason" at bounding box center [784, 389] width 258 height 83
click at [726, 356] on textarea "Reason" at bounding box center [784, 389] width 258 height 83
type textarea "Collected by county agency 421060000"
click at [846, 514] on button "Continue" at bounding box center [886, 523] width 99 height 28
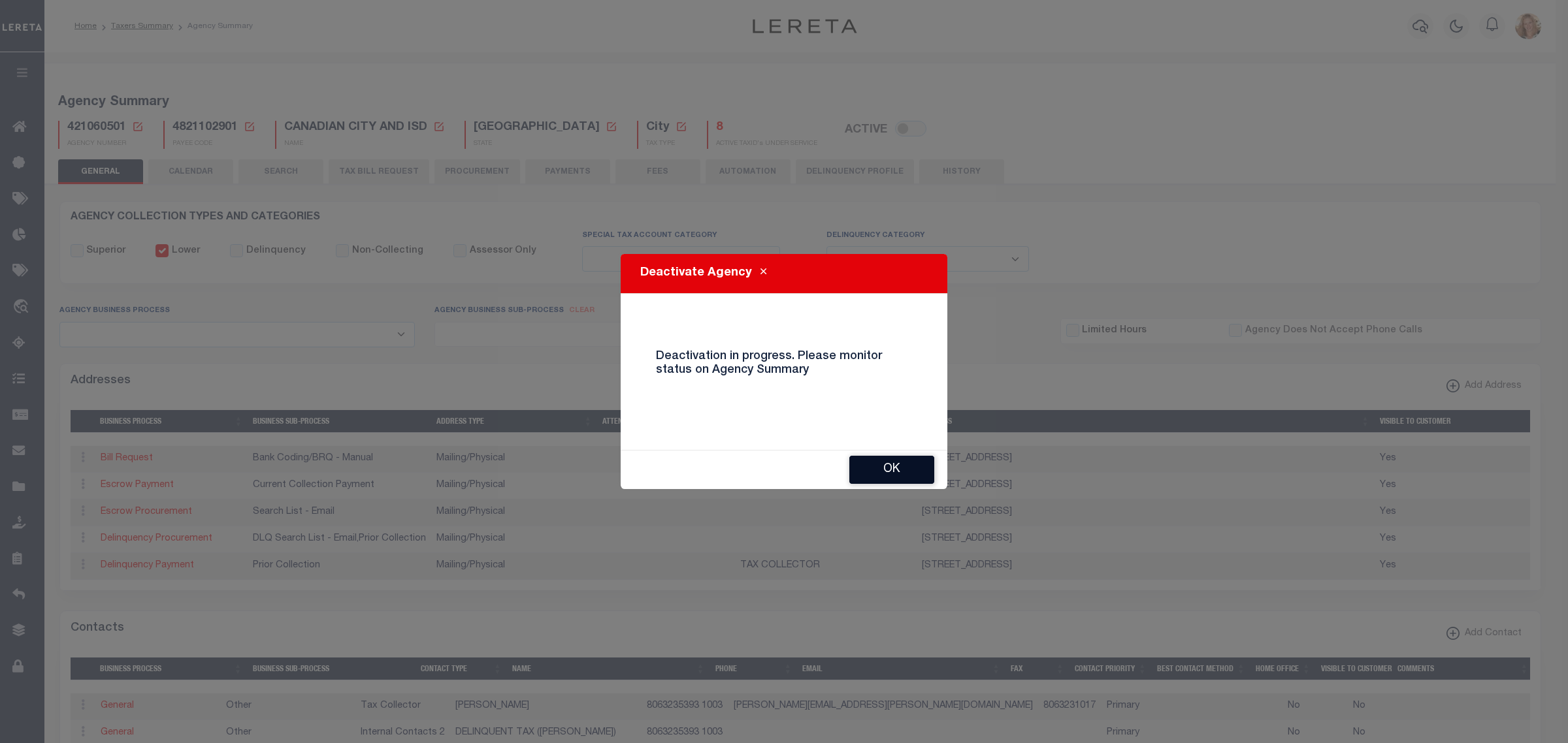
click at [886, 474] on button "OK" at bounding box center [892, 470] width 85 height 28
checkbox input "true"
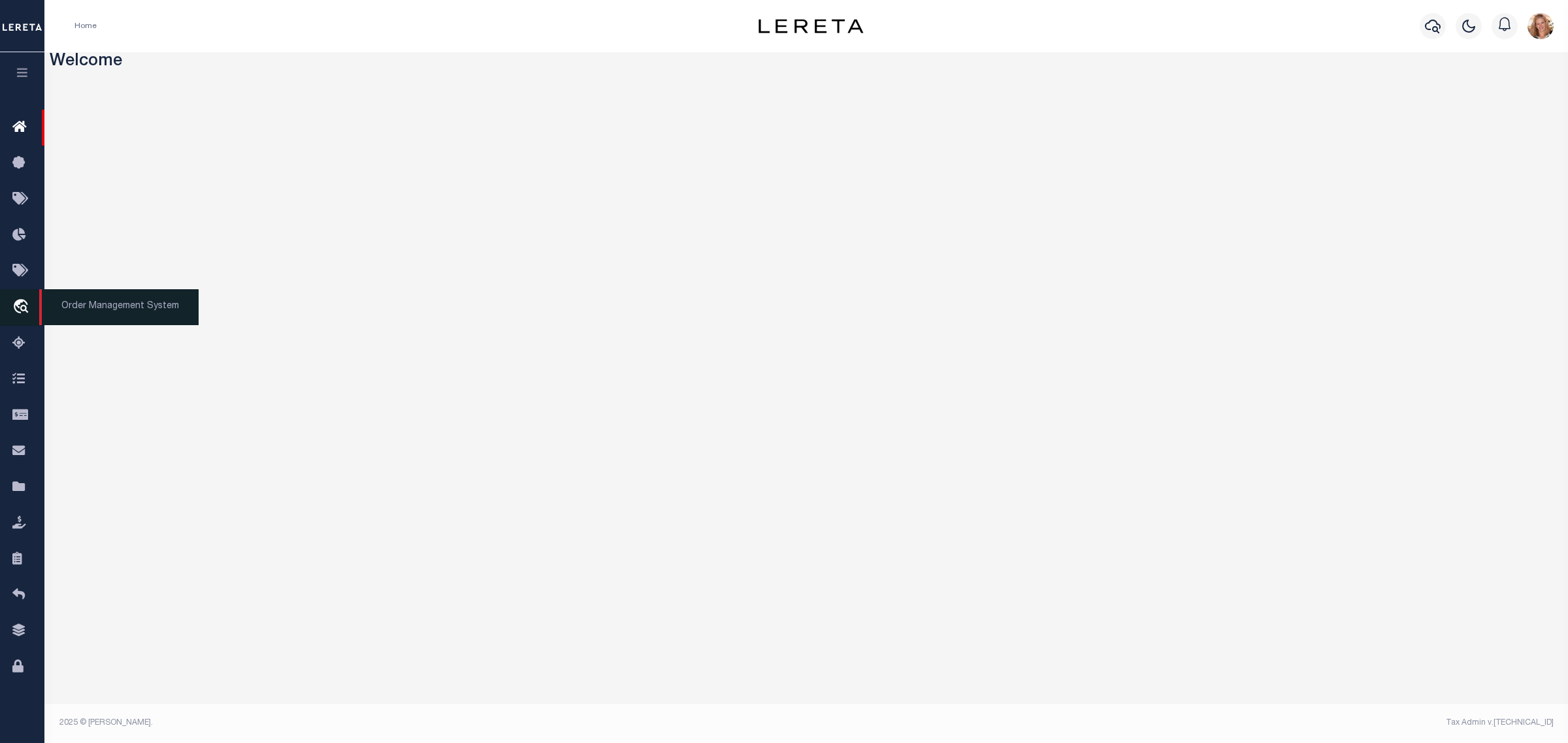
click at [17, 314] on icon "travel_explore" at bounding box center [22, 308] width 21 height 17
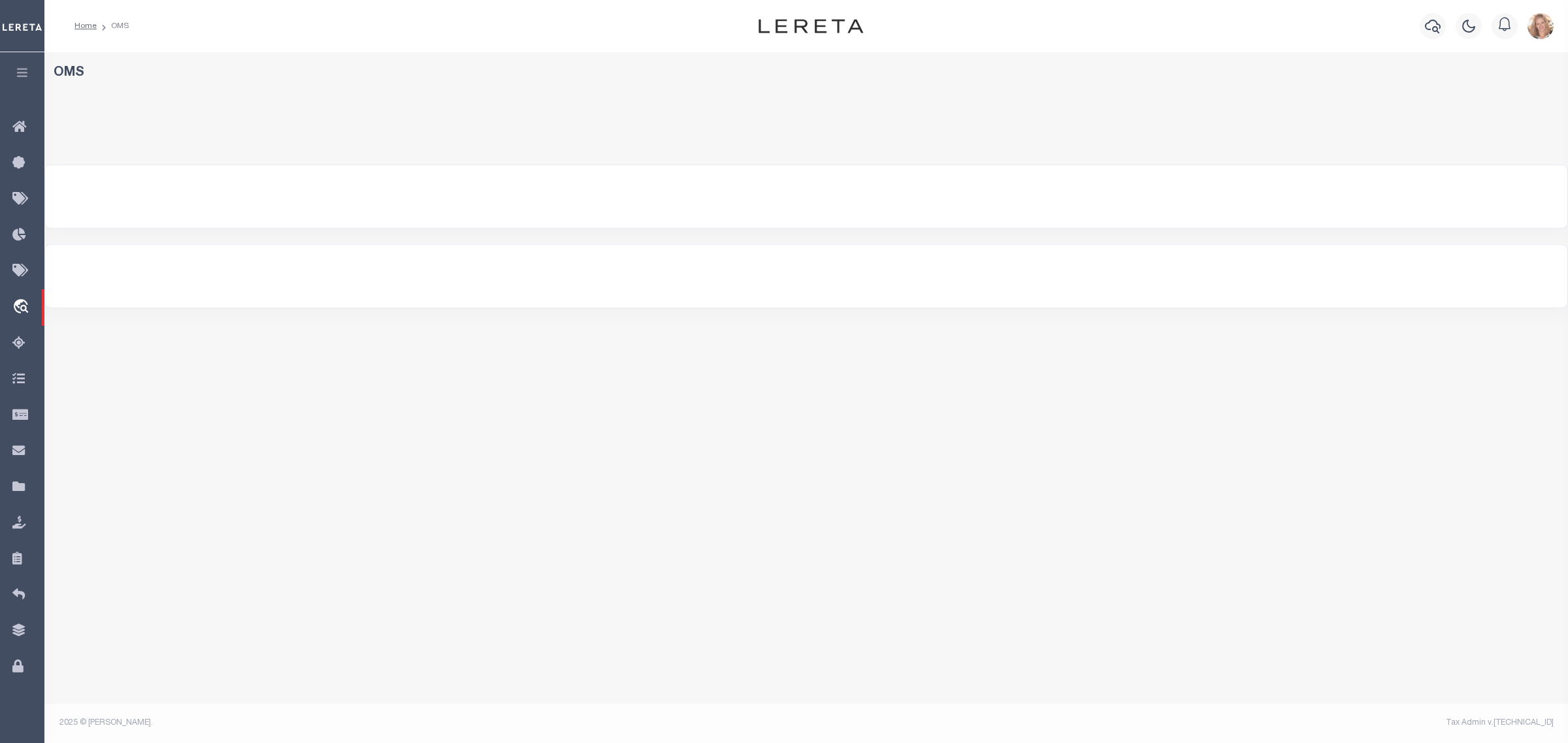
select select "200"
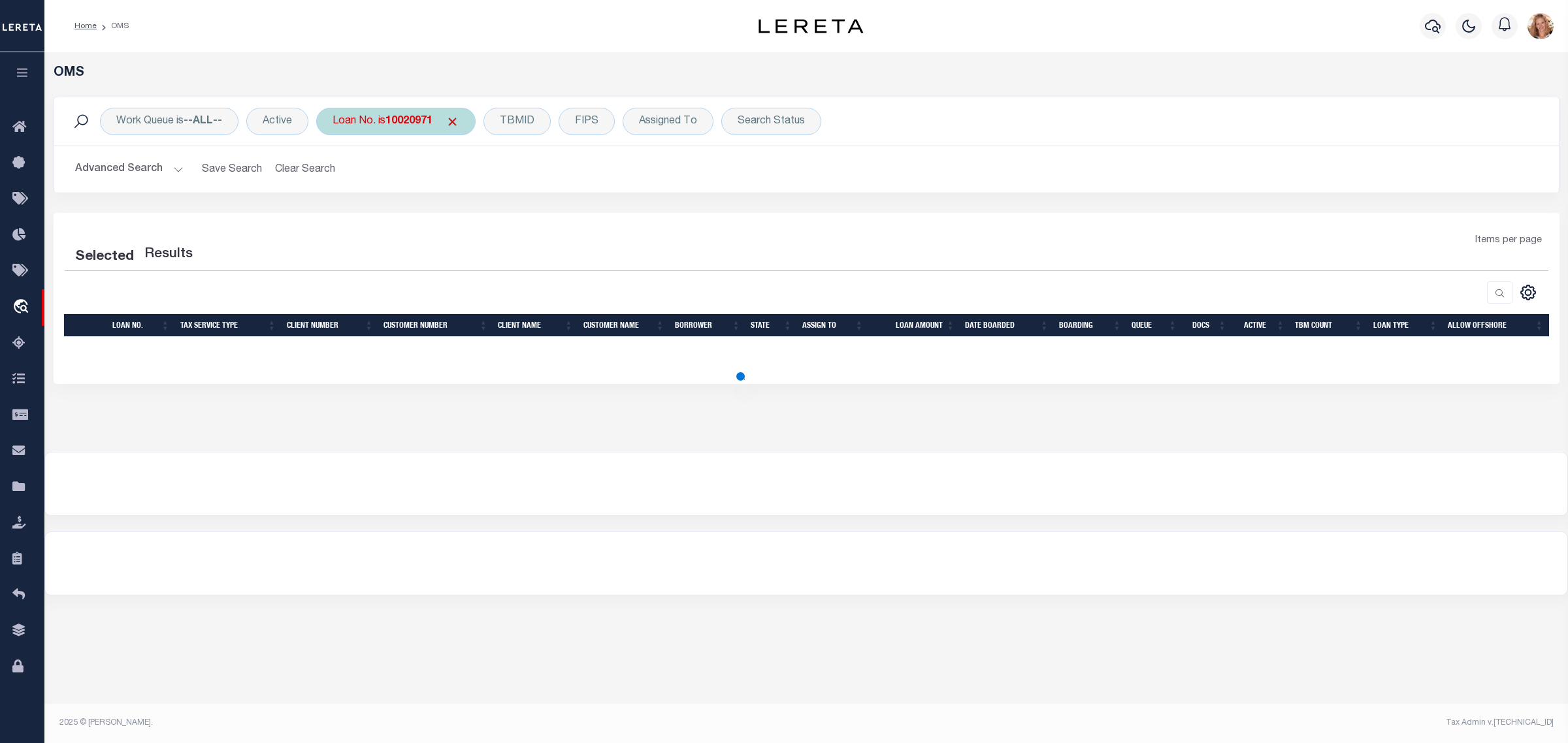
select select "200"
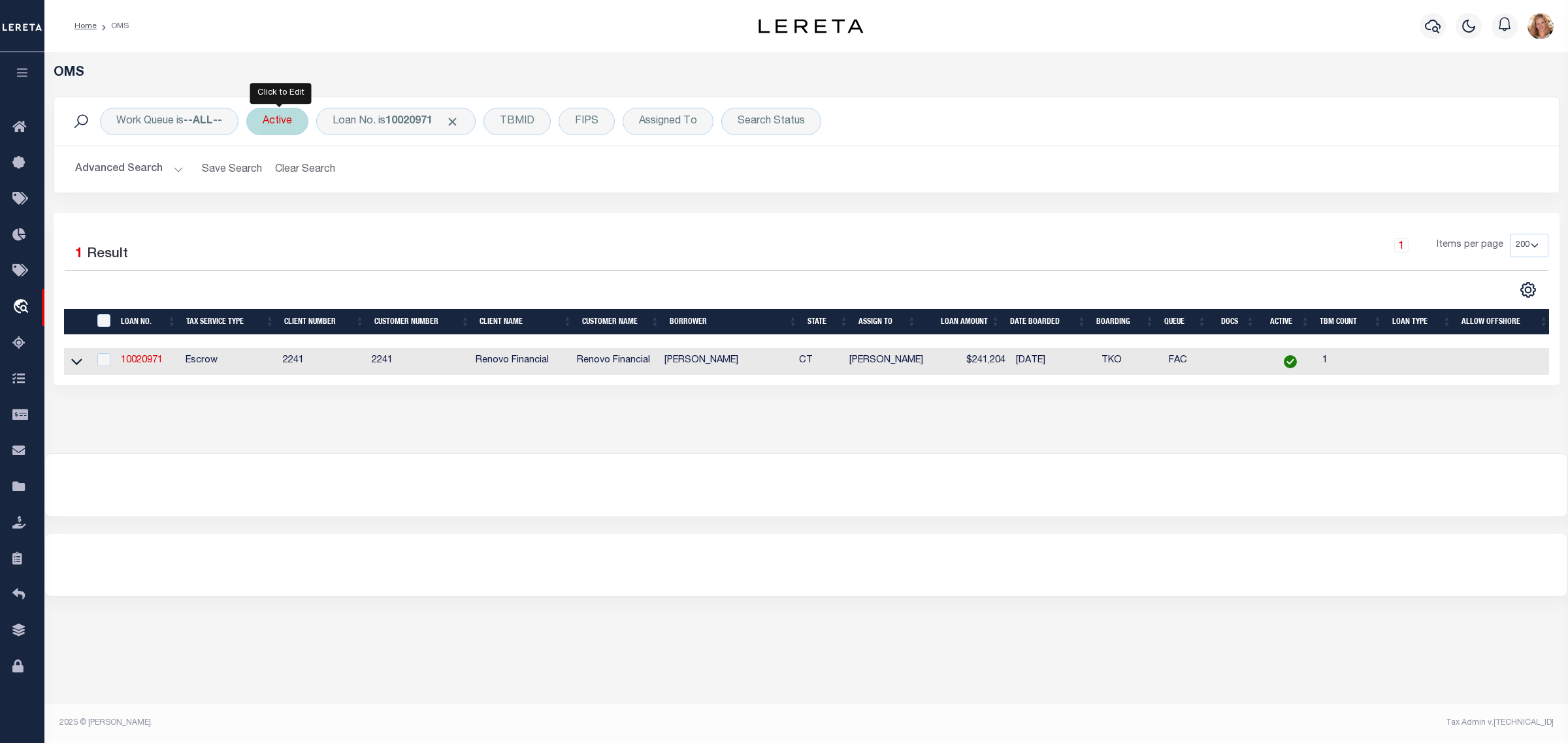
click at [295, 112] on div "Active" at bounding box center [278, 122] width 62 height 28
click at [441, 206] on input "Apply" at bounding box center [436, 214] width 39 height 22
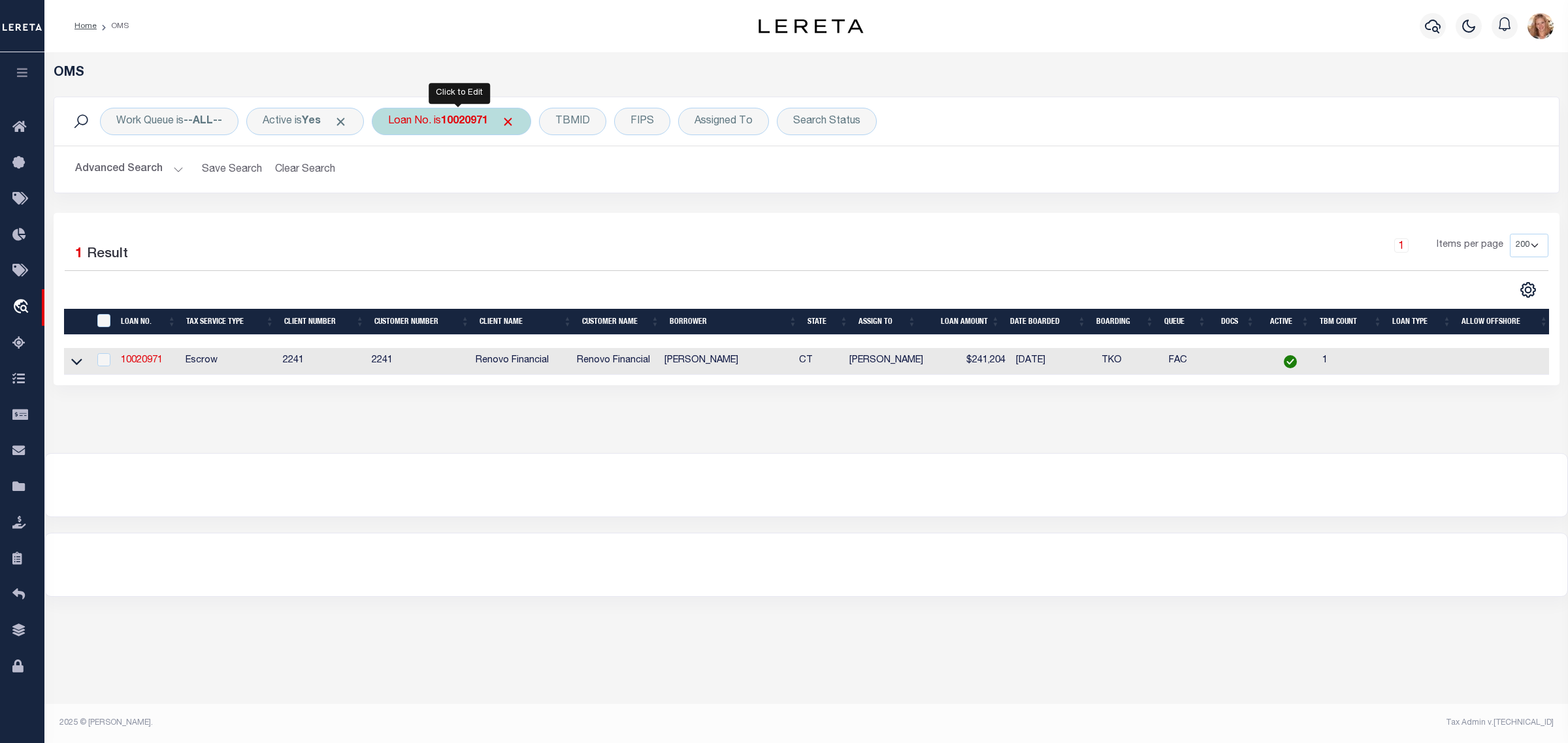
click at [422, 118] on div "Loan No. is 10020971" at bounding box center [452, 122] width 159 height 28
type input "8224768"
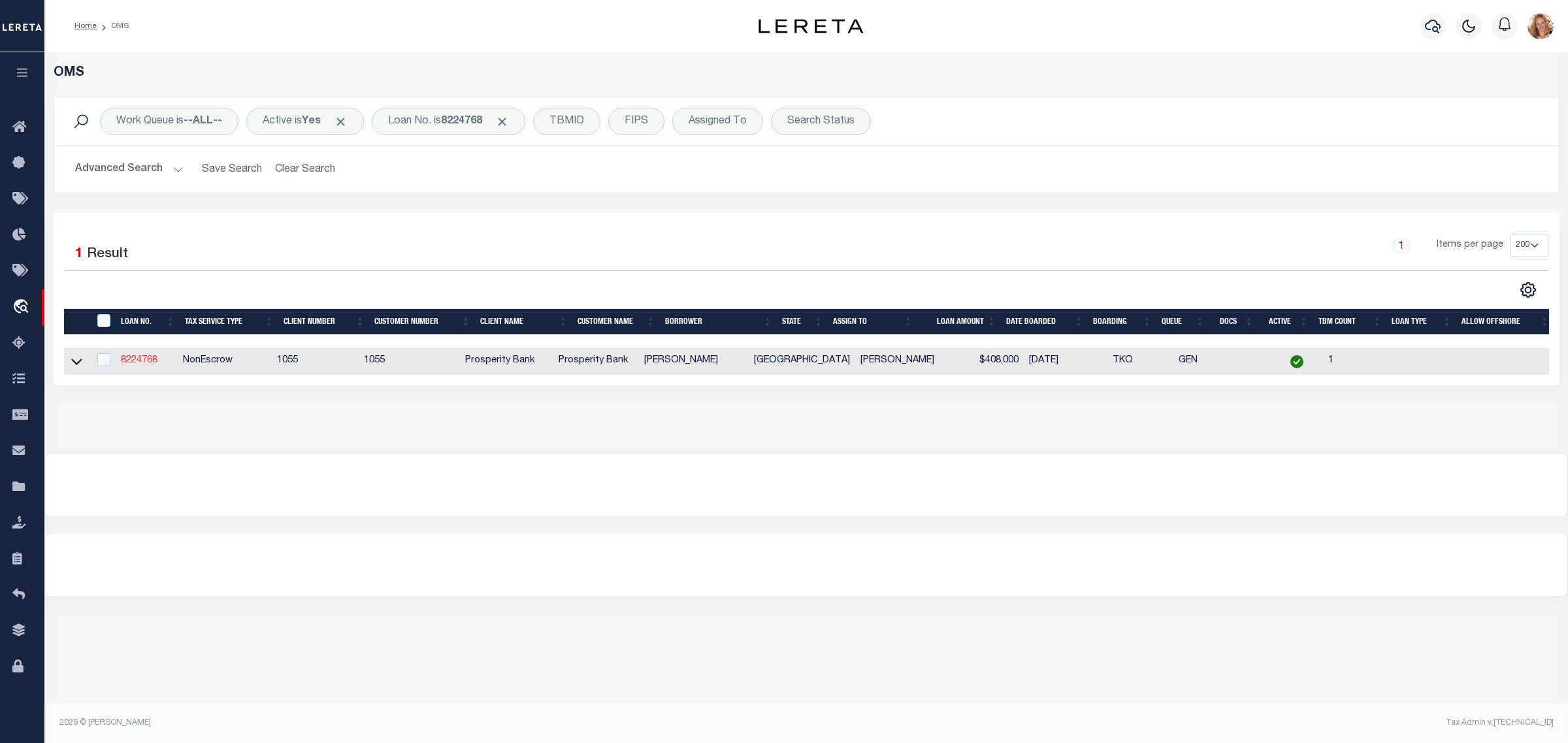
click at [135, 361] on link "8224768" at bounding box center [139, 360] width 36 height 10
type input "8224768"
type input "[PERSON_NAME]"
select select
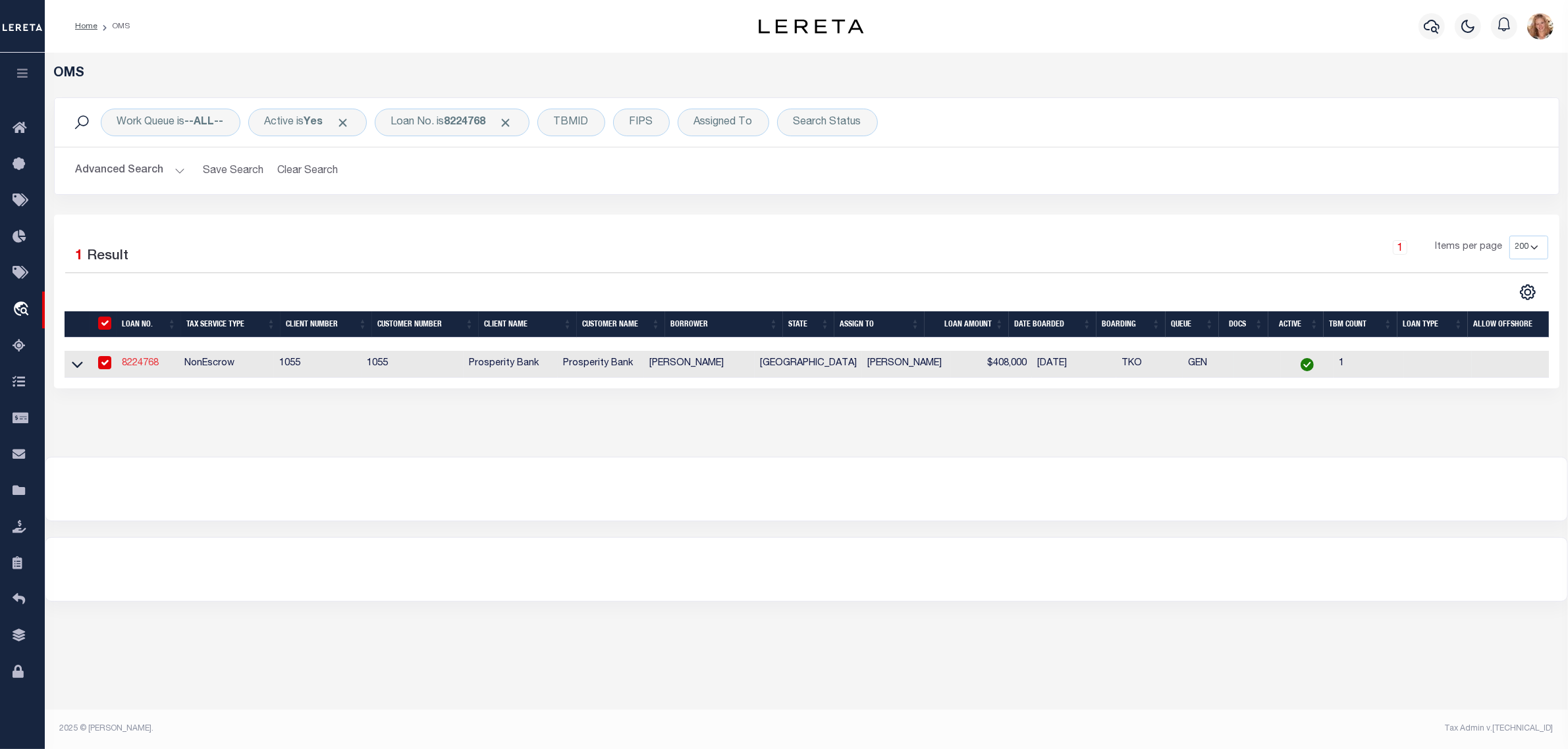
type input "5002 WILBARGER"
type input "VERNON [GEOGRAPHIC_DATA] 76384"
select select "500"
select select "NonEscrow"
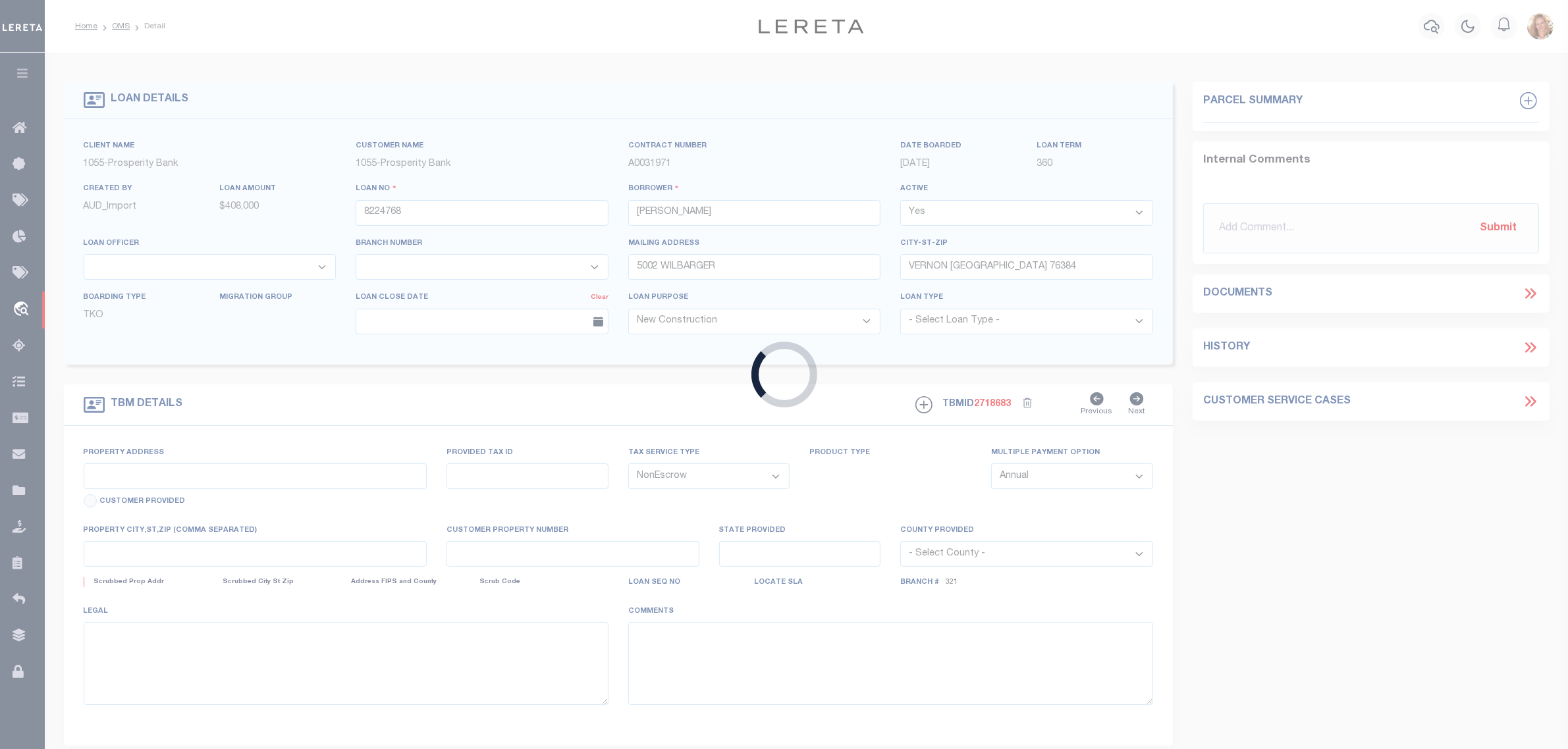
select select "12555"
select select "3917"
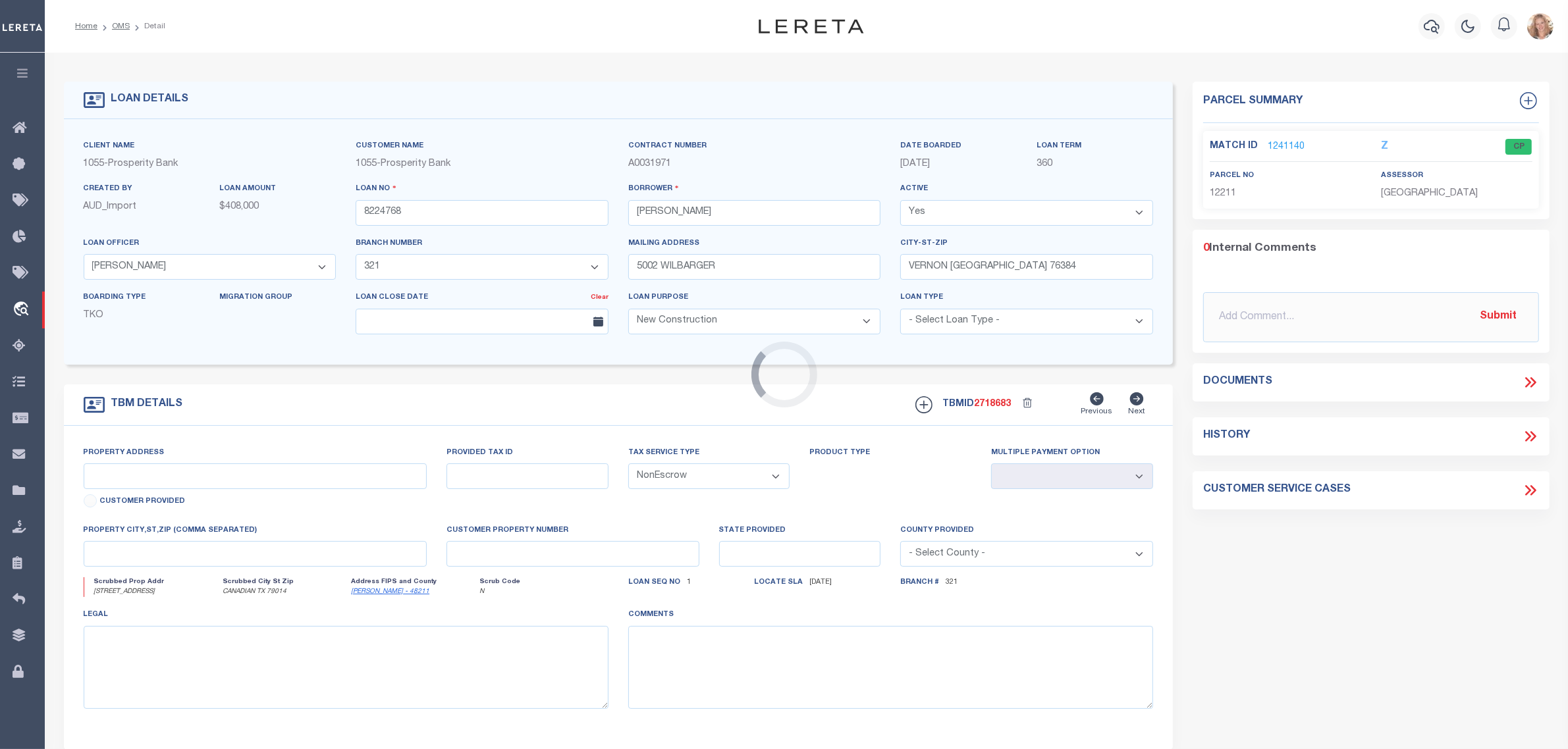
type input "[STREET_ADDRESS]"
select select
type input "CANADIAN TX 79014"
type input "1"
type input "[GEOGRAPHIC_DATA]"
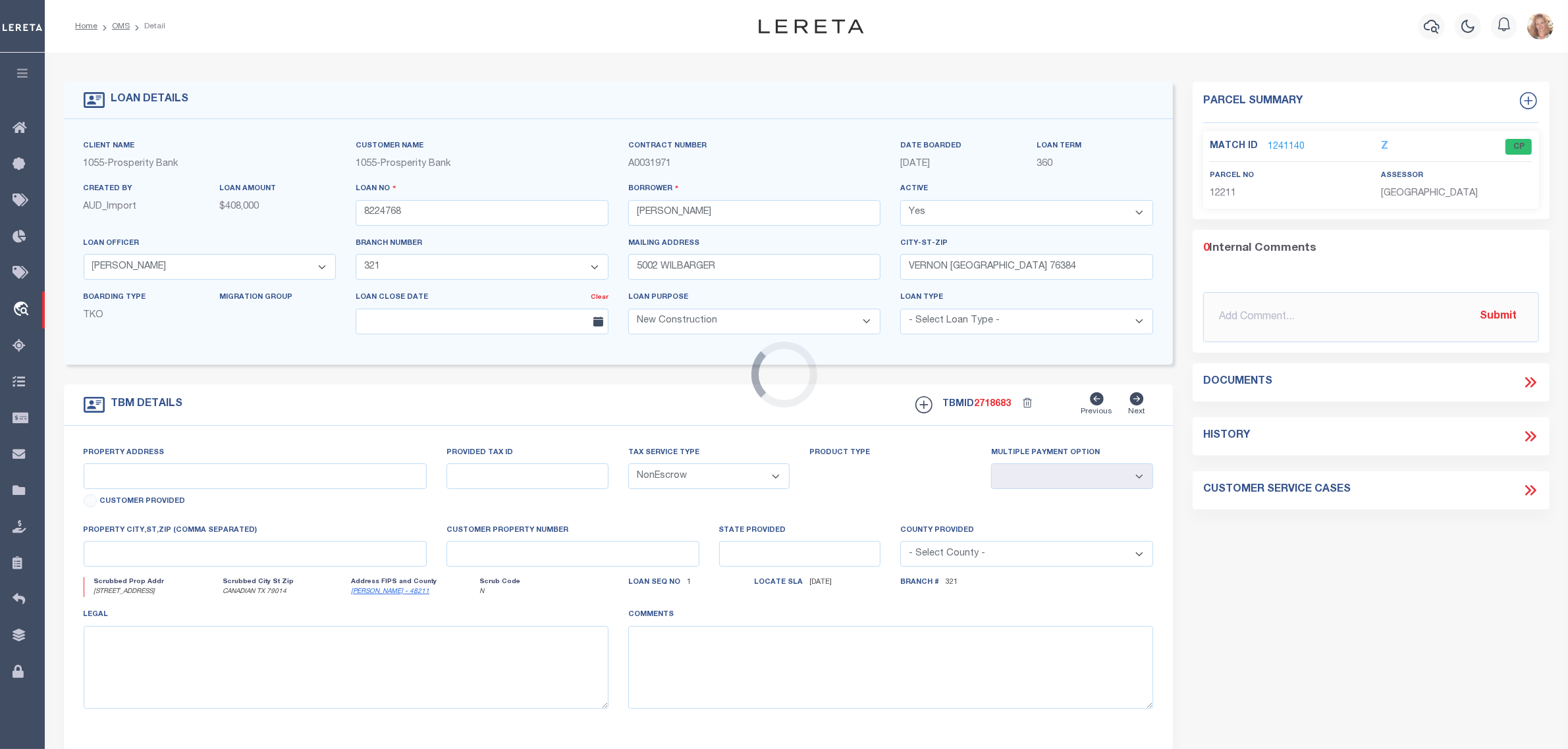
type textarea "[STREET_ADDRESS] 10.0 AC OUT OF THE NW QUARTER OF SECT 51, BLK A-2, H & G N RR …"
type textarea "1 OF 1"
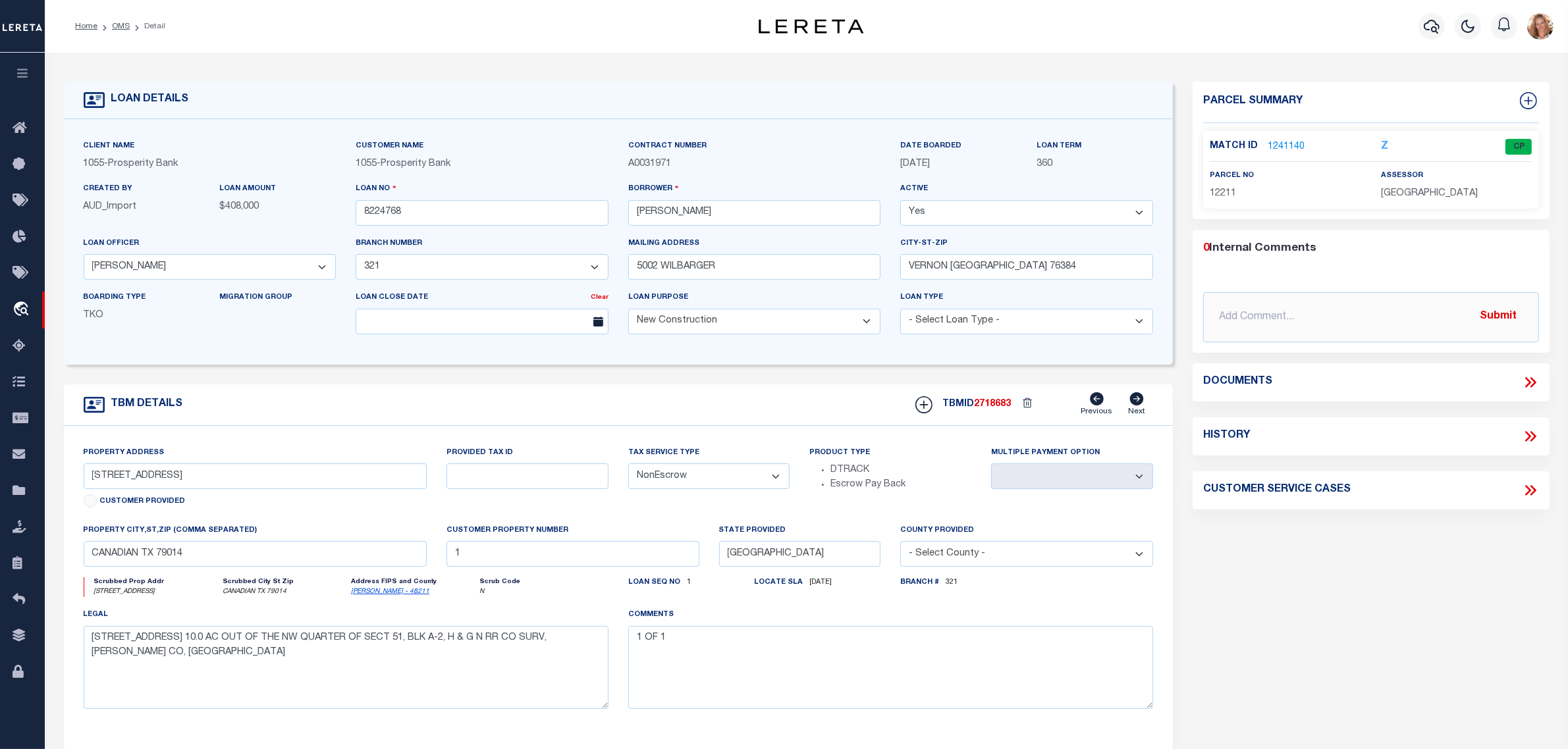
click at [1280, 146] on link "1241140" at bounding box center [1285, 147] width 37 height 14
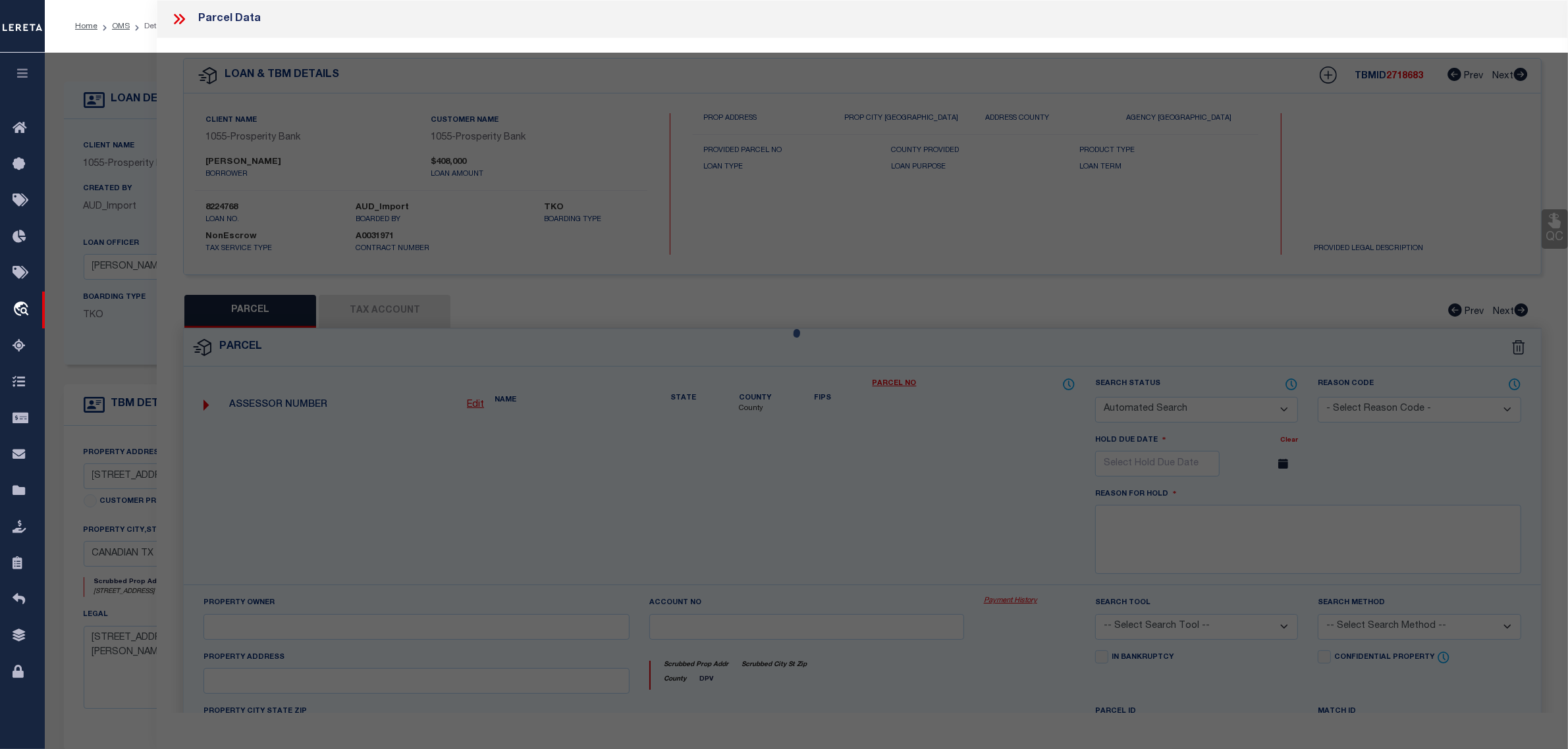
checkbox input "false"
select select "CP"
type input "MCMORDIE JOHN J FAMILY TRUST FBO"
select select
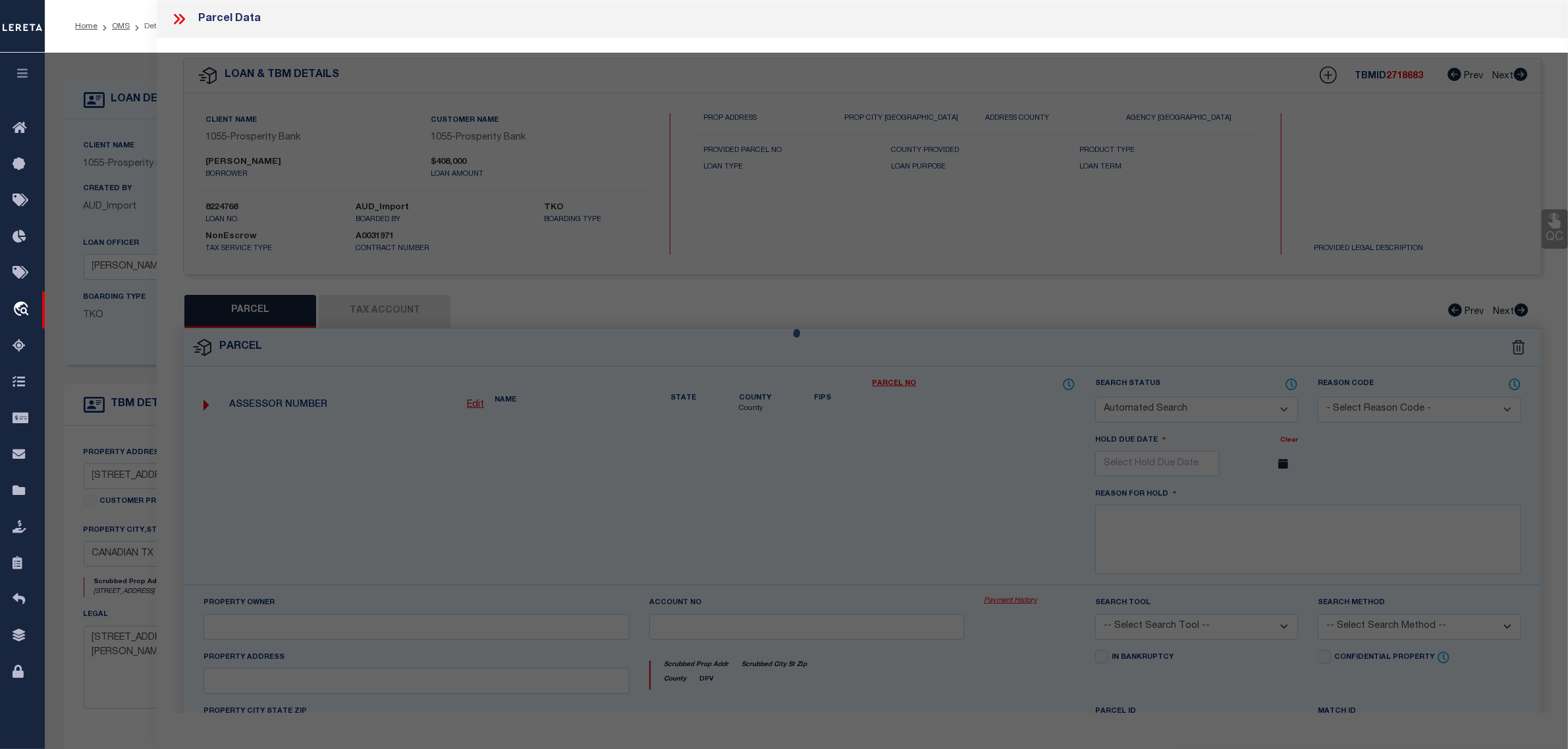
checkbox input "false"
type input "[GEOGRAPHIC_DATA]"
type textarea "AB 111 SEC 51 BLK A2 H AND GN"
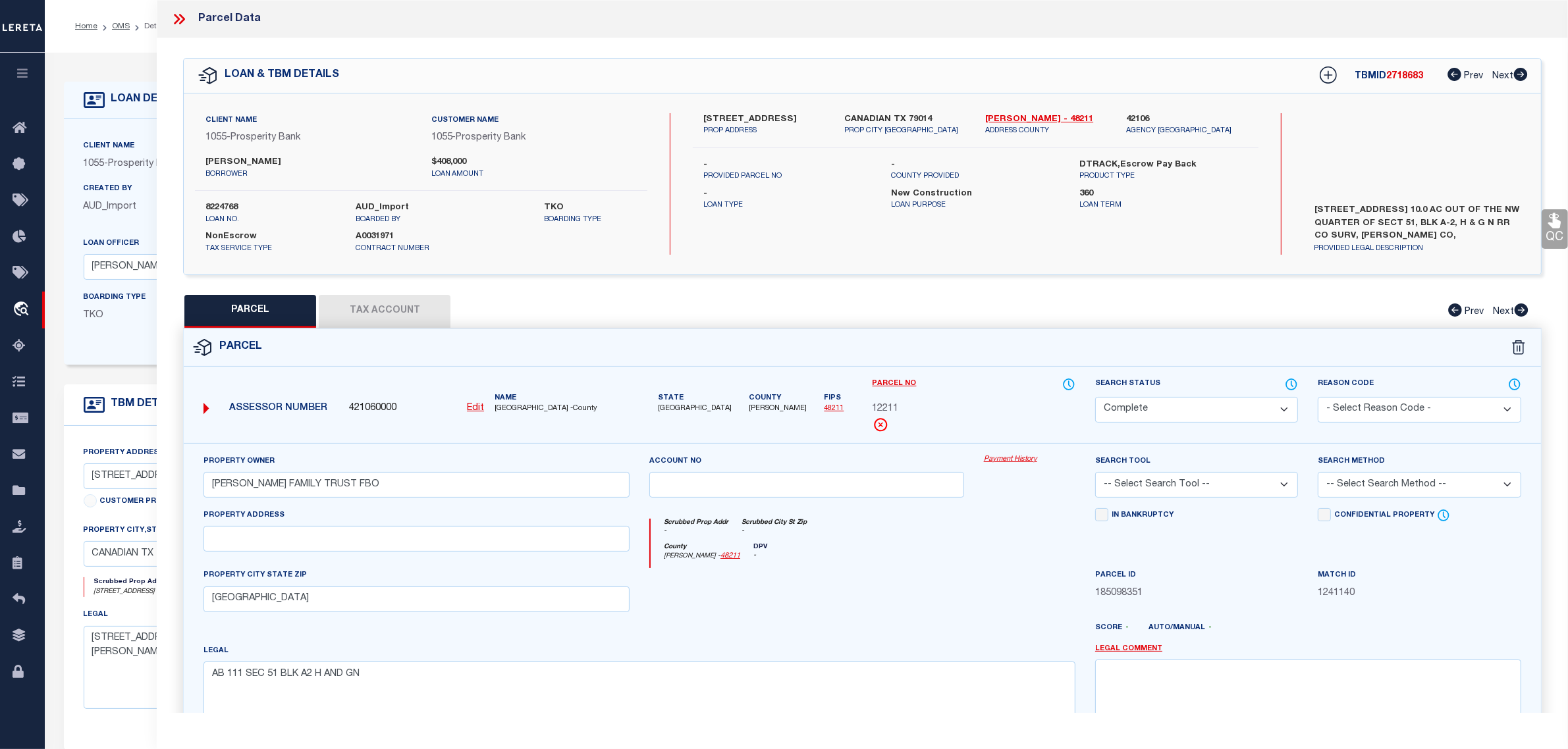
click at [340, 317] on button "Tax Account" at bounding box center [384, 311] width 132 height 33
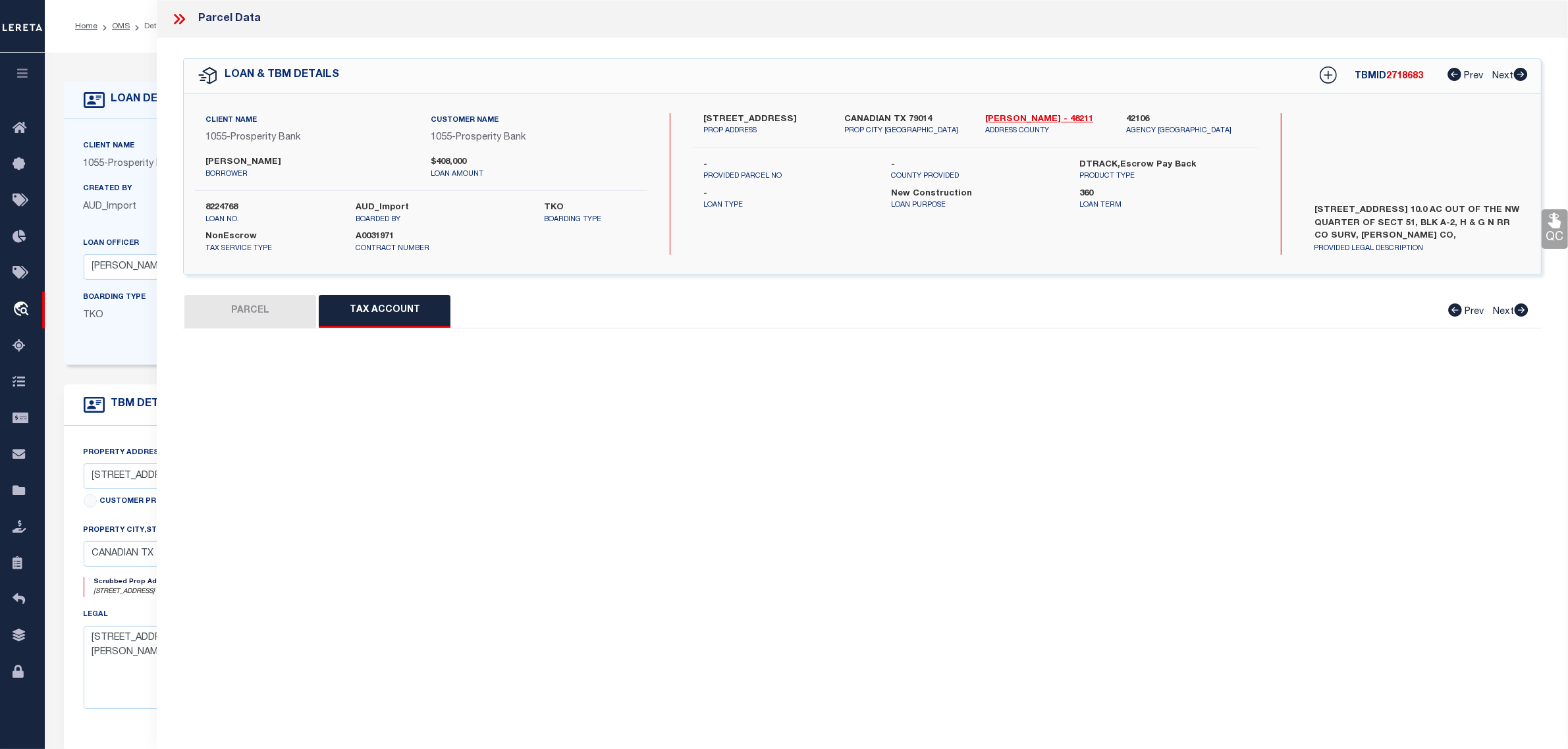
select select "100"
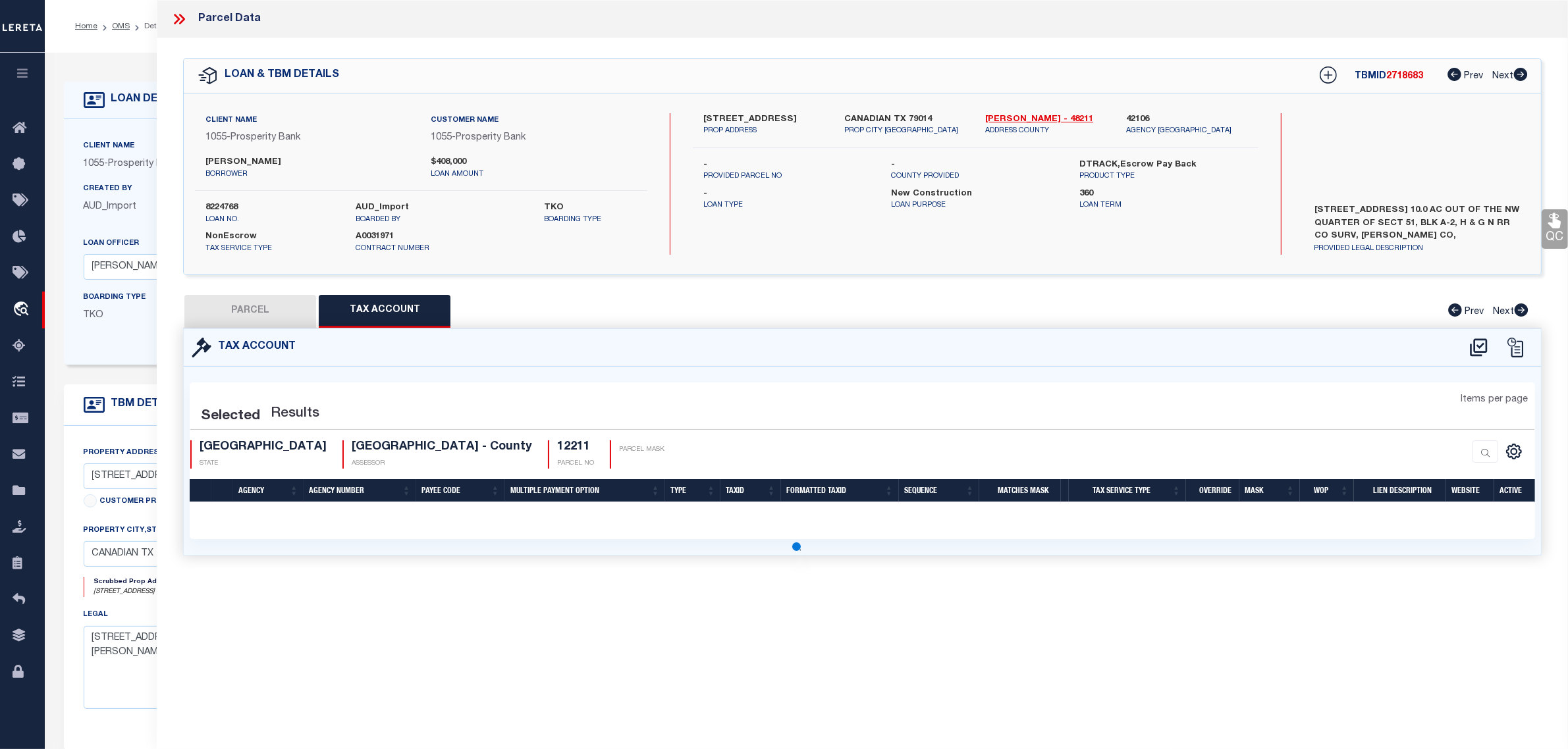
select select "100"
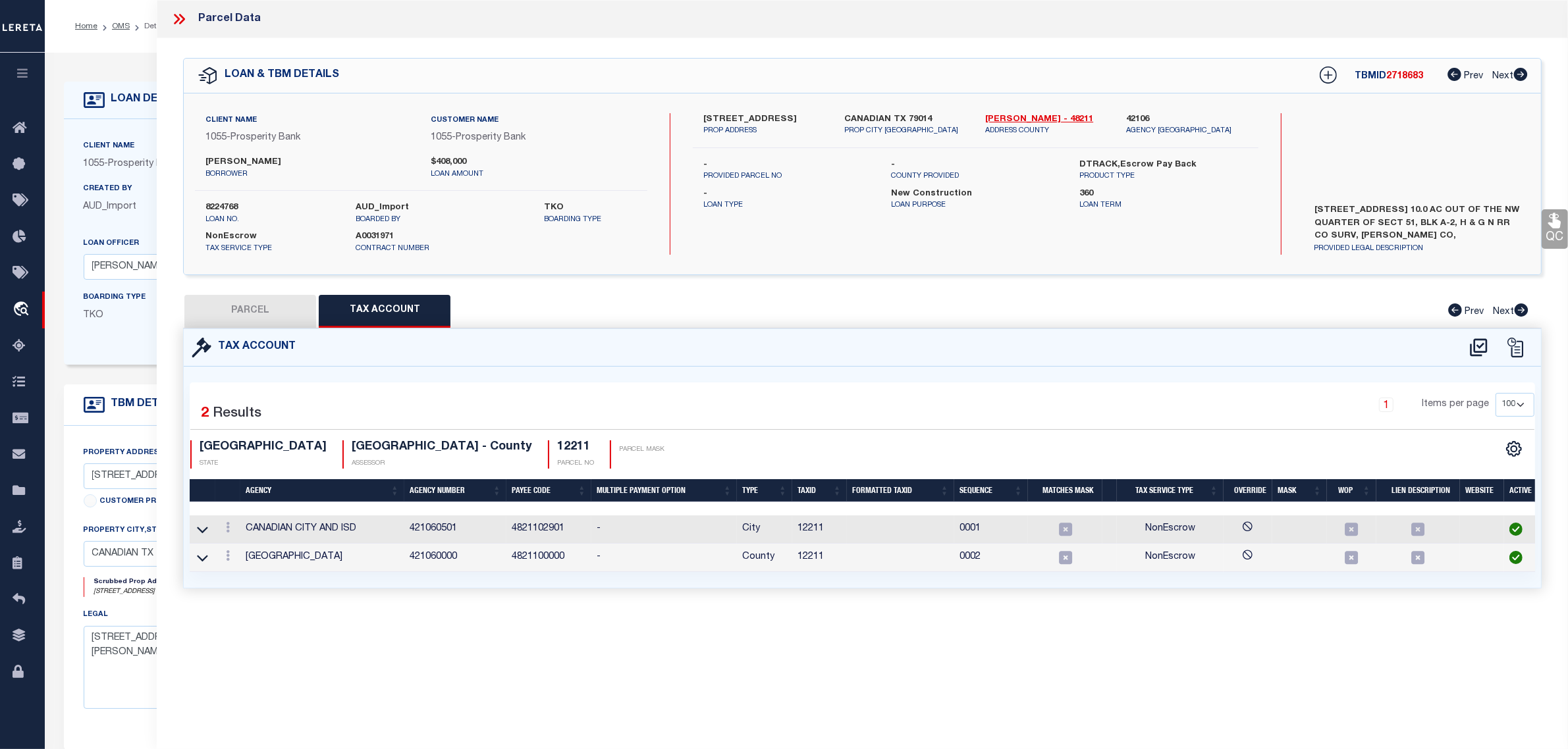
click at [303, 315] on button "PARCEL" at bounding box center [249, 311] width 132 height 33
select select "AS"
checkbox input "false"
select select "CP"
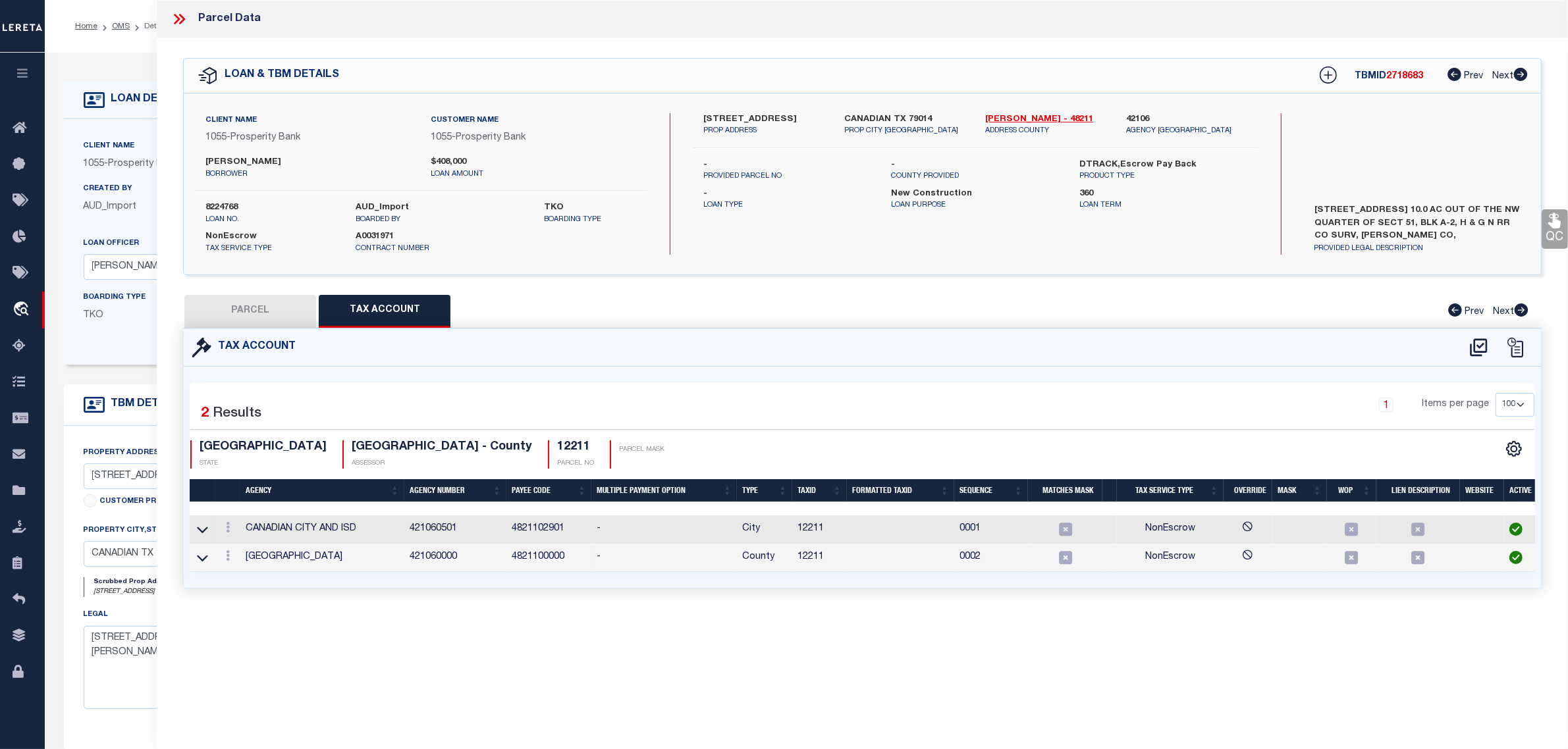
type input "MCMORDIE JOHN J FAMILY TRUST FBO"
select select
checkbox input "false"
type input "[GEOGRAPHIC_DATA]"
type textarea "AB 111 SEC 51 BLK A2 H AND GN"
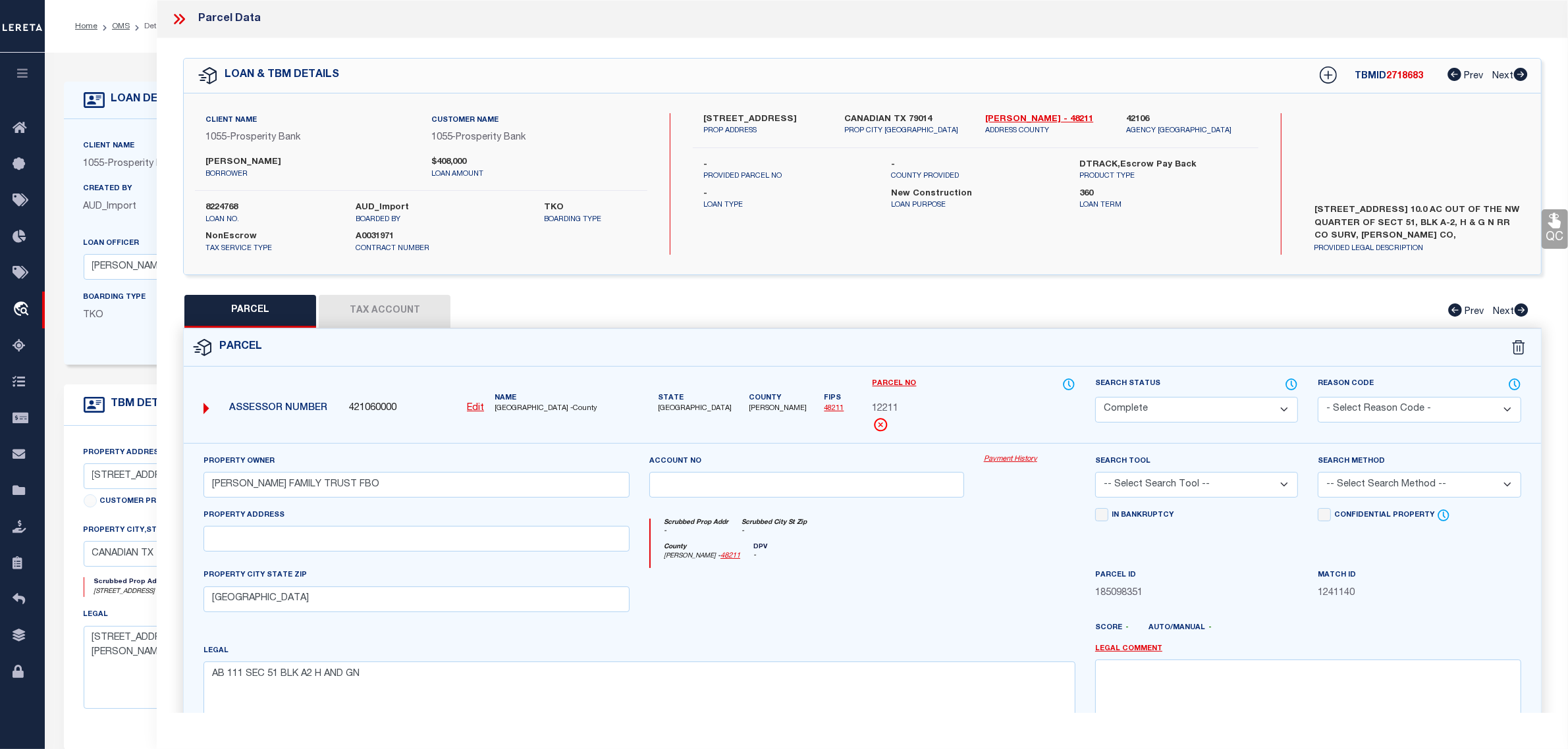
click at [1001, 455] on link "Payment History" at bounding box center [1029, 460] width 92 height 11
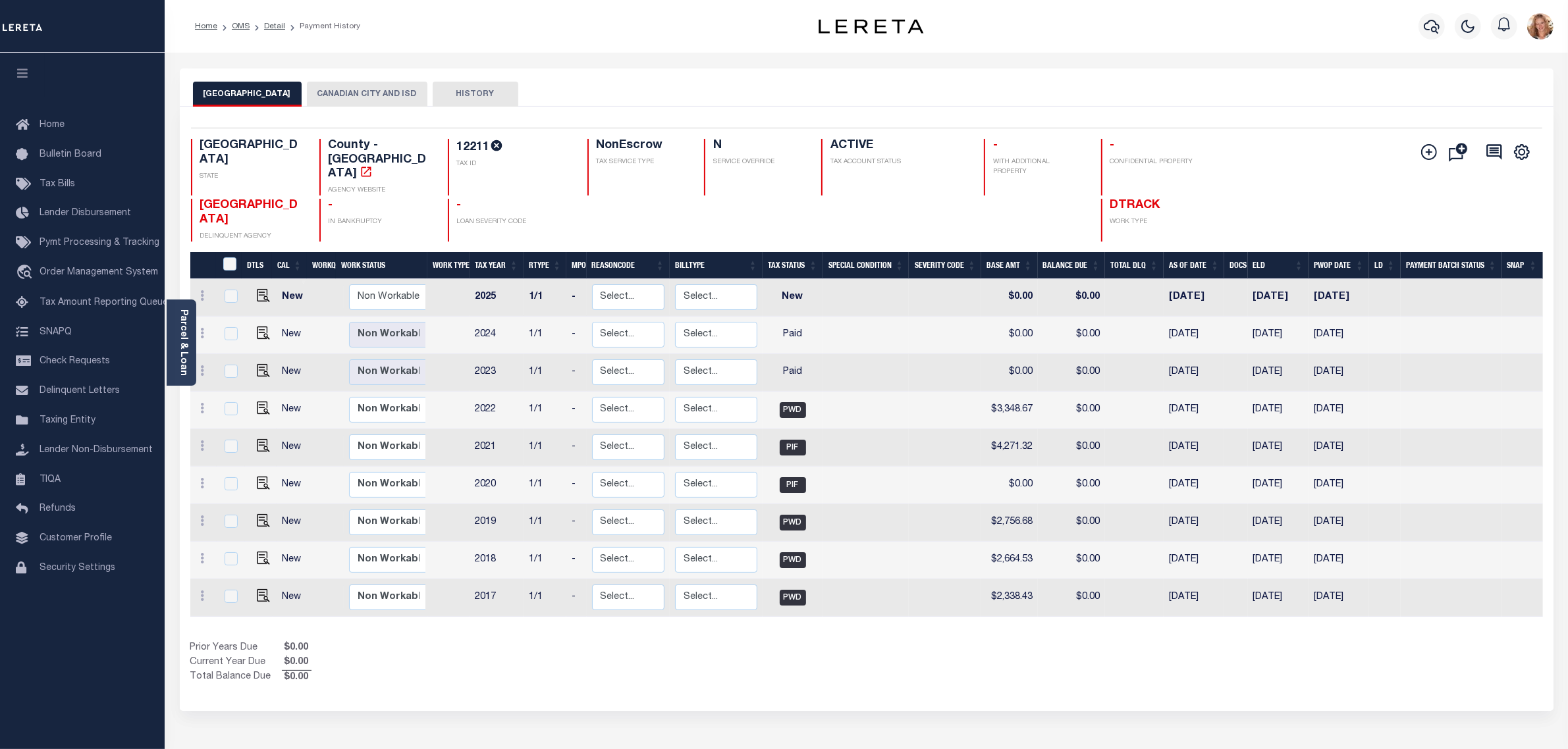
click at [358, 101] on button "CANADIAN CITY AND ISD" at bounding box center [367, 94] width 120 height 25
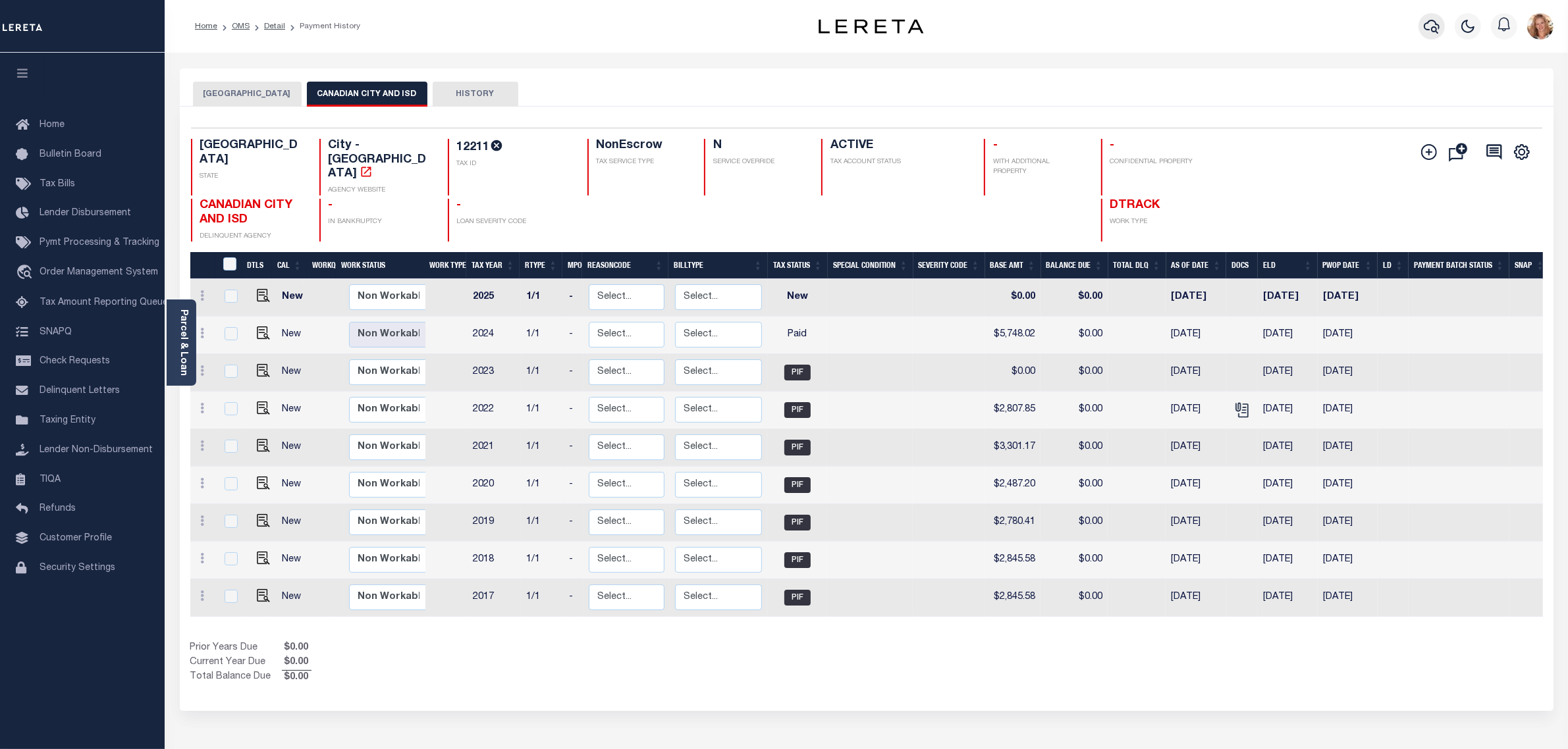
click at [1421, 28] on button "button" at bounding box center [1431, 26] width 26 height 26
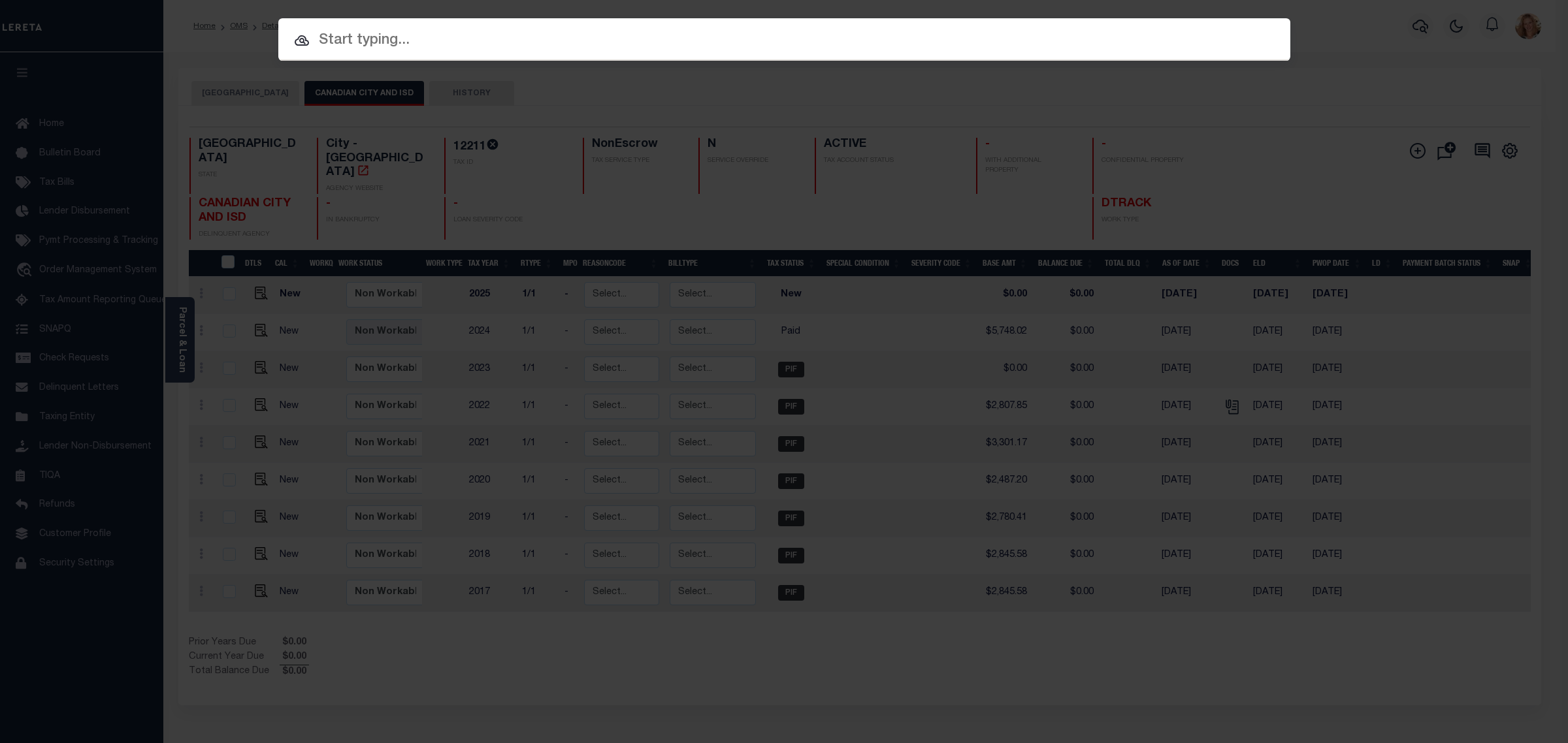
click at [1015, 42] on input "text" at bounding box center [785, 41] width 1012 height 22
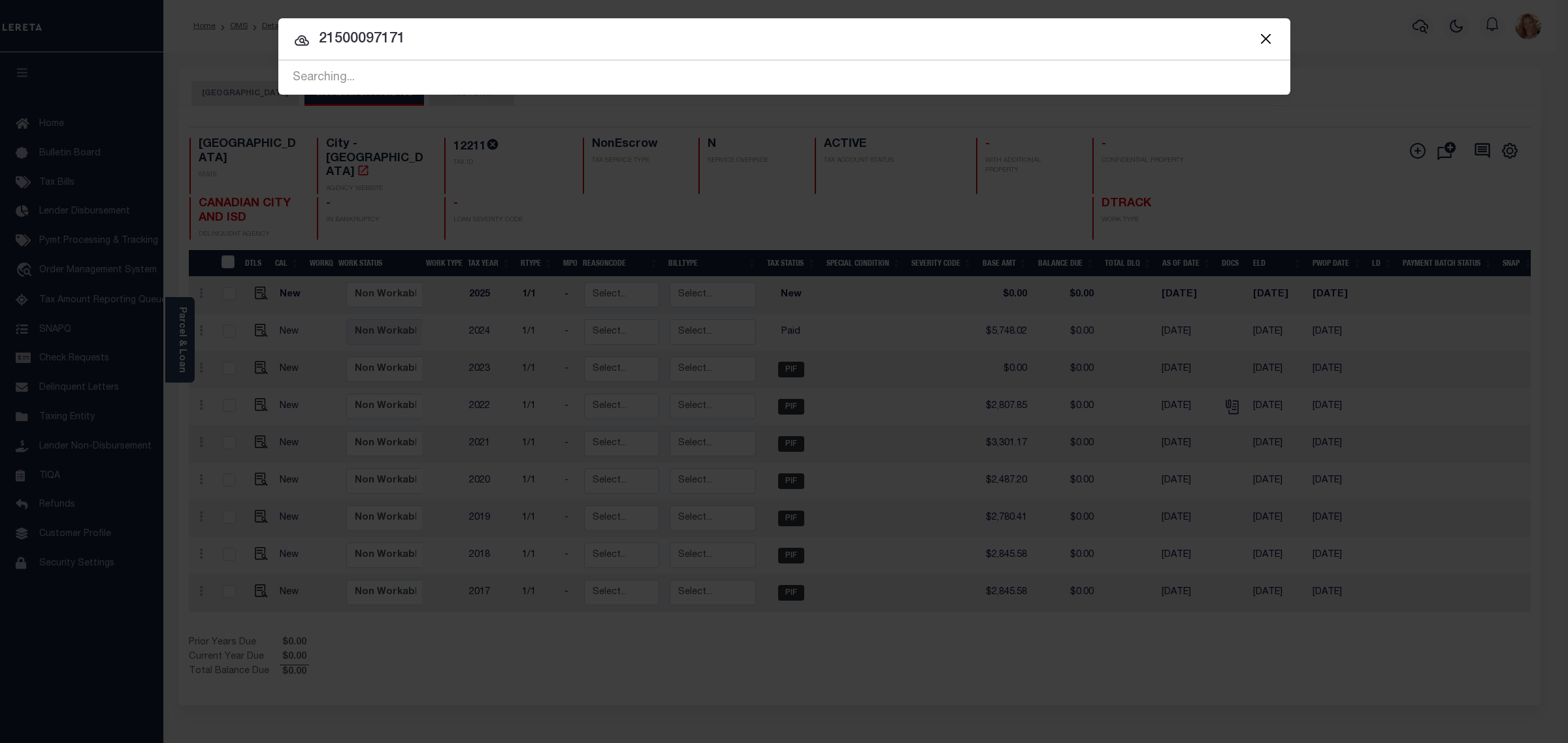
type input "21500097171"
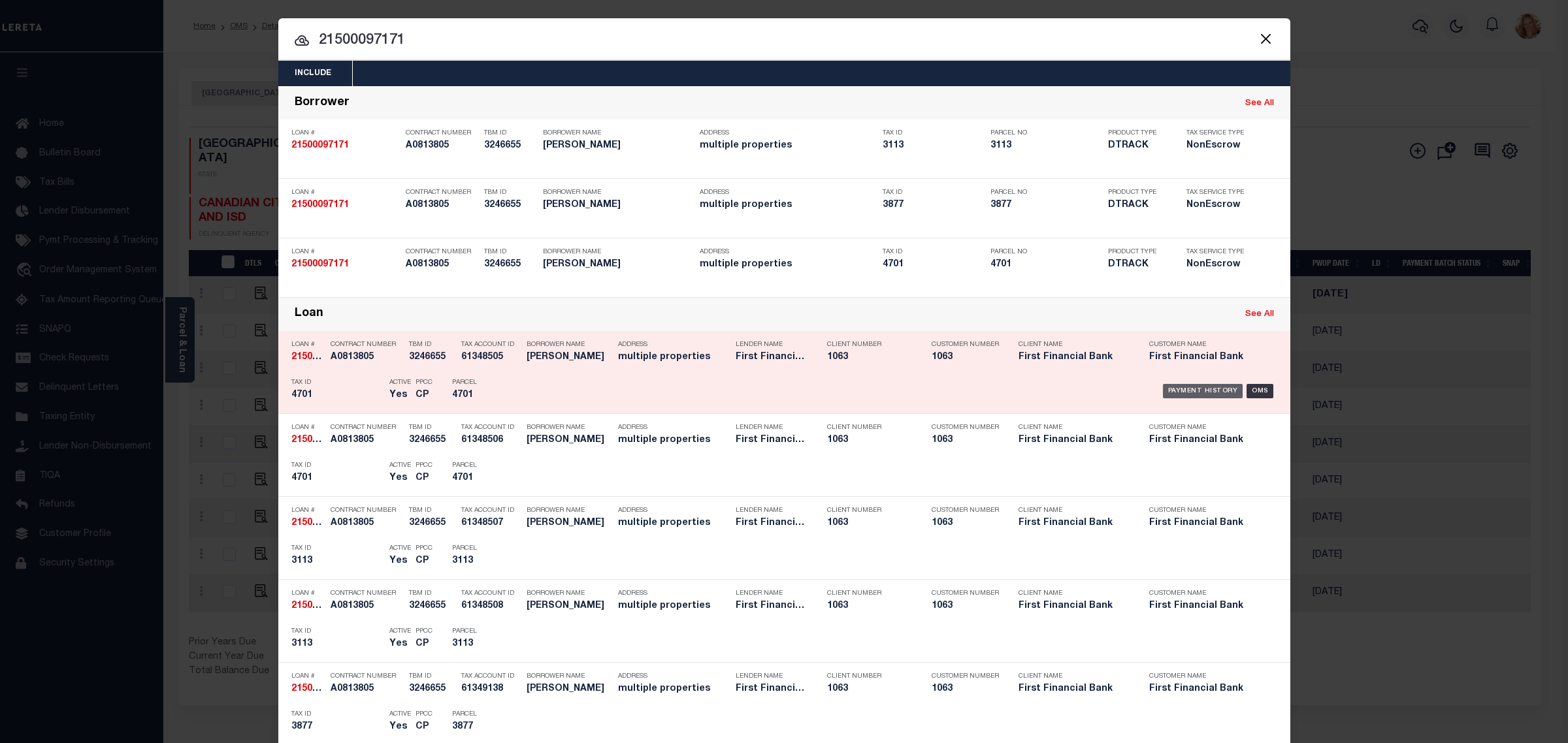
click at [1212, 387] on div "Payment History" at bounding box center [1203, 391] width 80 height 15
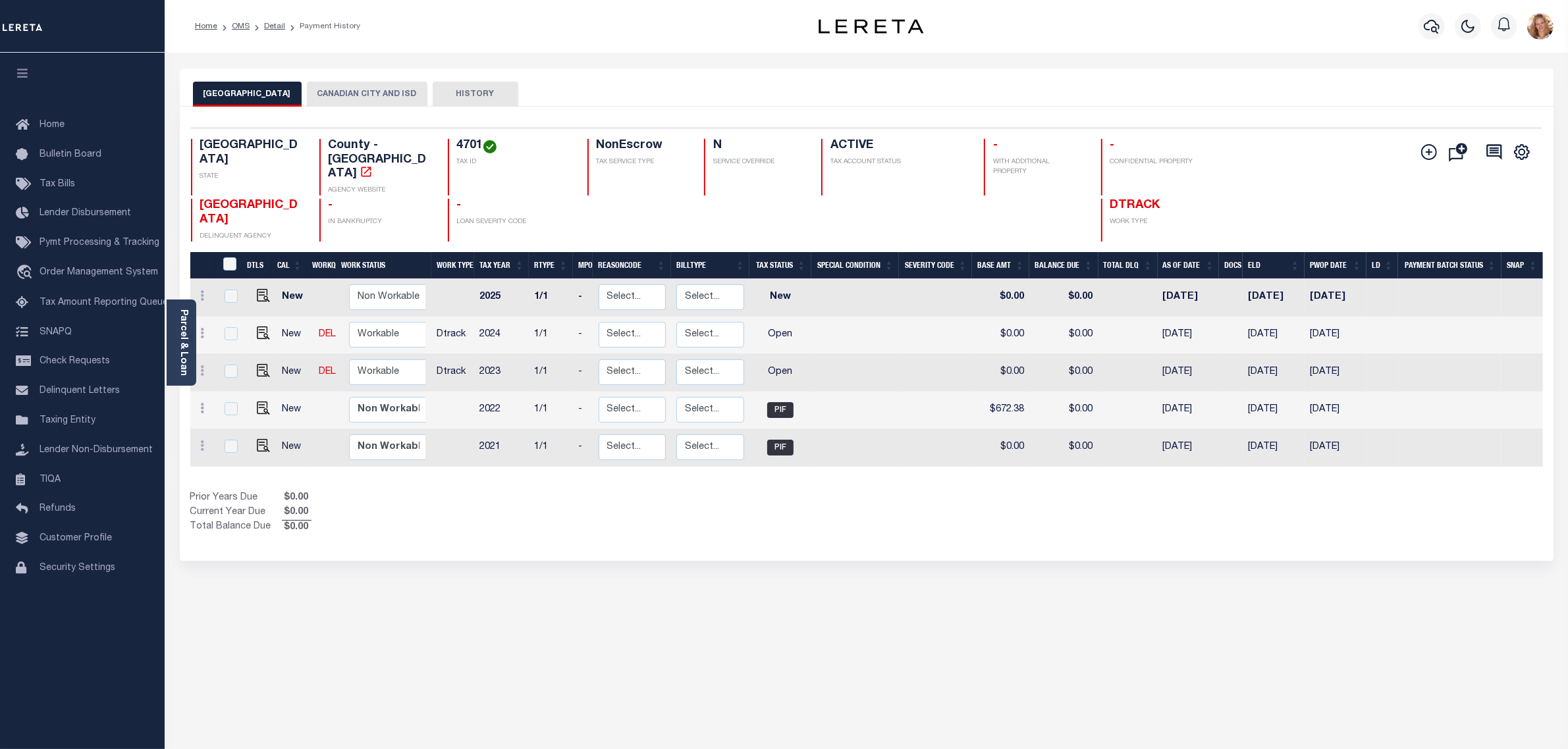
click at [369, 87] on button "CANADIAN CITY AND ISD" at bounding box center [367, 94] width 120 height 25
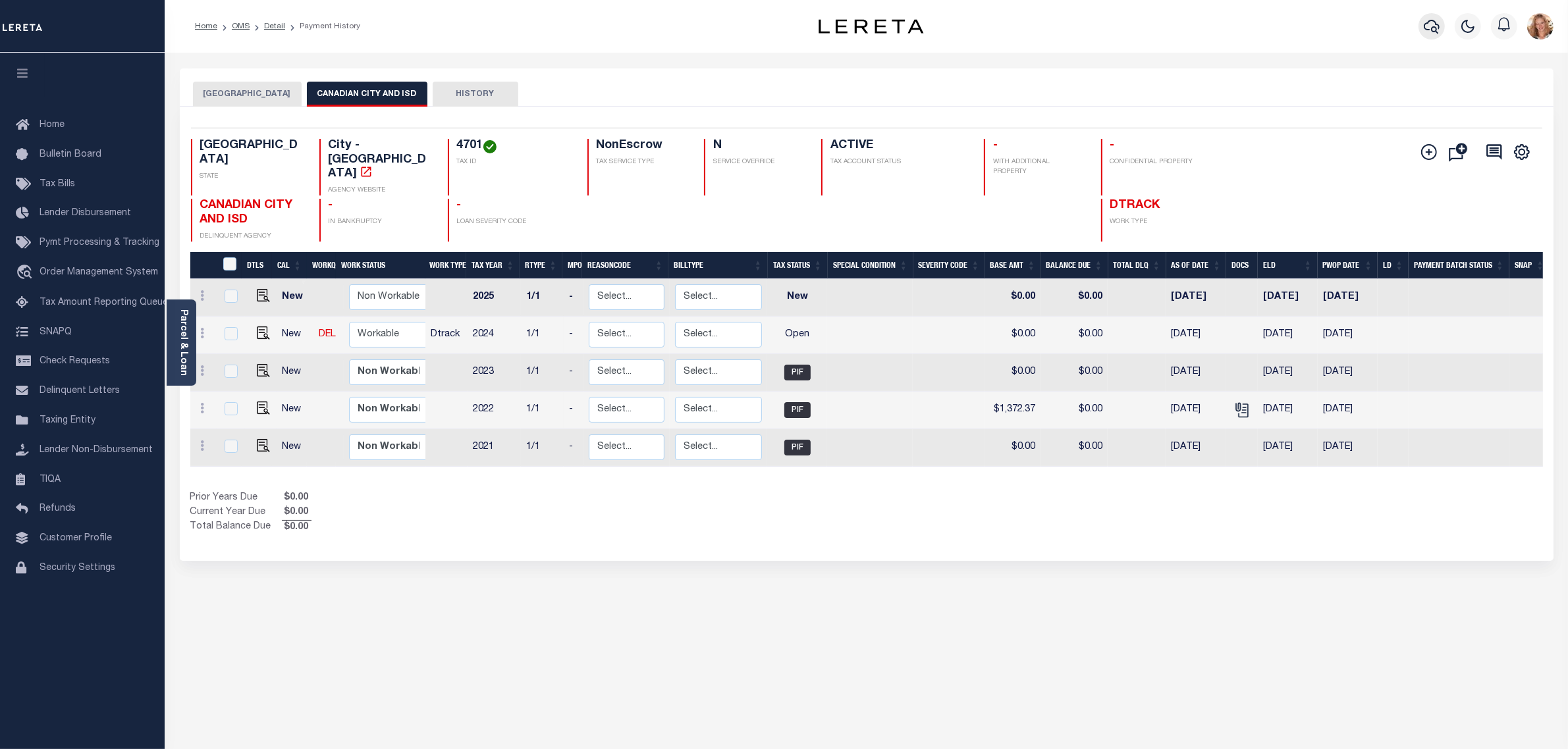
click at [1434, 28] on icon "button" at bounding box center [1431, 27] width 16 height 14
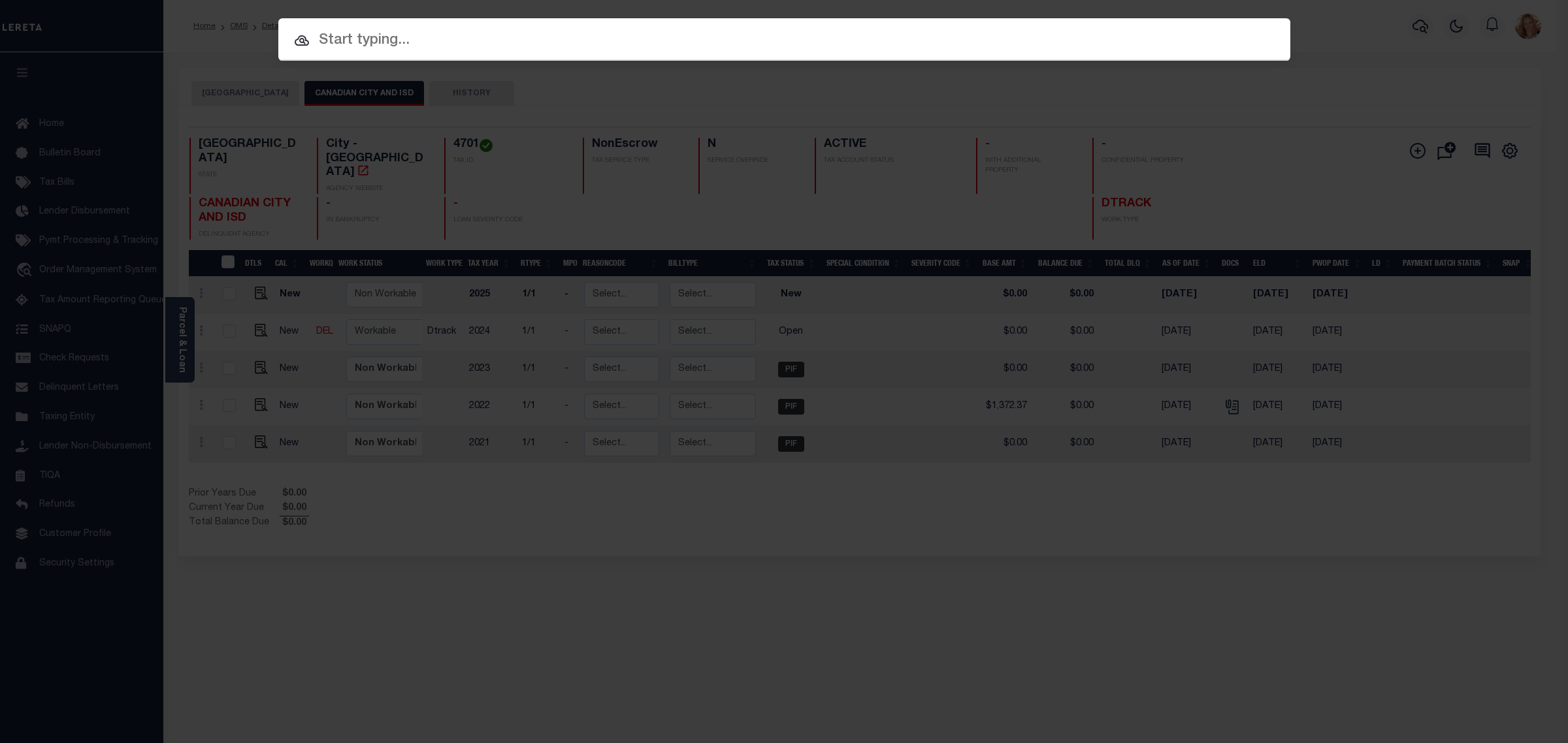
click at [965, 44] on input "text" at bounding box center [785, 41] width 1012 height 22
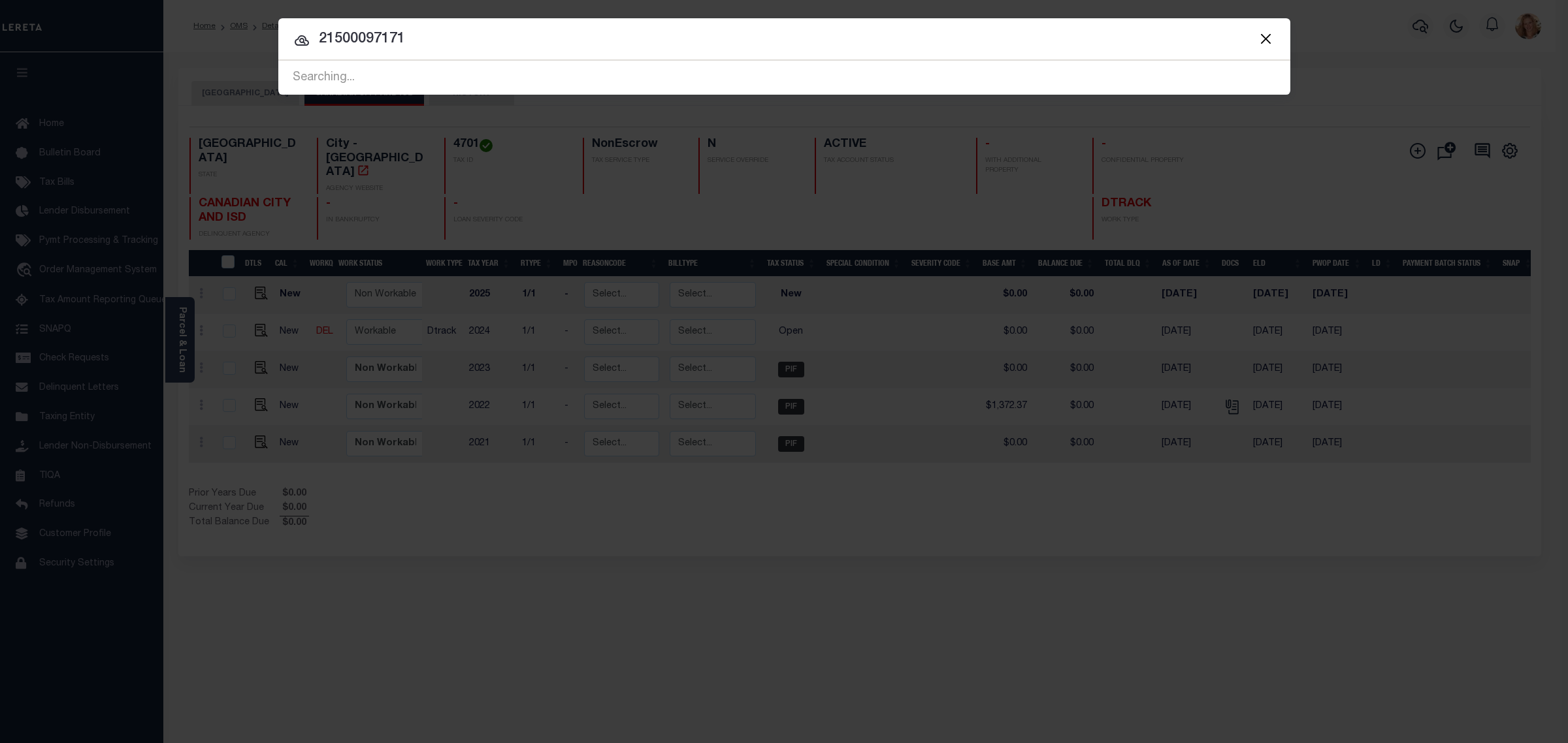
type input "21500097171"
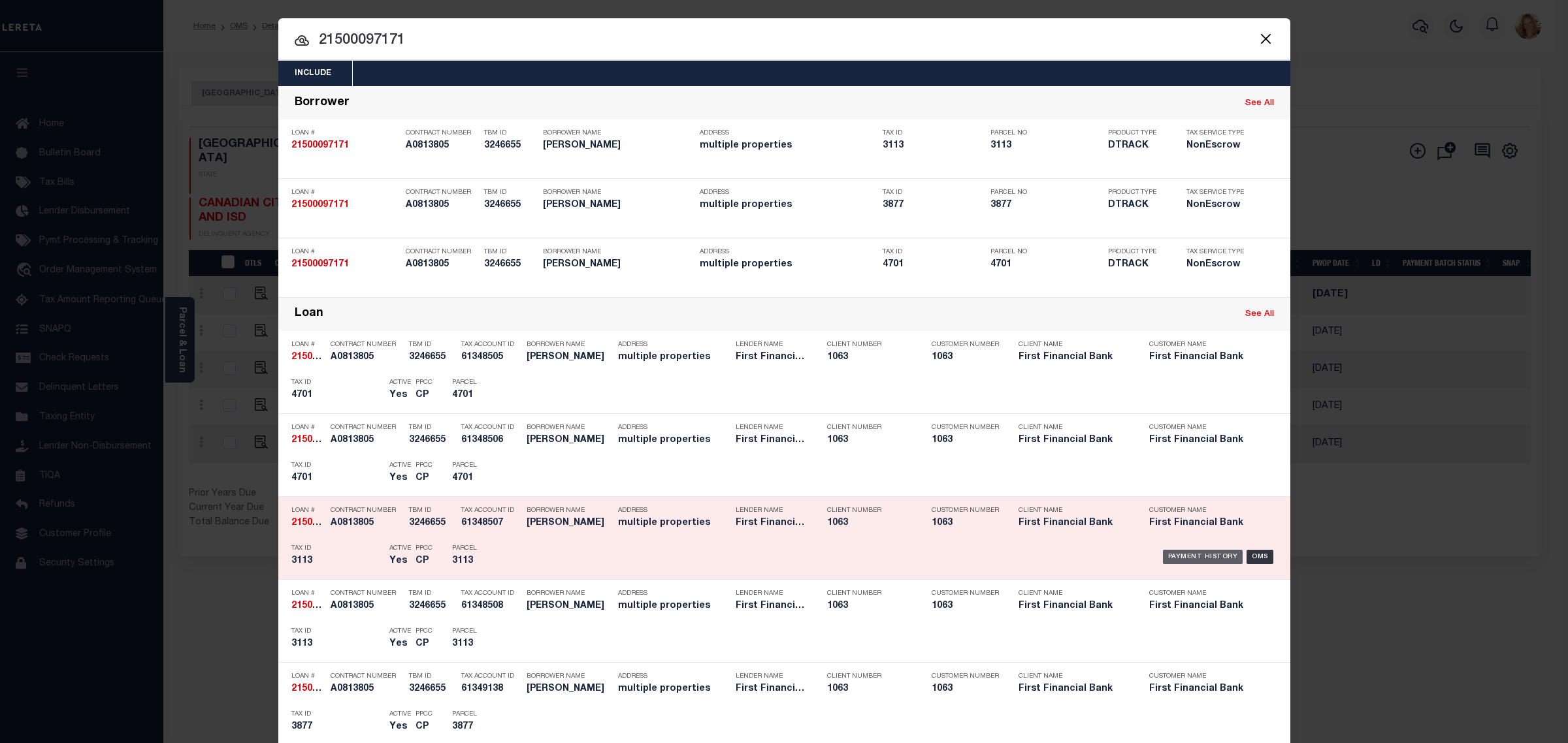
click at [1201, 563] on div "Payment History" at bounding box center [1203, 557] width 80 height 15
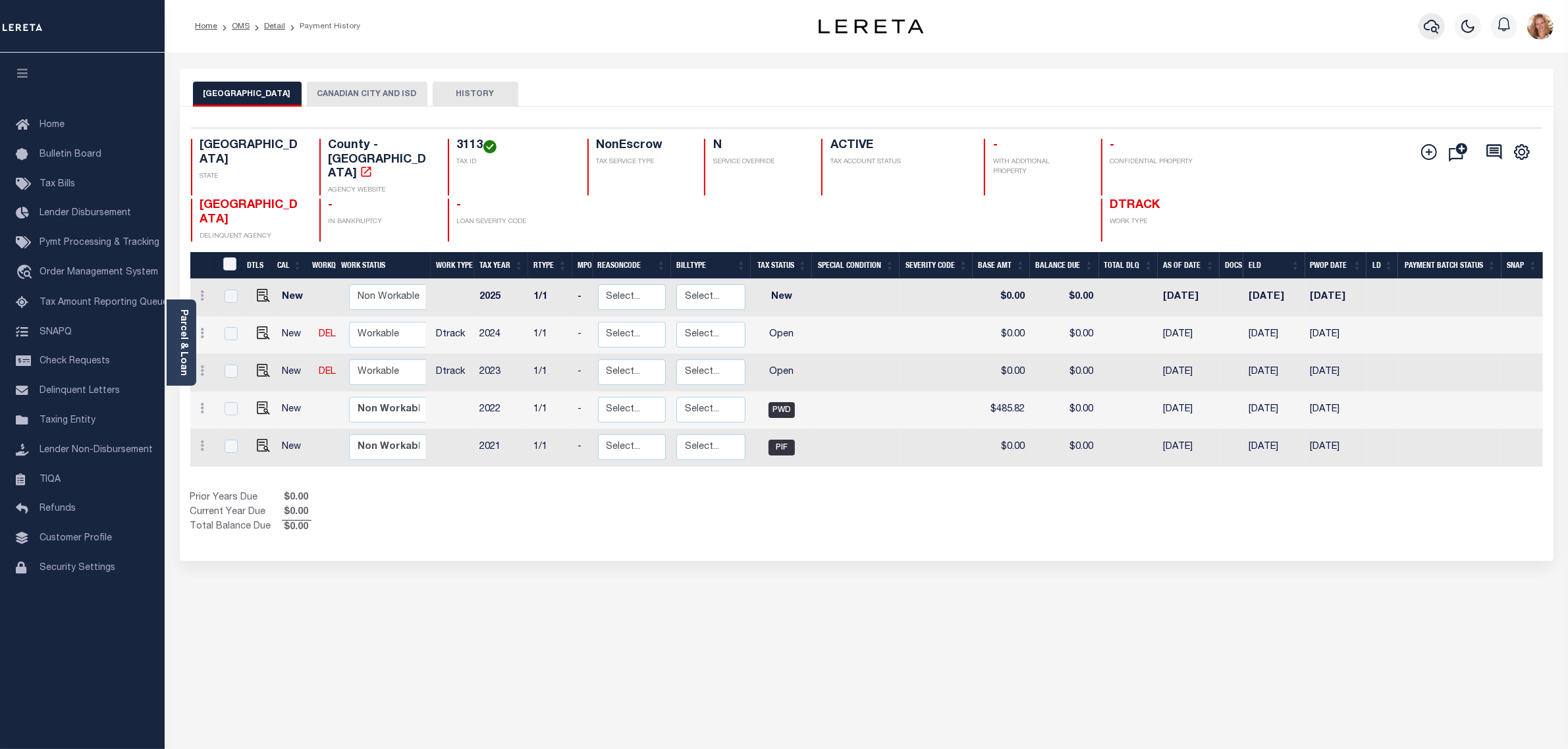
click at [1432, 24] on icon "button" at bounding box center [1431, 26] width 16 height 16
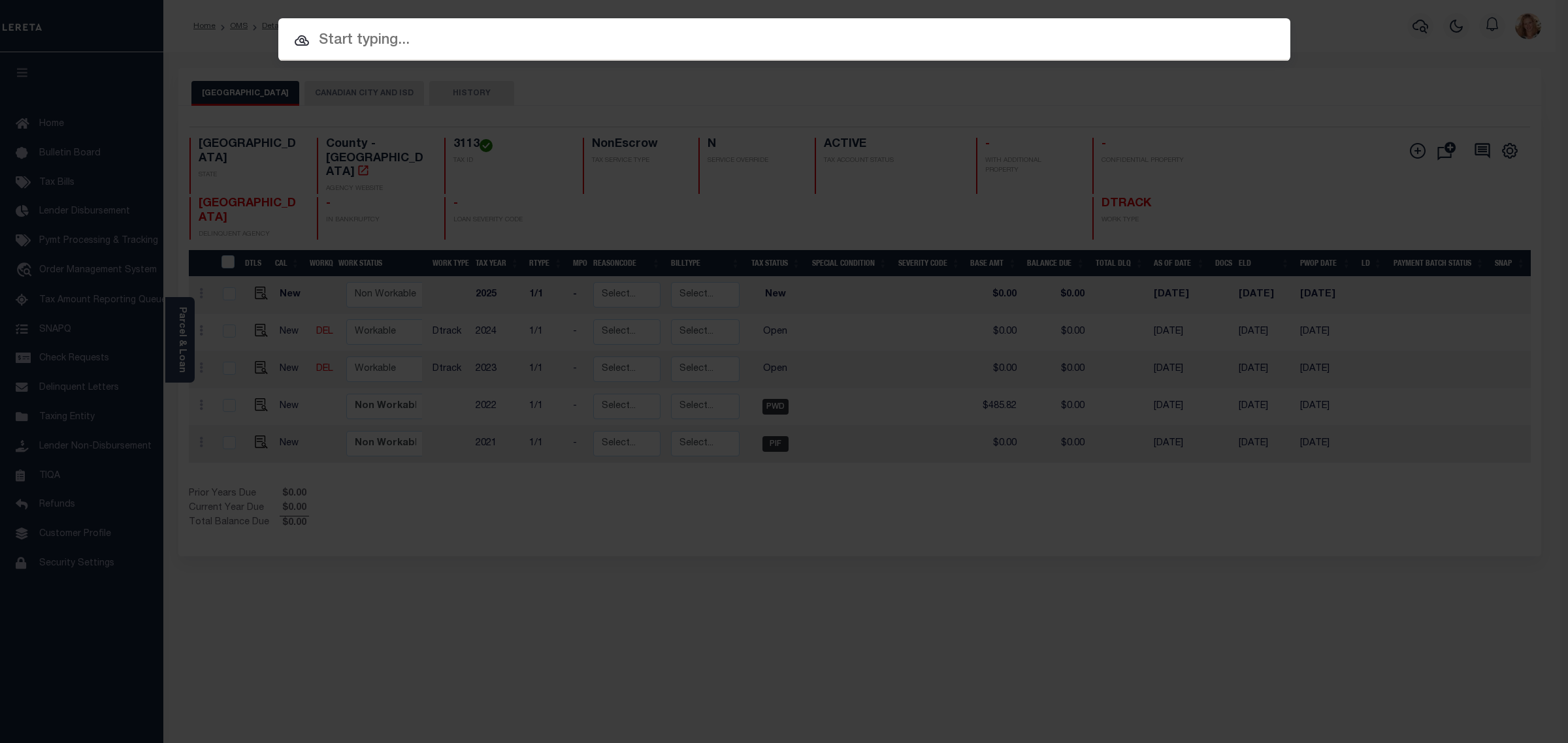
click at [764, 44] on input "text" at bounding box center [785, 41] width 1012 height 22
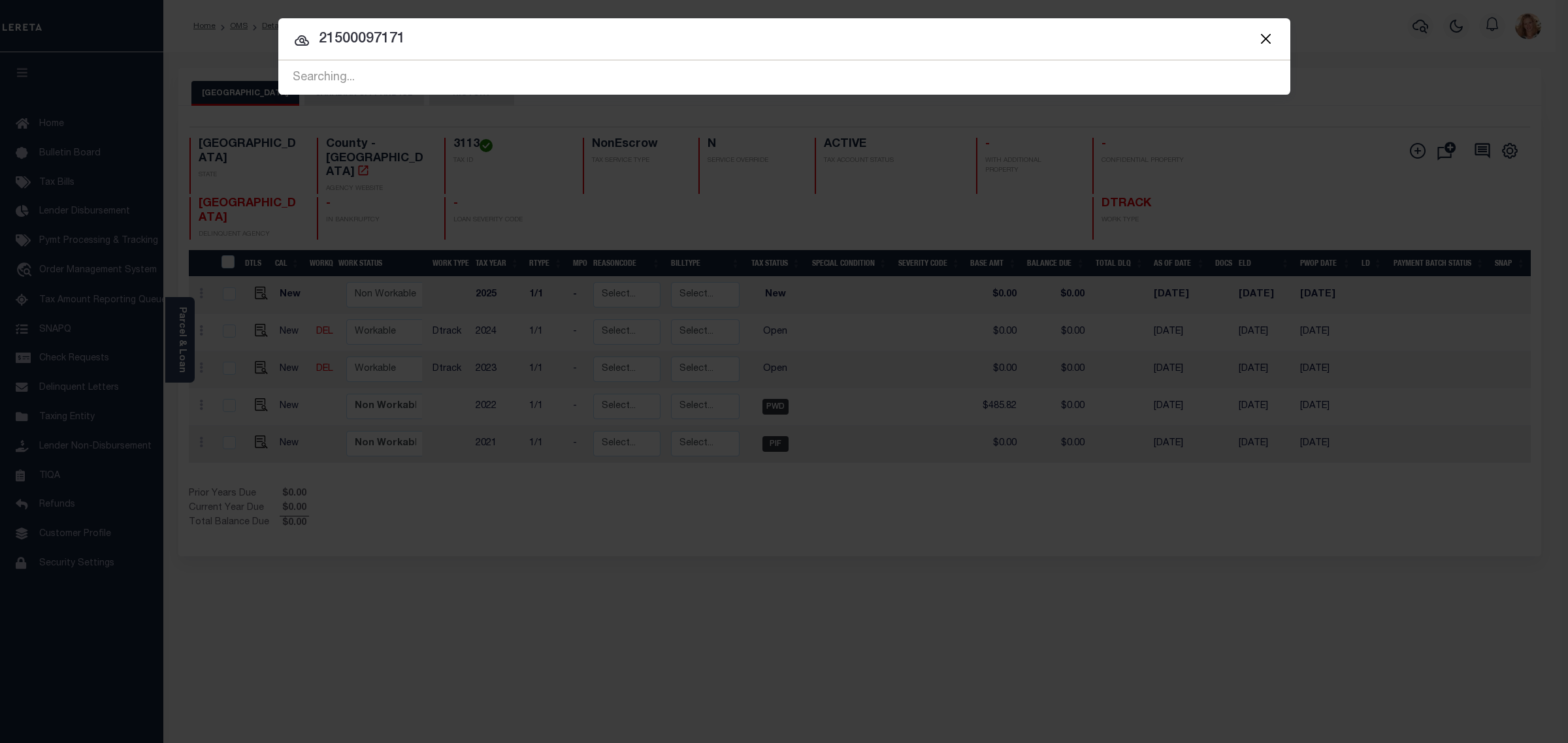
type input "21500097171"
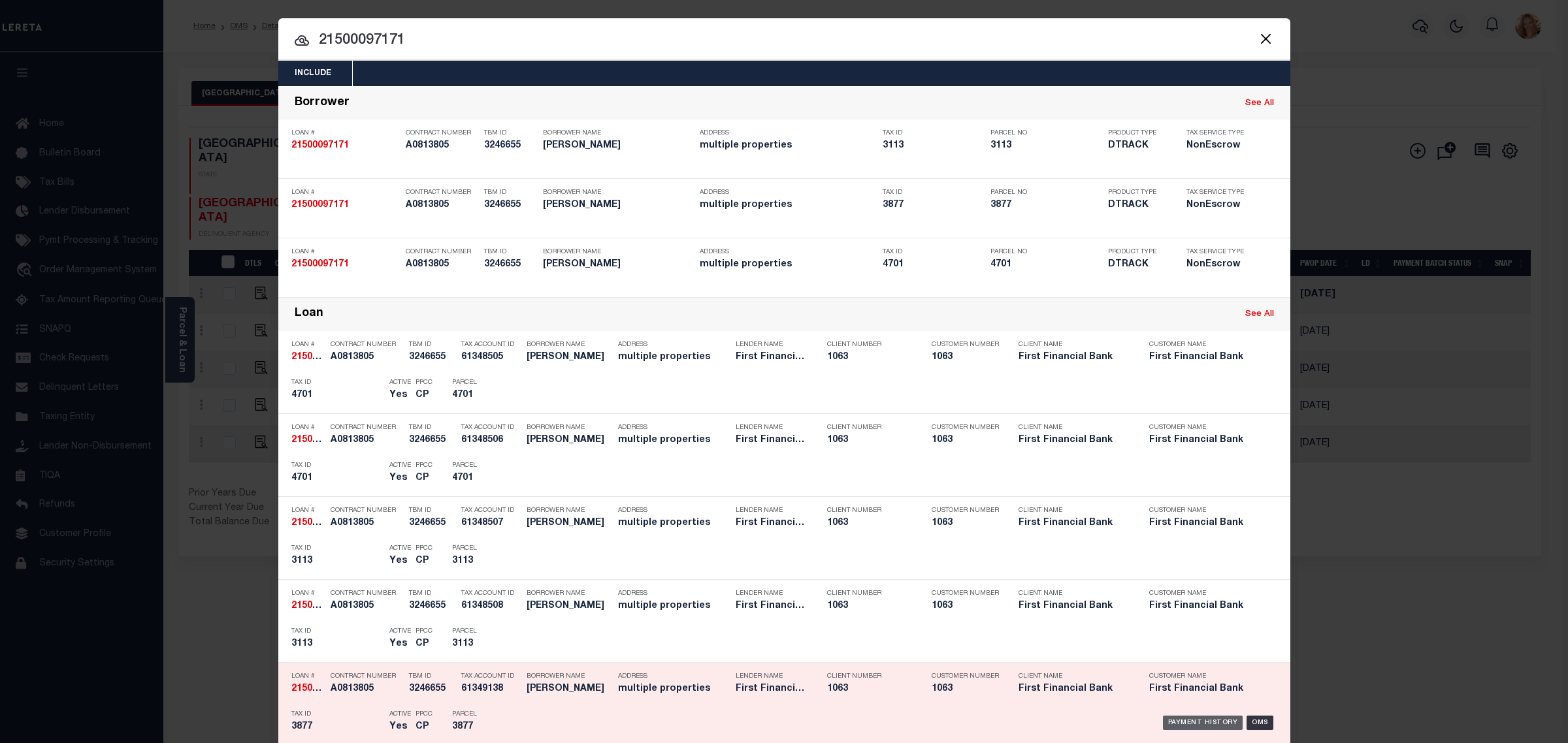
click at [1175, 721] on div "Payment History" at bounding box center [1203, 722] width 80 height 15
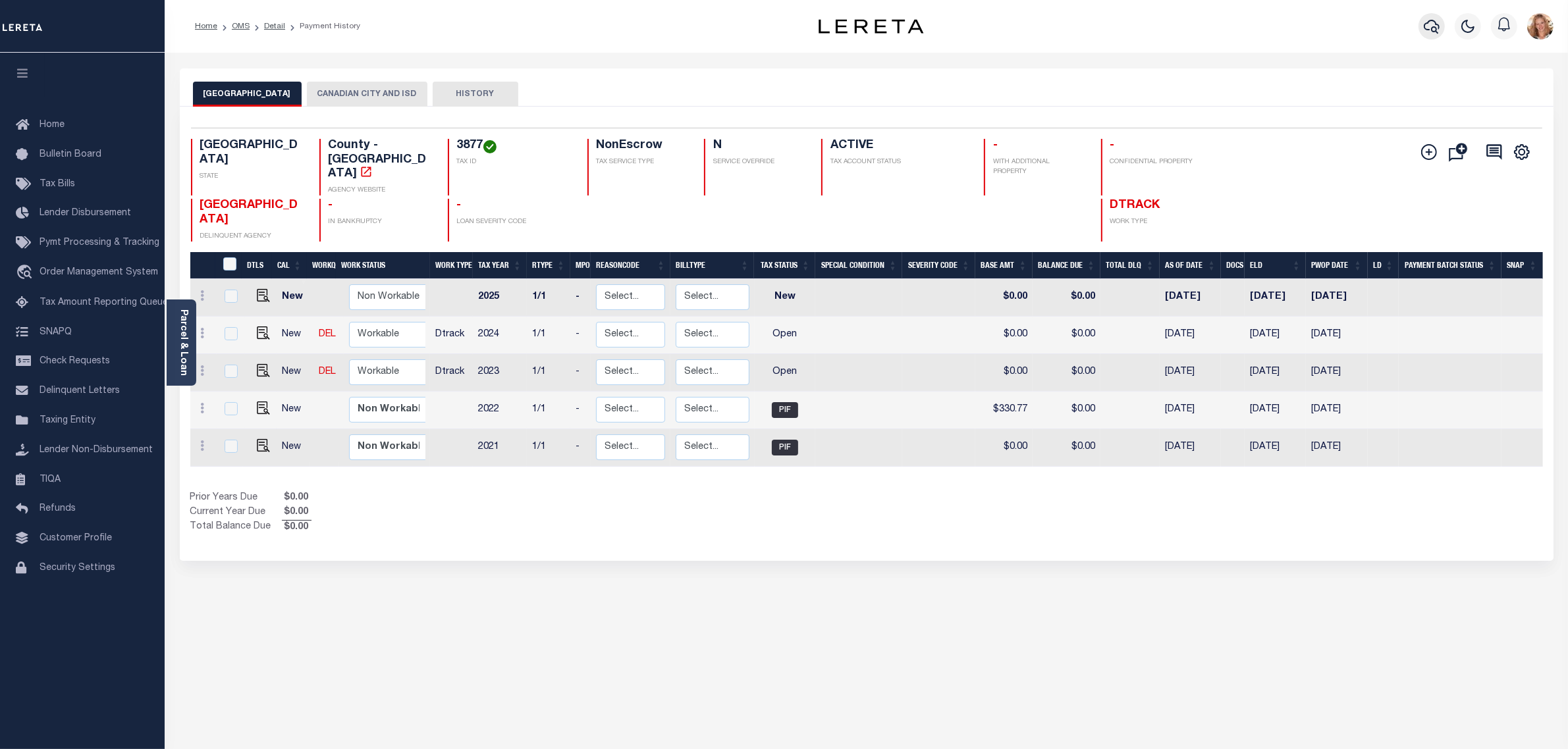
click at [1427, 30] on icon "button" at bounding box center [1431, 26] width 16 height 16
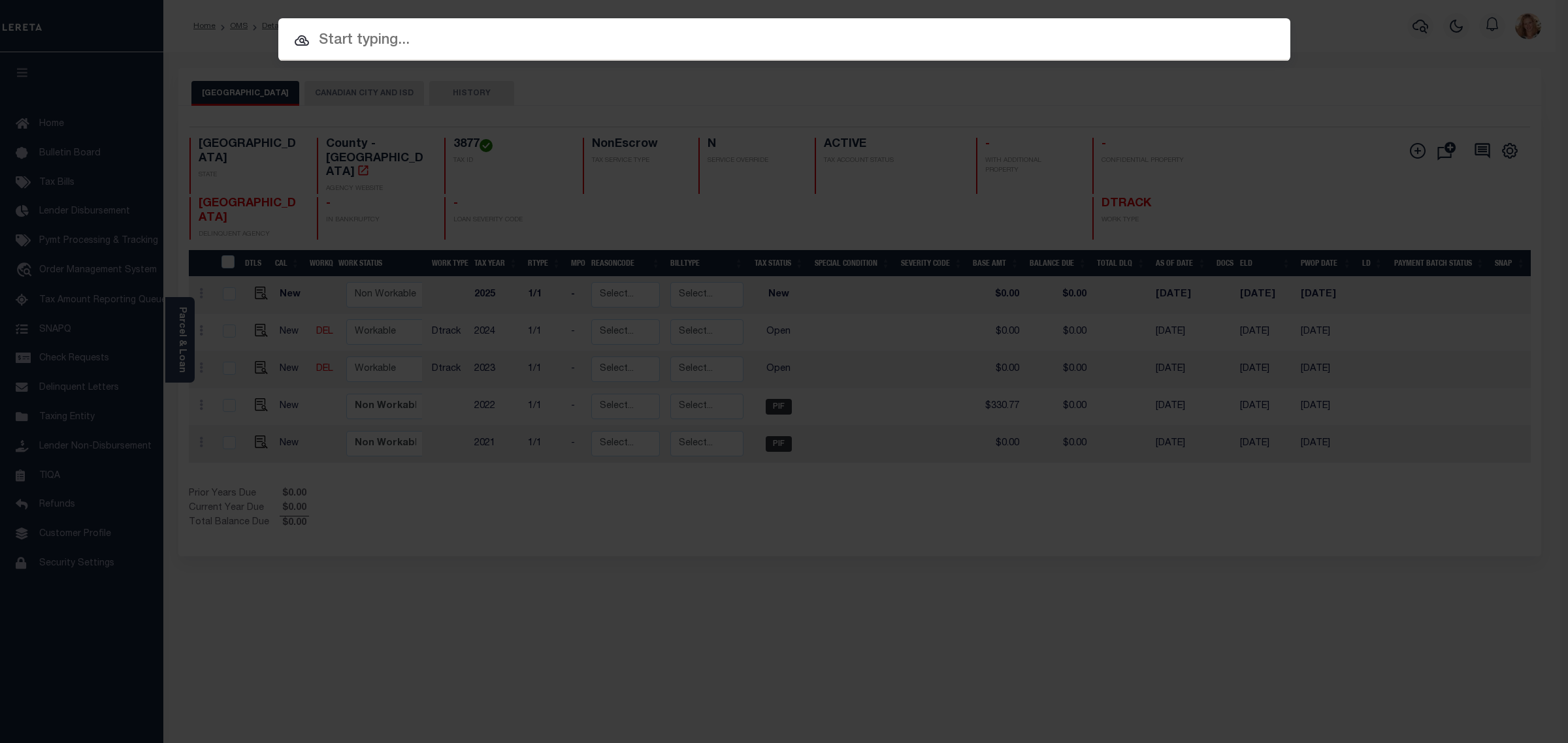
click at [818, 37] on input "text" at bounding box center [785, 41] width 1012 height 22
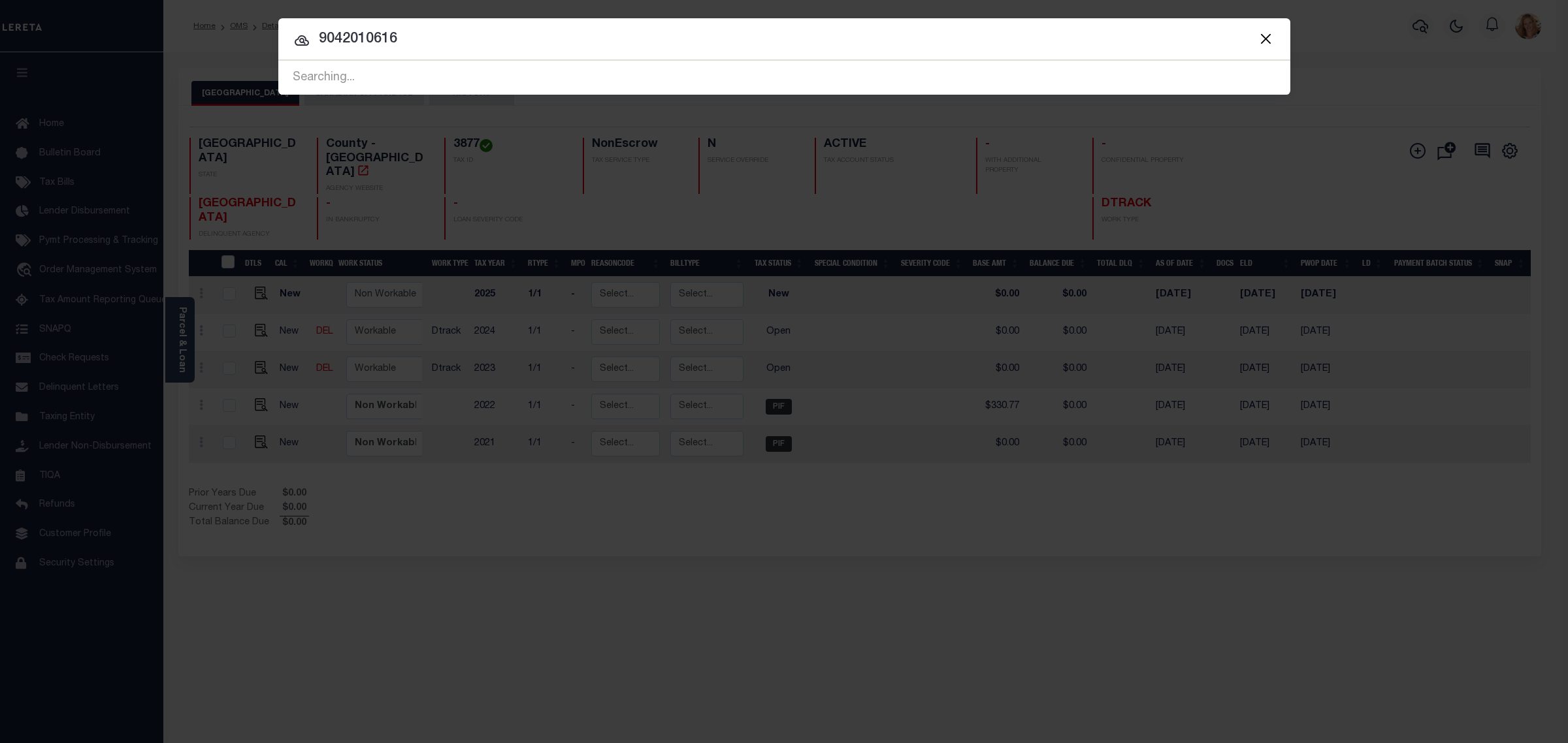
type input "9042010616"
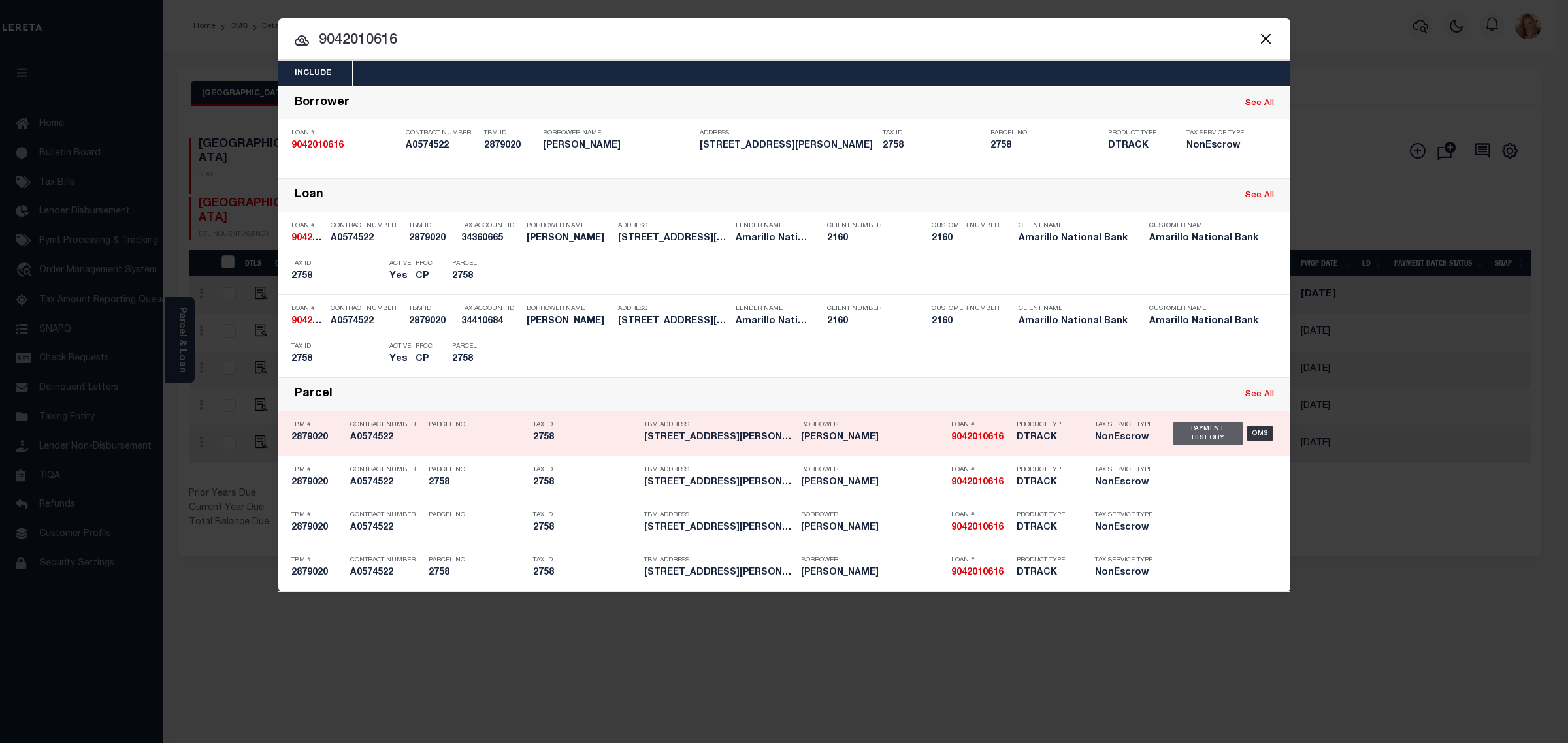
click at [1201, 436] on div "Payment History" at bounding box center [1208, 433] width 70 height 23
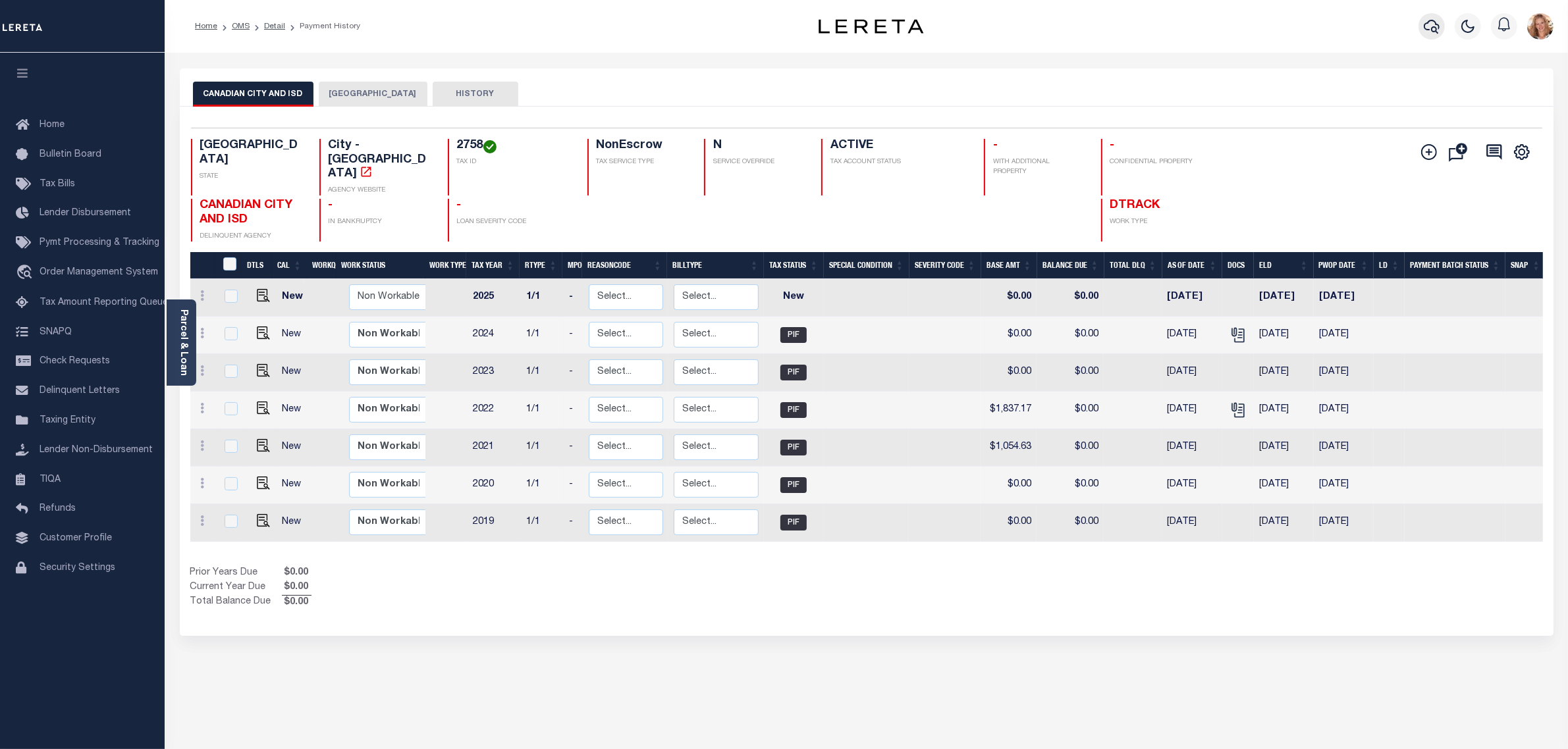
click at [1437, 27] on icon "button" at bounding box center [1431, 27] width 16 height 14
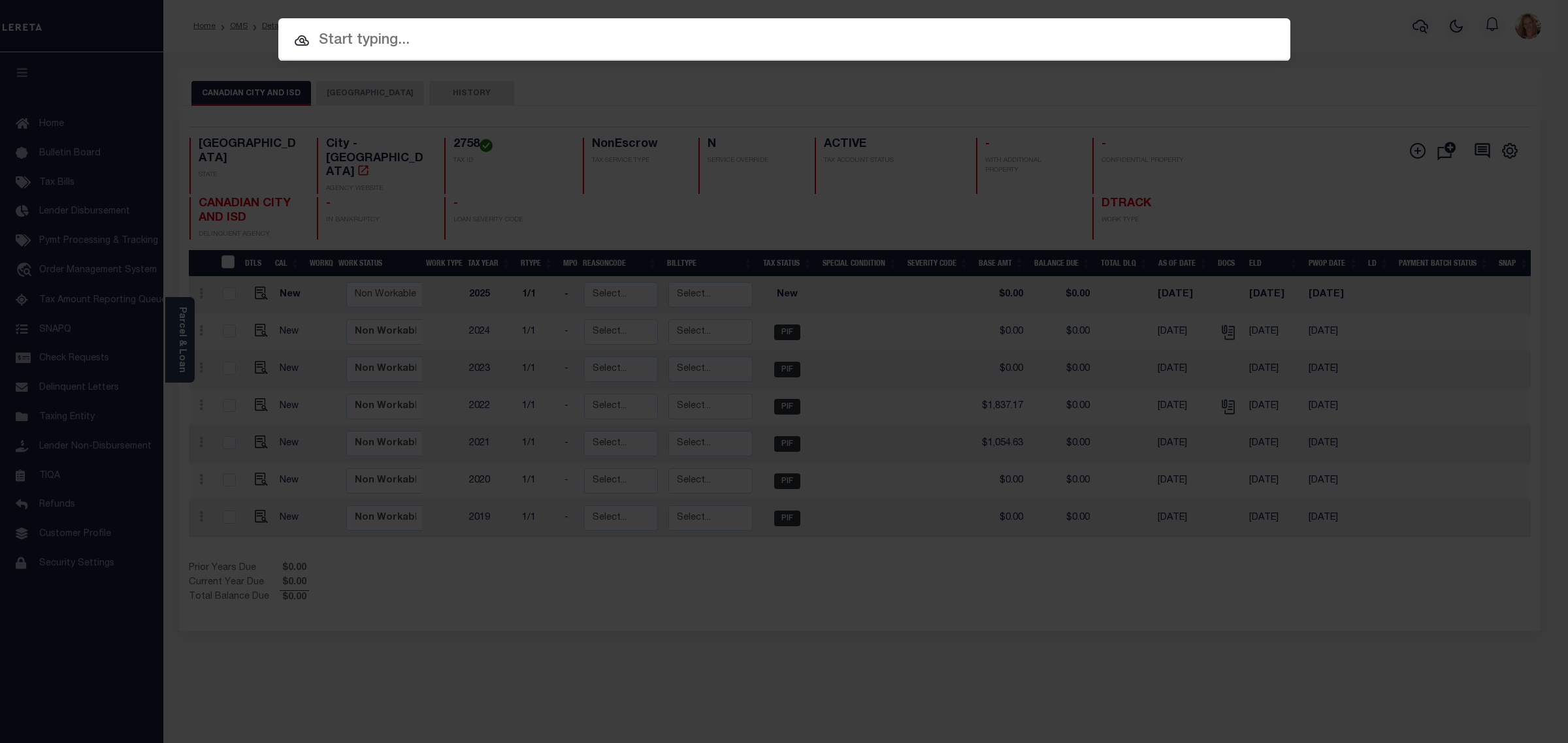
click at [735, 43] on input "text" at bounding box center [785, 41] width 1012 height 22
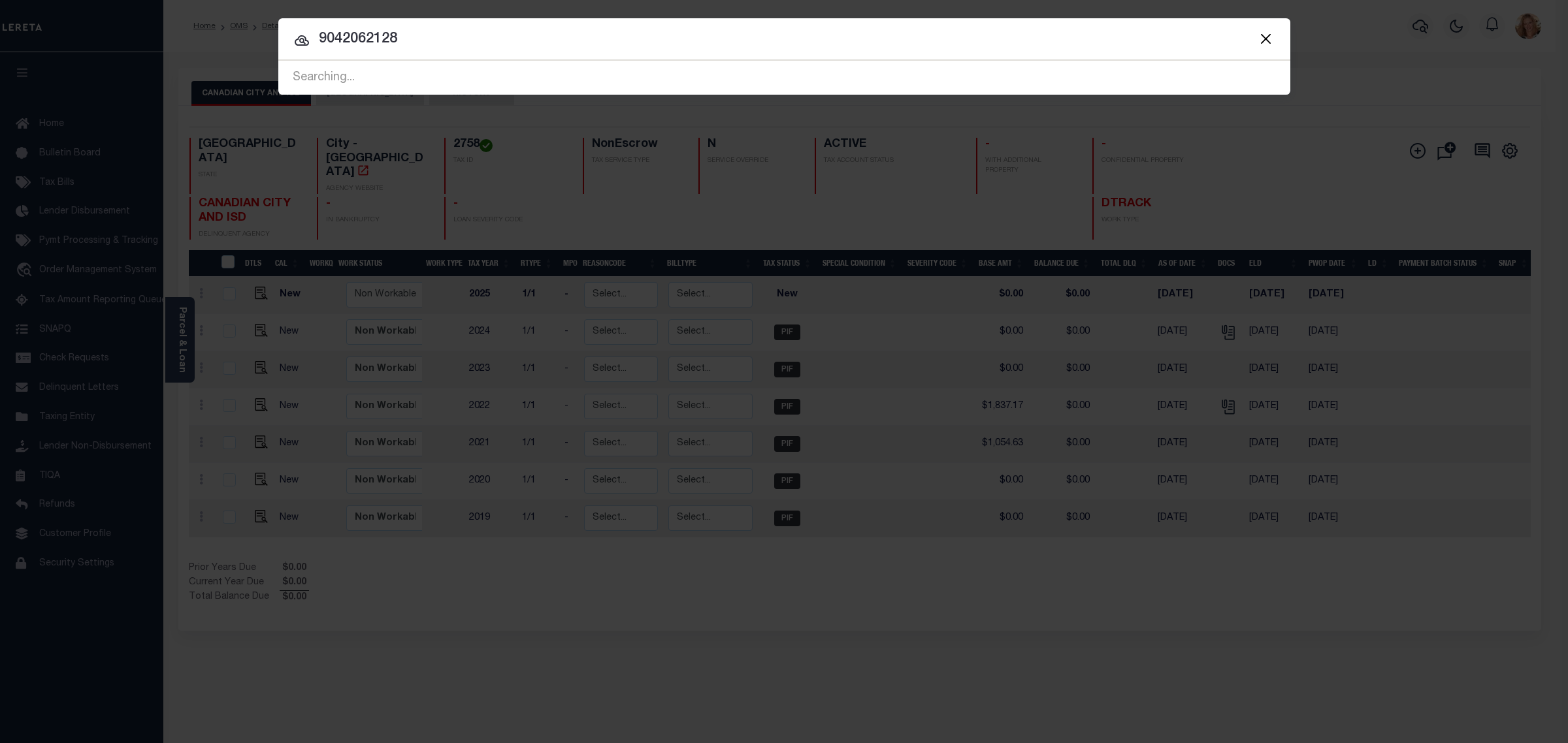
type input "9042062128"
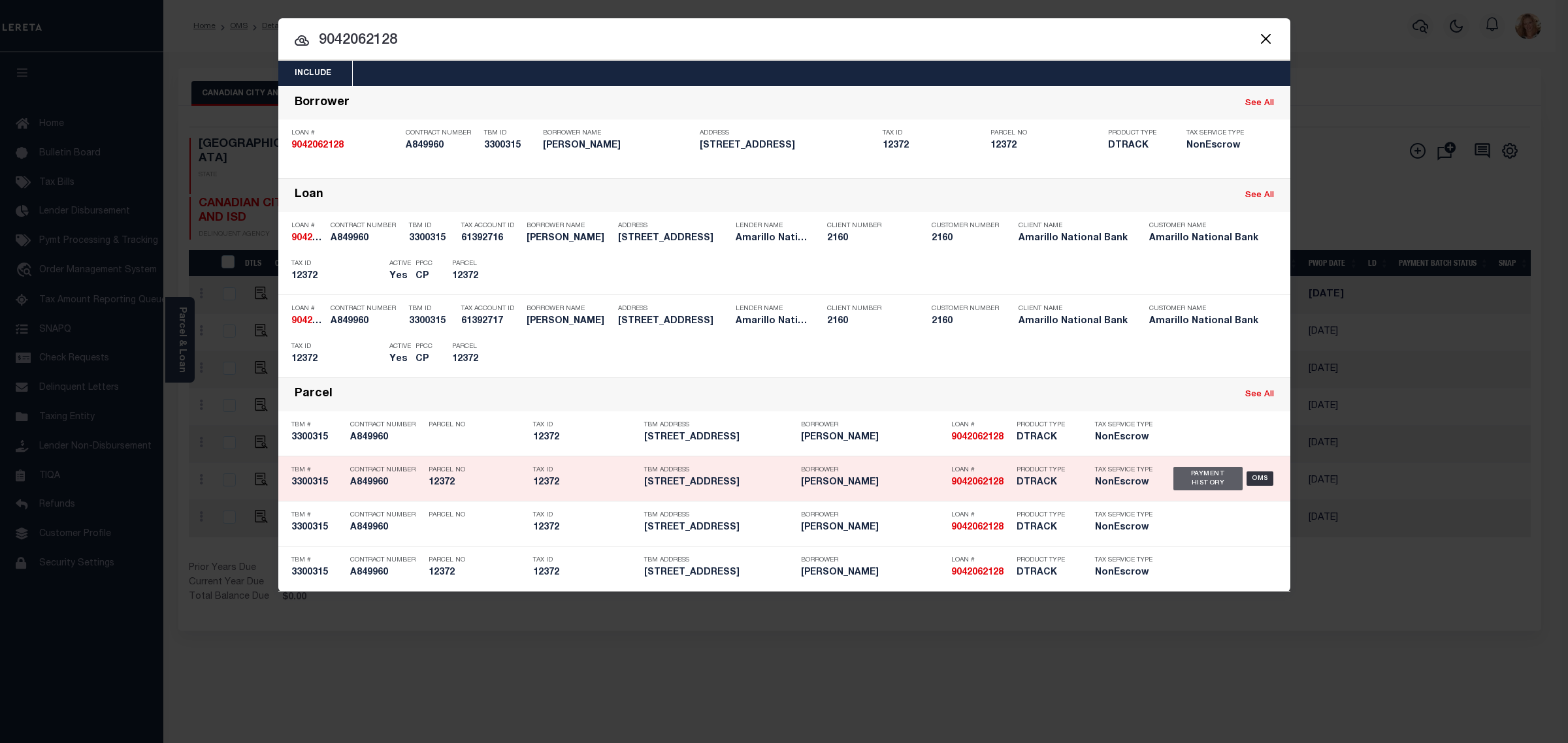
click at [1219, 481] on div "Payment History" at bounding box center [1208, 478] width 70 height 23
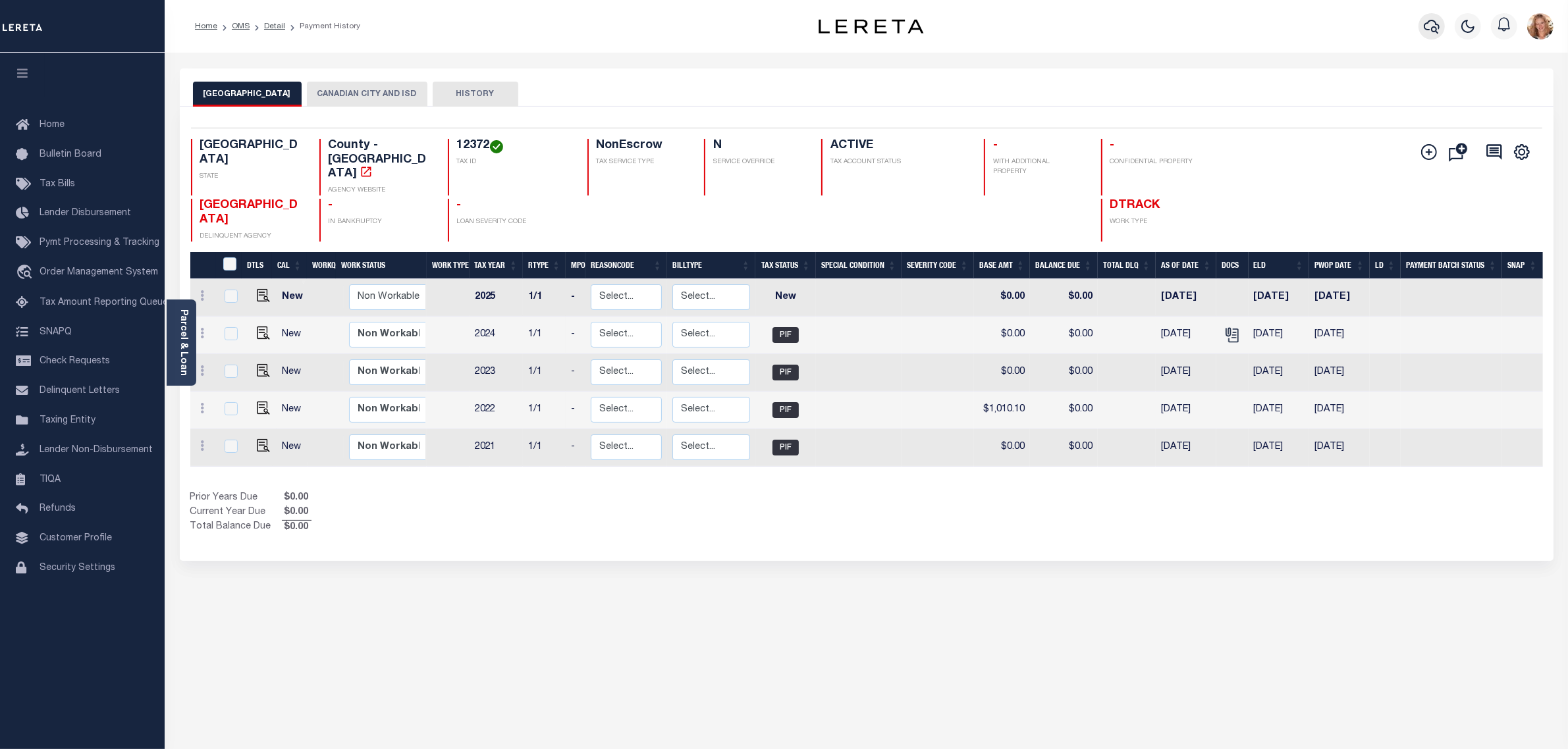
click at [1426, 23] on icon "button" at bounding box center [1431, 26] width 16 height 16
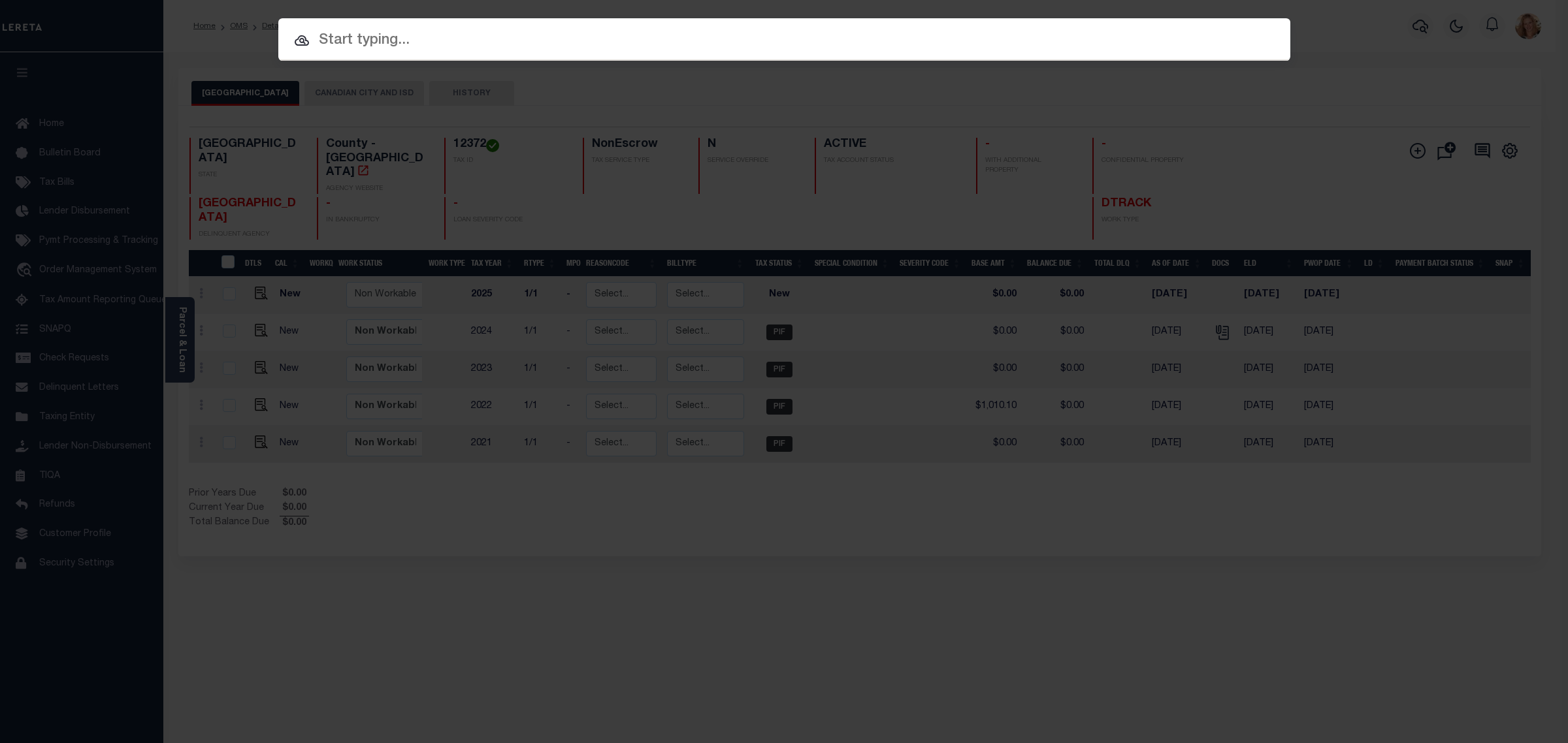
click at [999, 39] on input "text" at bounding box center [785, 41] width 1012 height 22
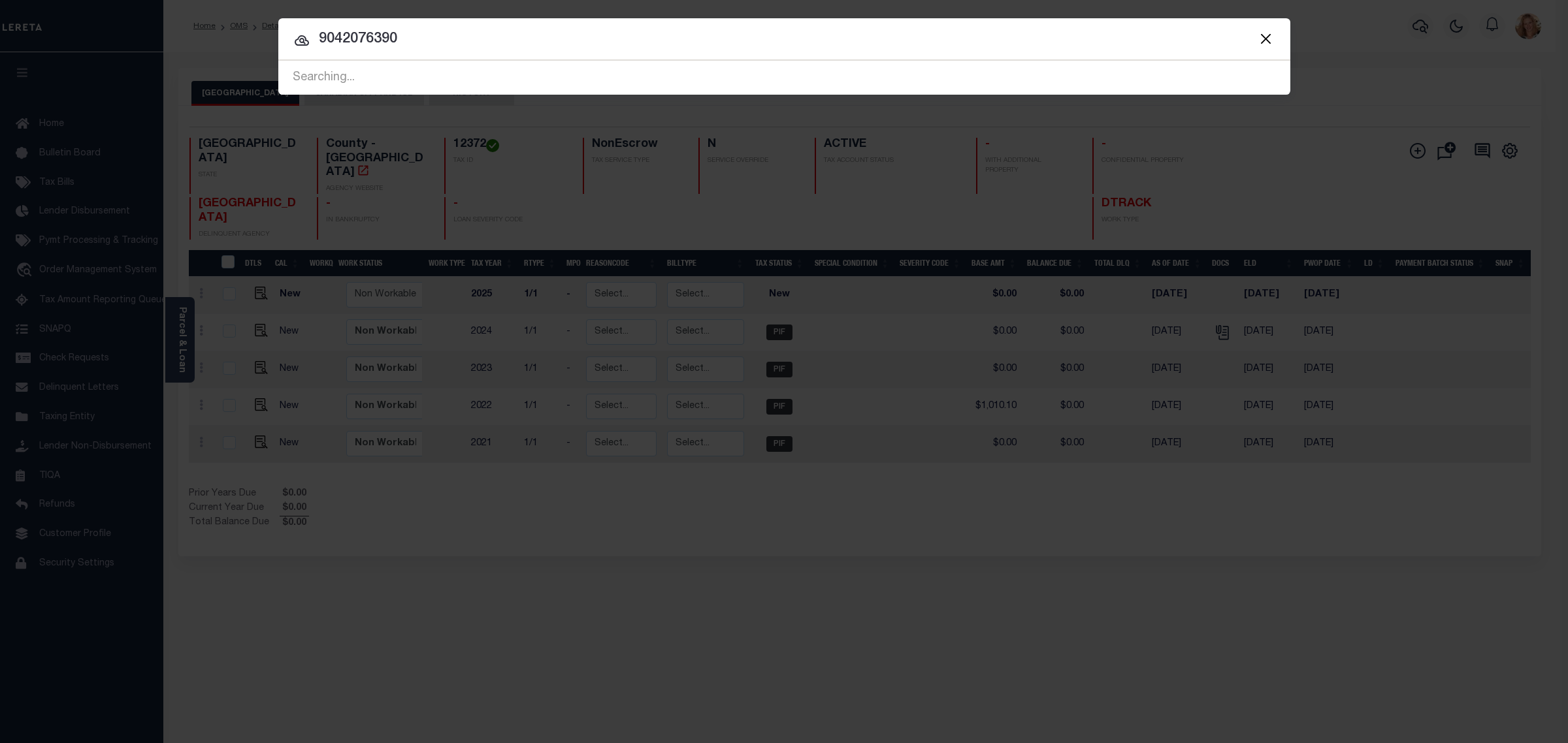
type input "9042076390"
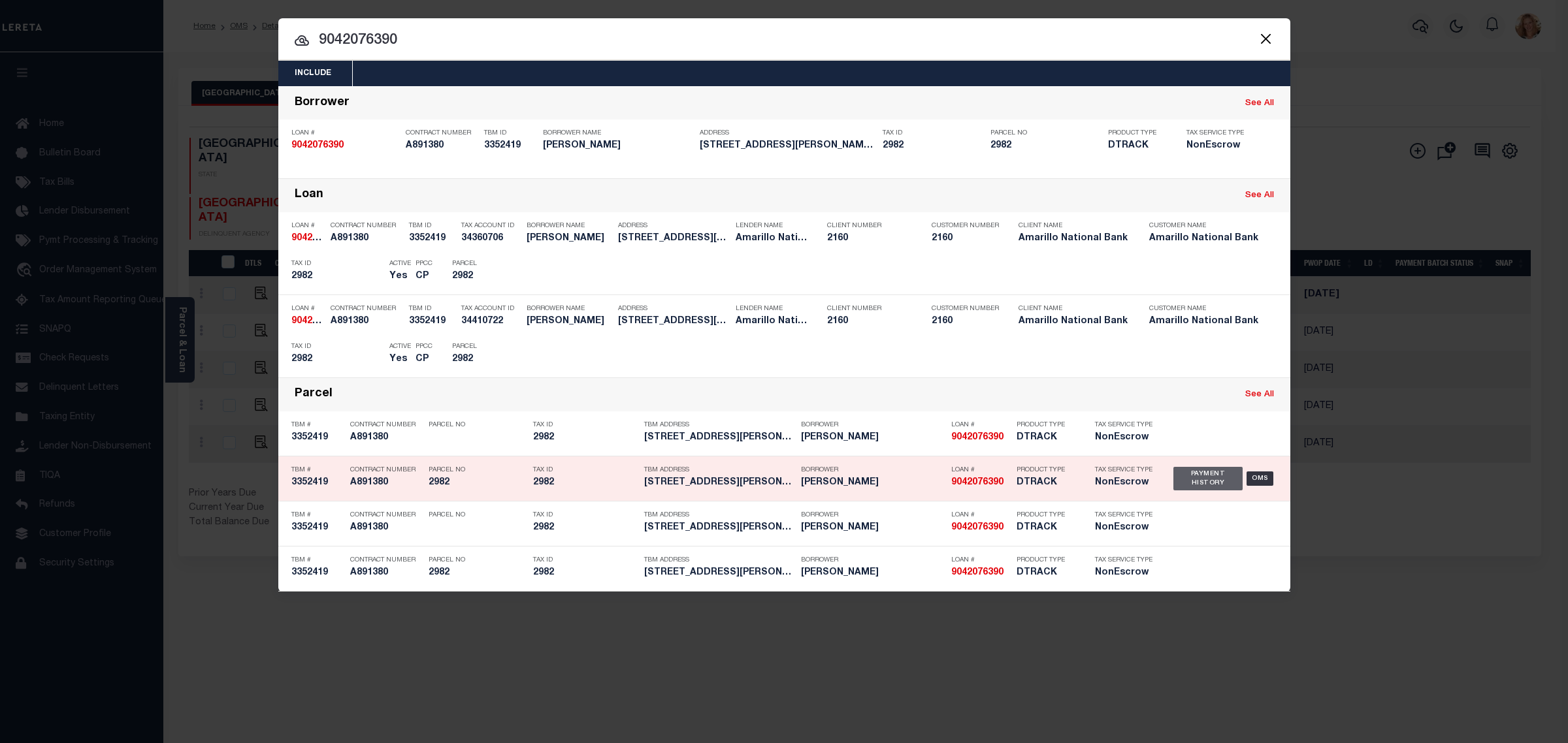
click at [1177, 468] on div "Payment History" at bounding box center [1208, 478] width 70 height 23
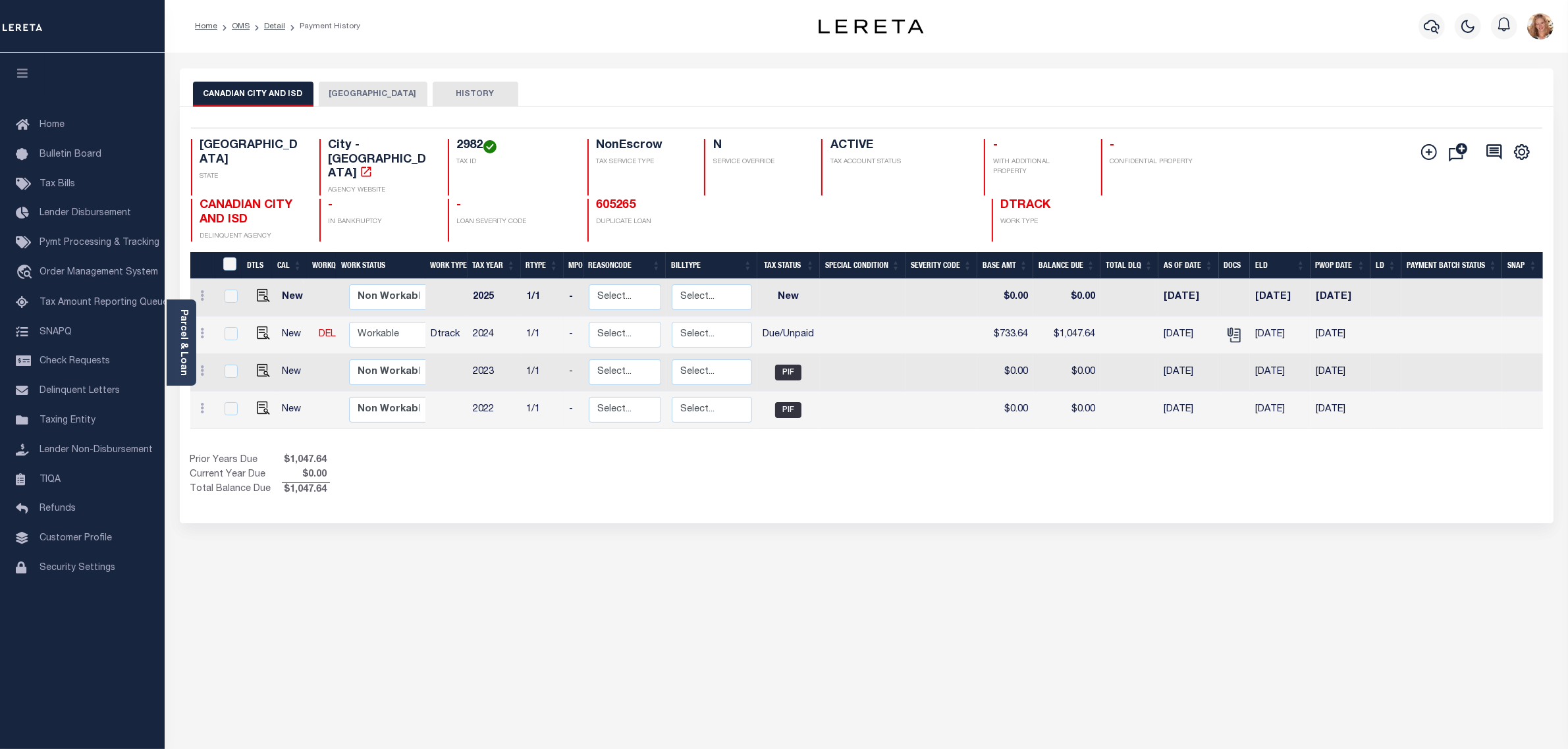
click at [360, 85] on button "HEMPHILL COUNTY" at bounding box center [372, 94] width 109 height 25
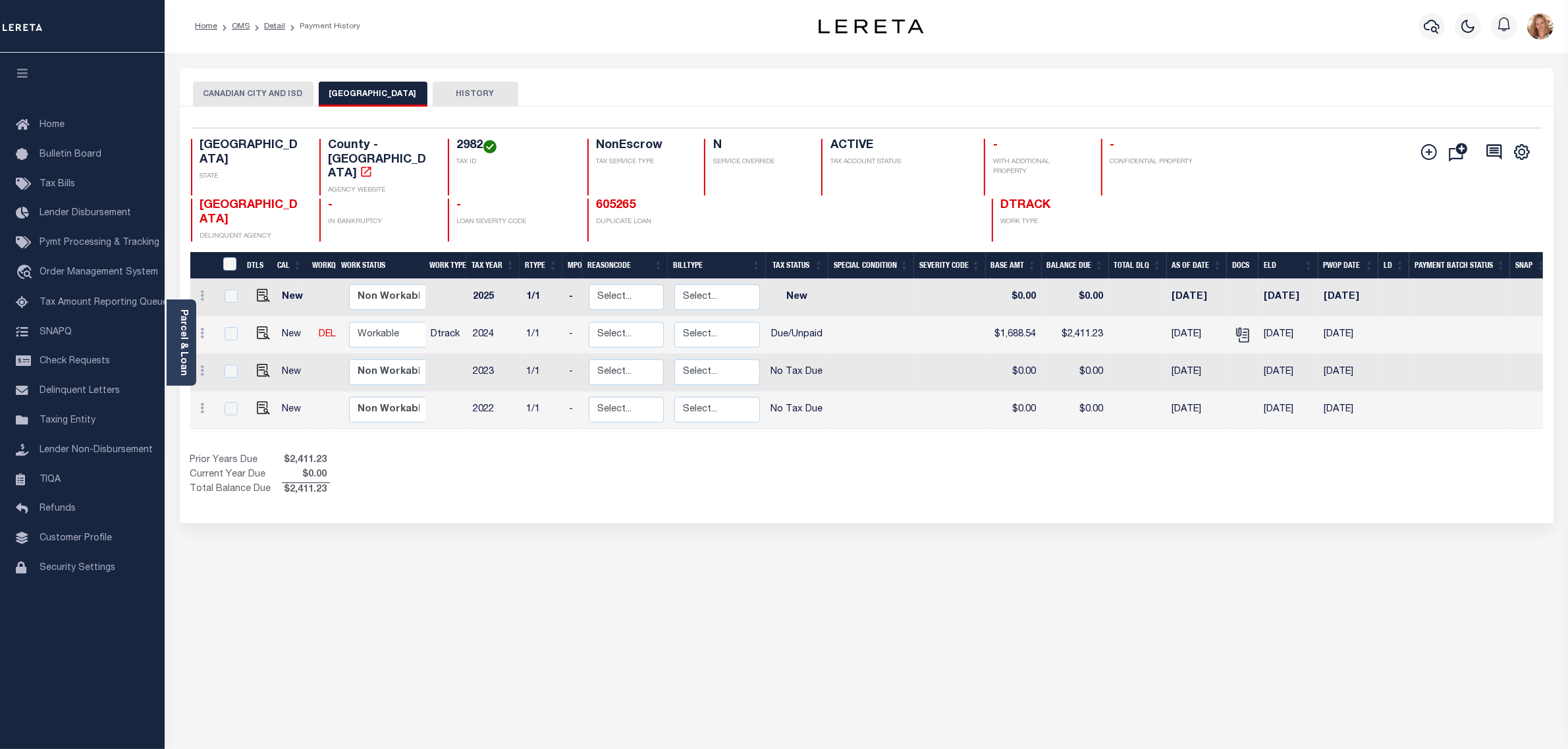
click at [295, 96] on button "CANADIAN CITY AND ISD" at bounding box center [253, 94] width 120 height 25
drag, startPoint x: 350, startPoint y: 96, endPoint x: 358, endPoint y: 96, distance: 8.0
click at [352, 96] on button "HEMPHILL COUNTY" at bounding box center [372, 94] width 109 height 25
click at [1246, 326] on icon "" at bounding box center [1243, 335] width 17 height 17
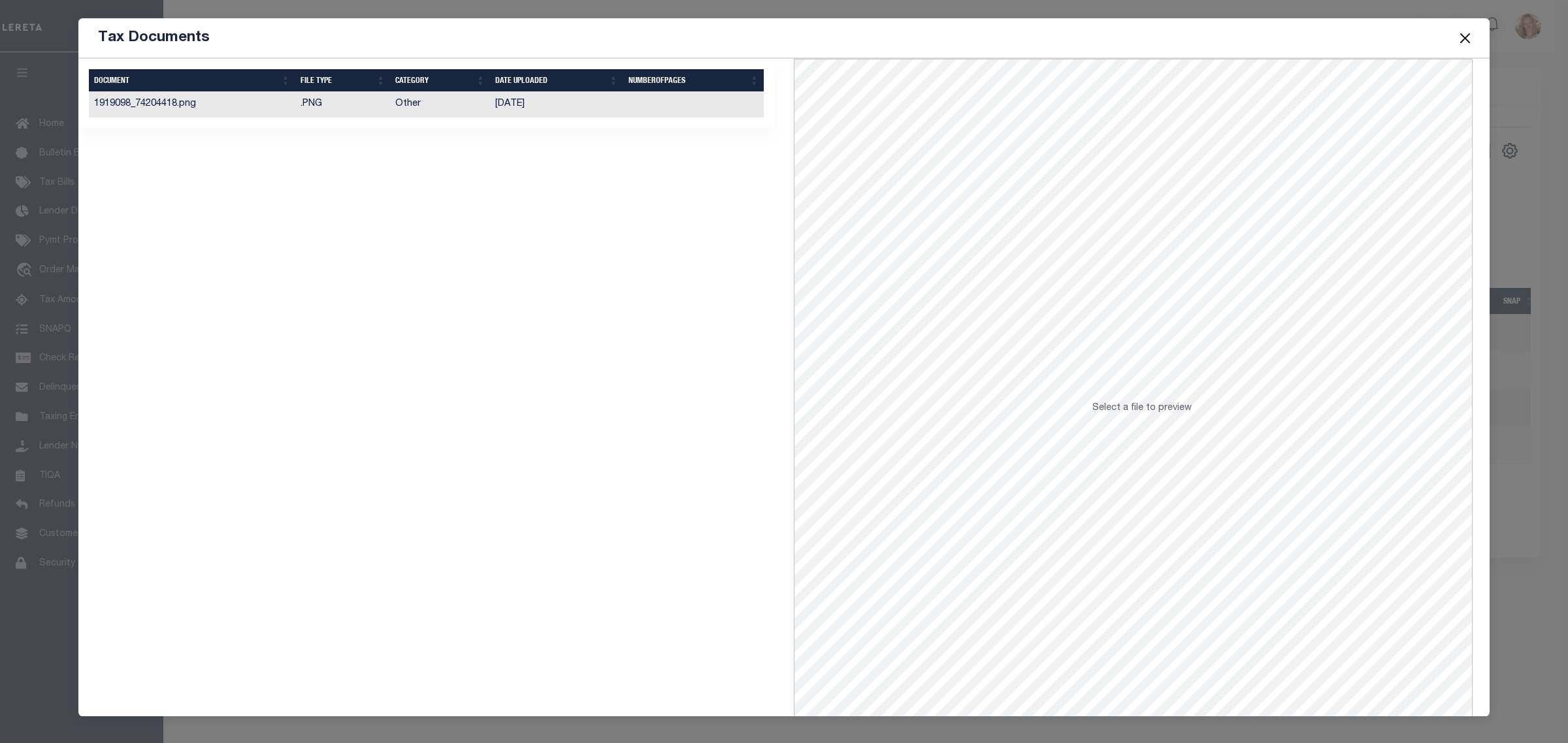
click at [532, 106] on td "05/15/2025" at bounding box center [556, 104] width 133 height 25
click at [1467, 41] on button "Close" at bounding box center [1466, 38] width 17 height 17
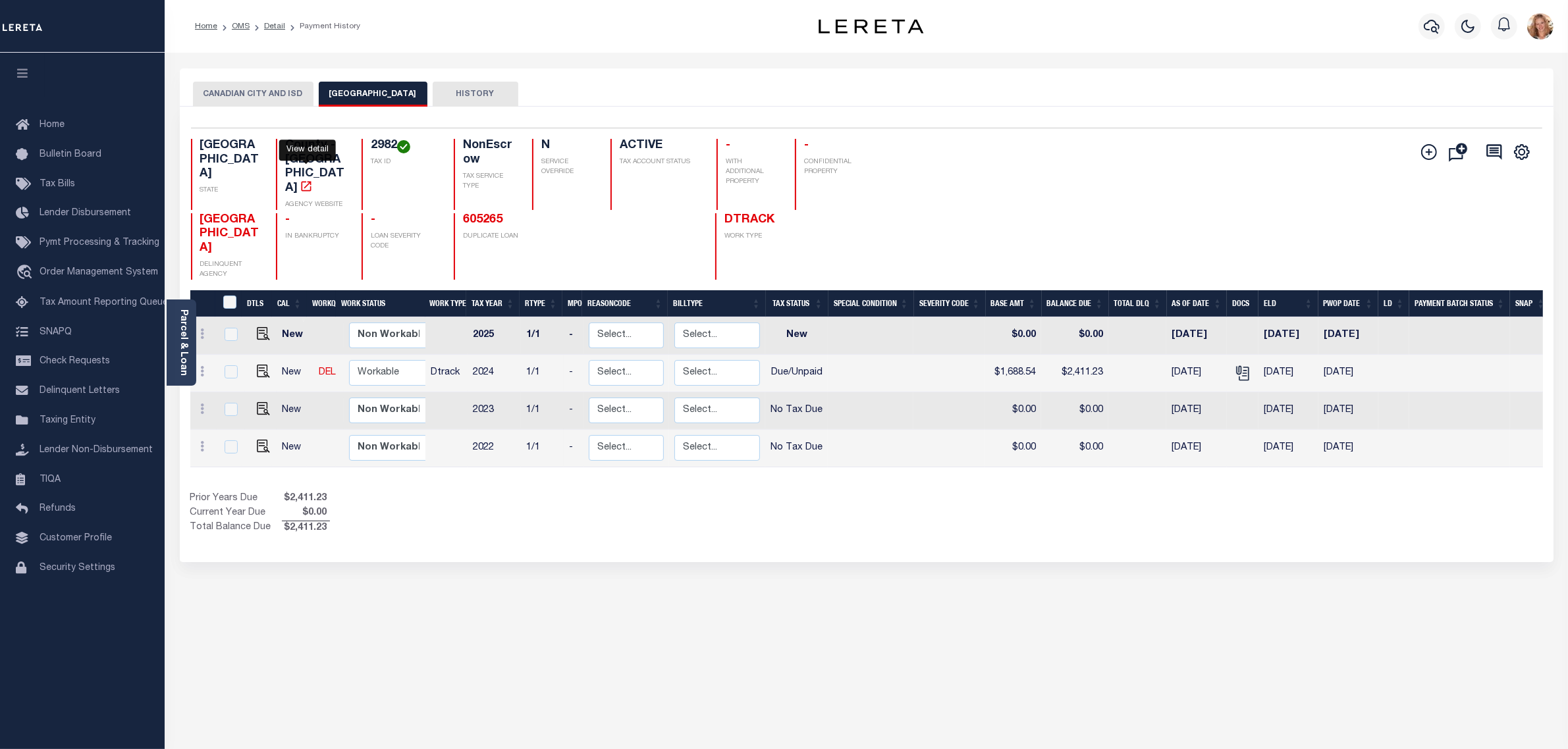
click at [302, 181] on icon "" at bounding box center [306, 186] width 10 height 10
click at [262, 364] on img "" at bounding box center [262, 371] width 13 height 13
checkbox input "true"
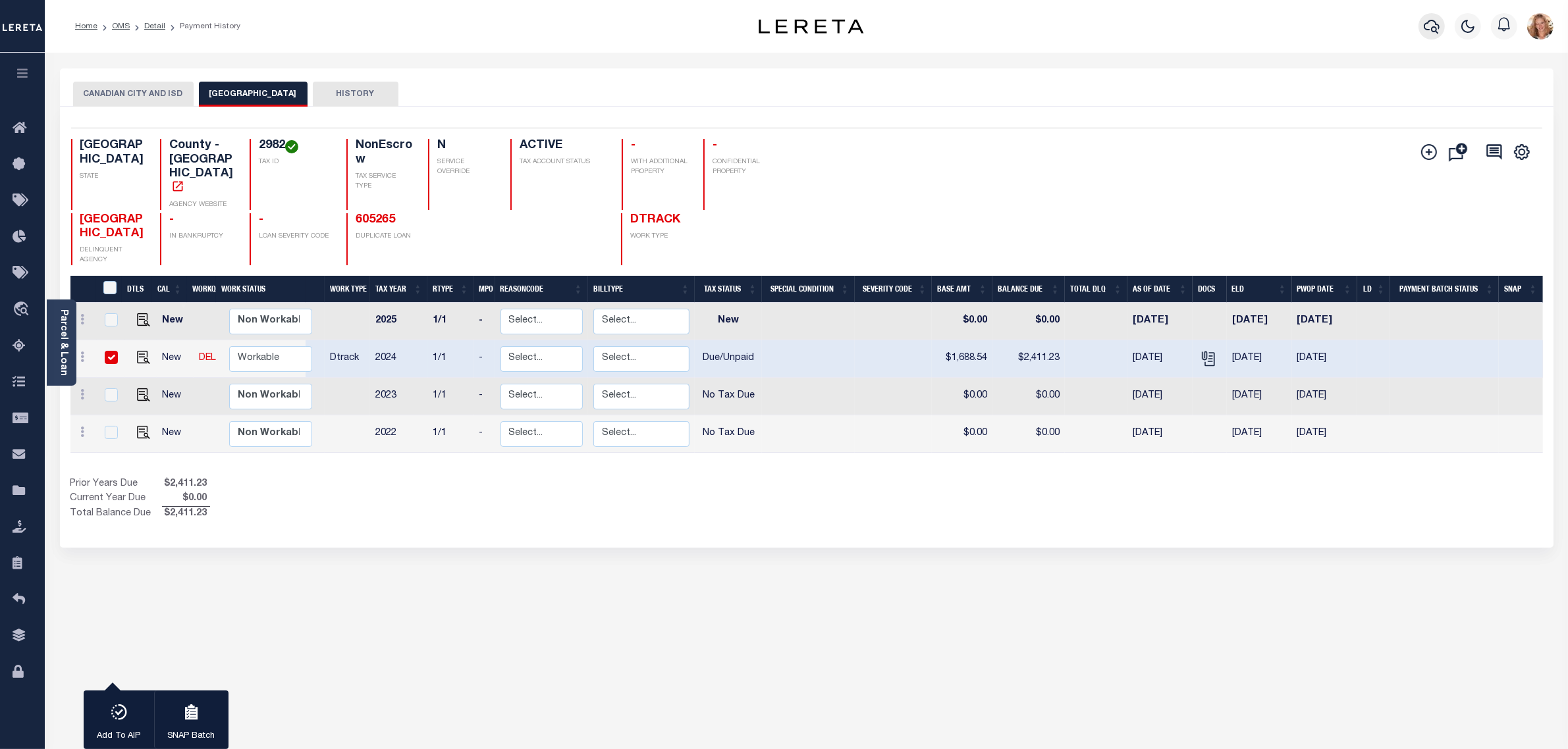
click at [1434, 28] on icon "button" at bounding box center [1431, 27] width 16 height 14
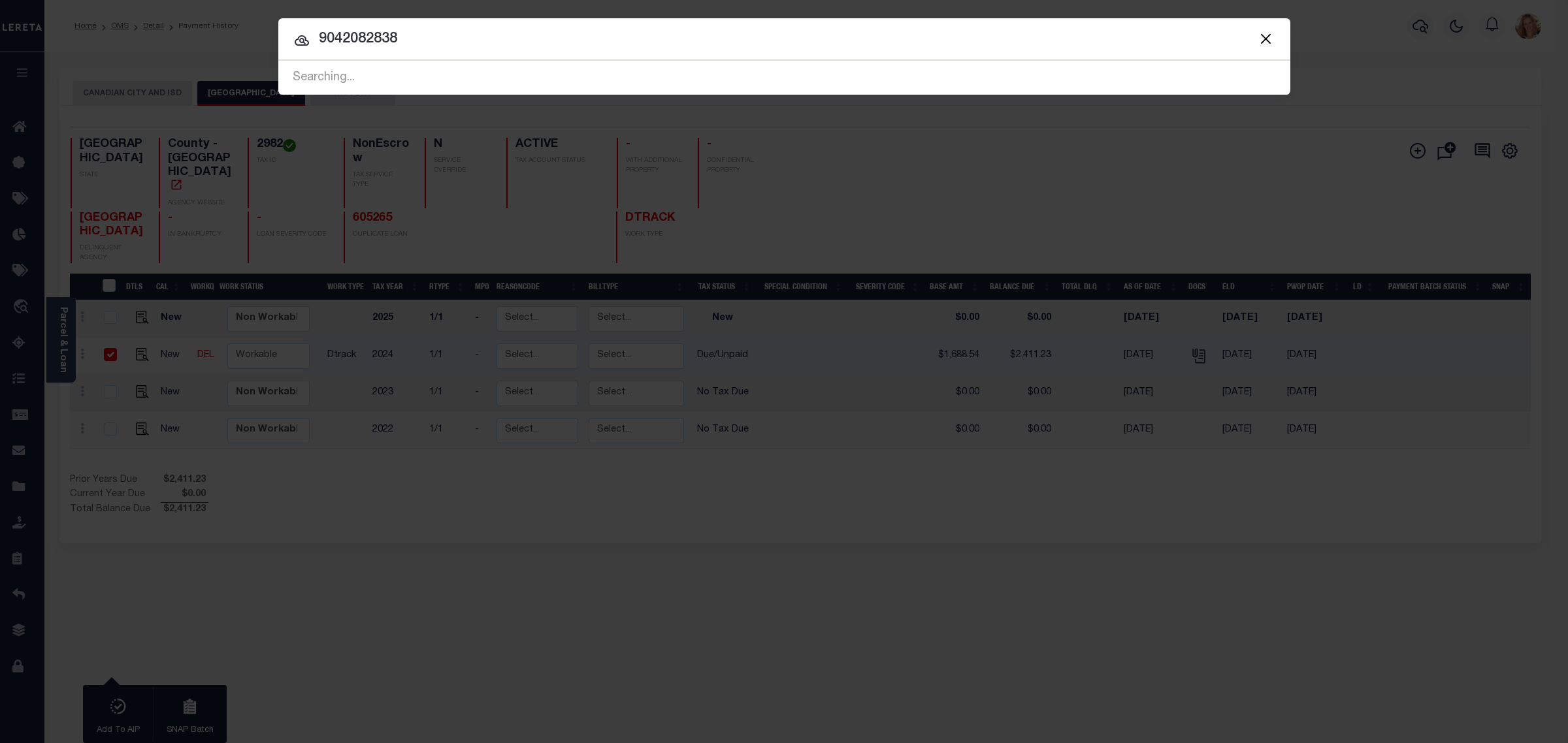
type input "9042082838"
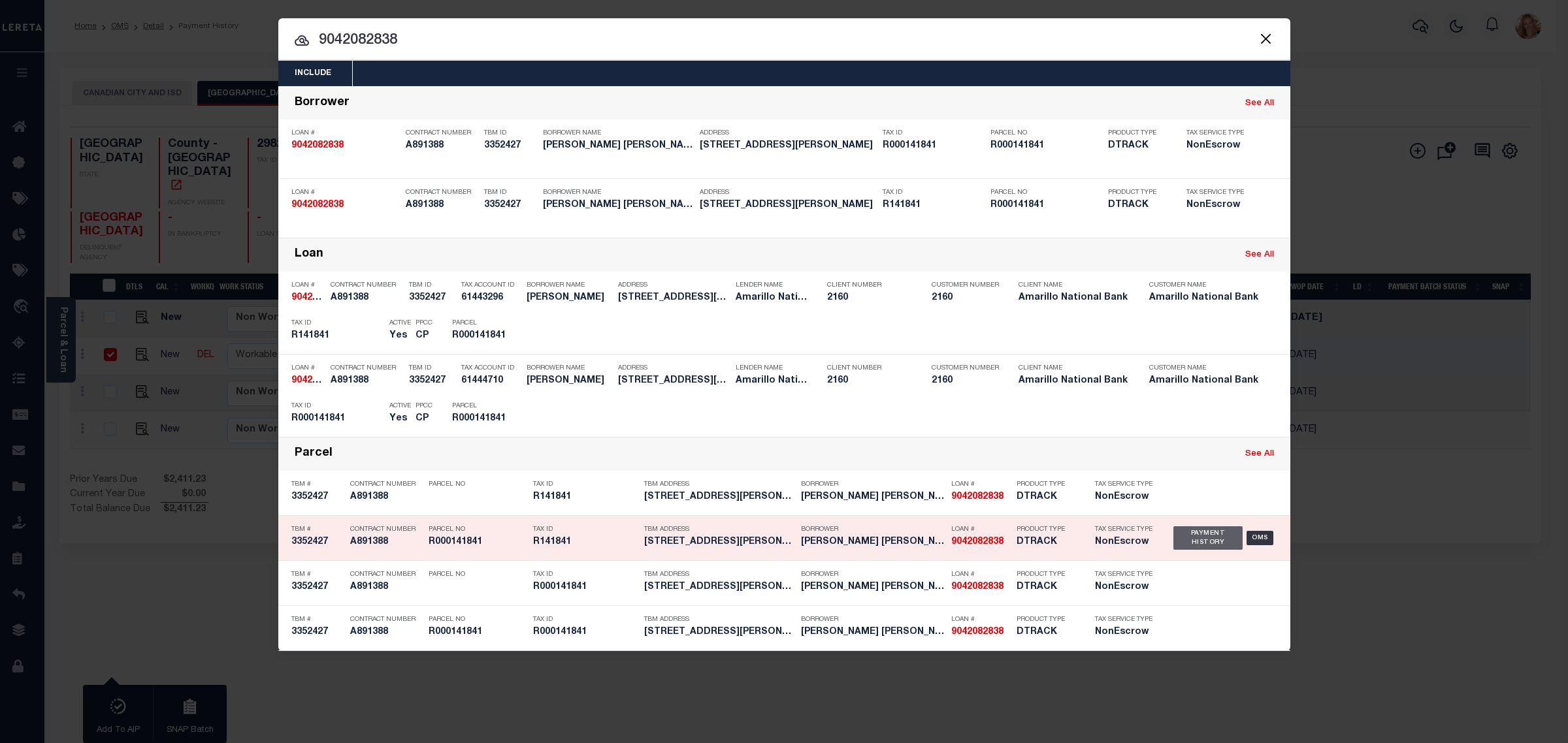
click at [1181, 540] on div "Payment History" at bounding box center [1208, 538] width 70 height 23
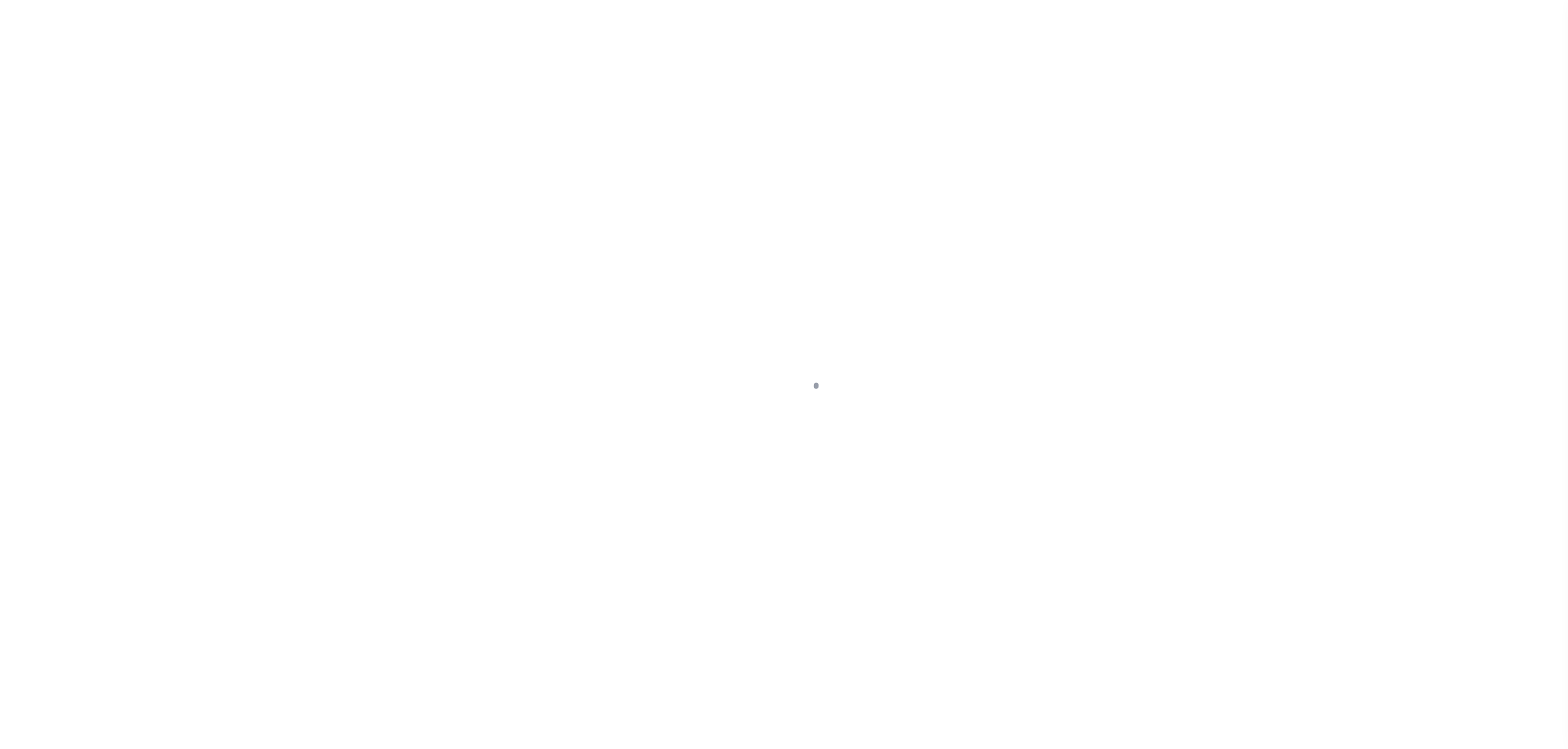
select select "DUE"
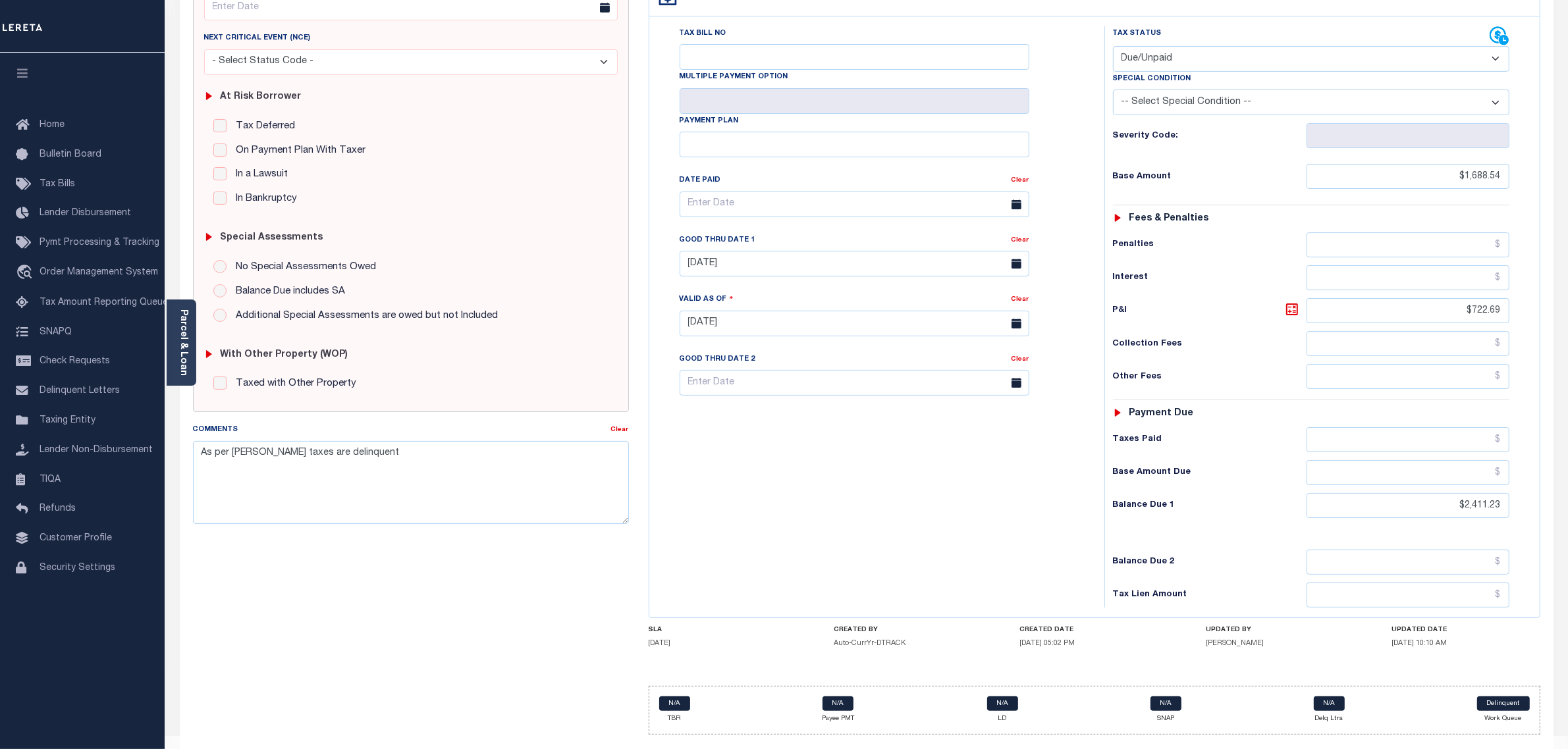
scroll to position [226, 0]
